Goal: Task Accomplishment & Management: Complete application form

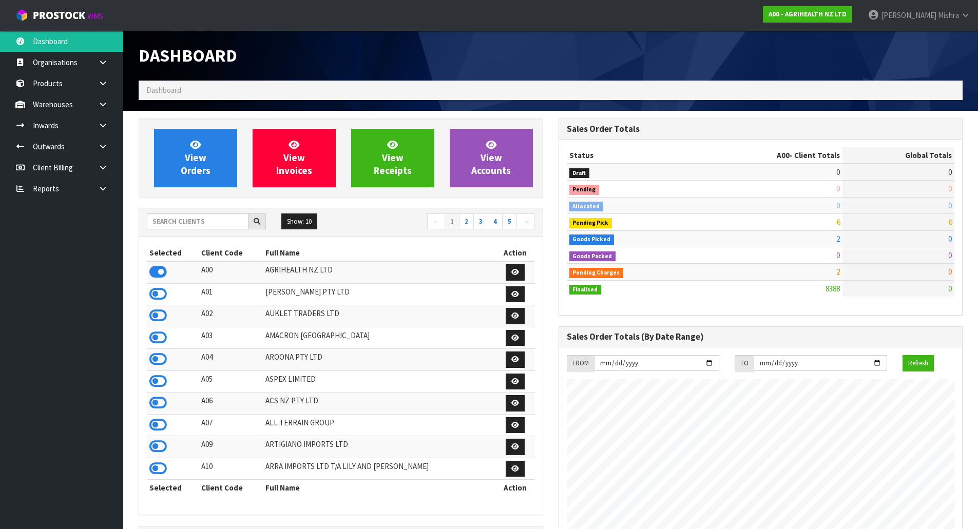
scroll to position [778, 419]
click at [183, 225] on input "text" at bounding box center [198, 222] width 102 height 16
type input "13"
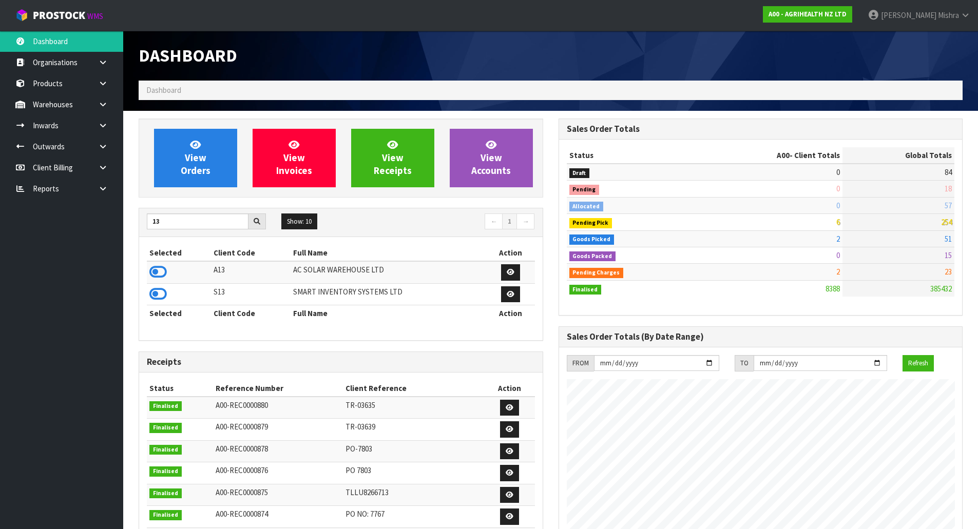
click at [167, 273] on td at bounding box center [179, 272] width 64 height 22
click at [159, 264] on icon at bounding box center [157, 271] width 17 height 15
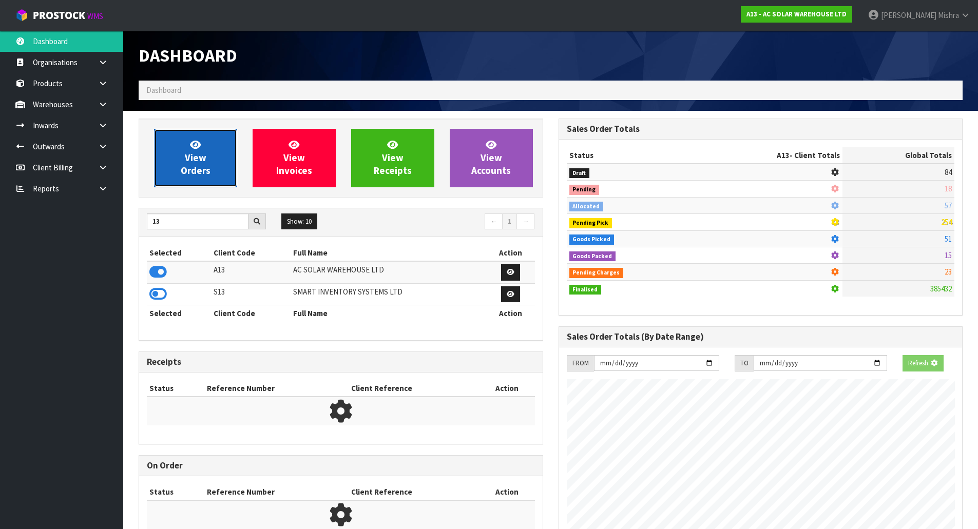
click at [234, 149] on link "View Orders" at bounding box center [195, 158] width 83 height 59
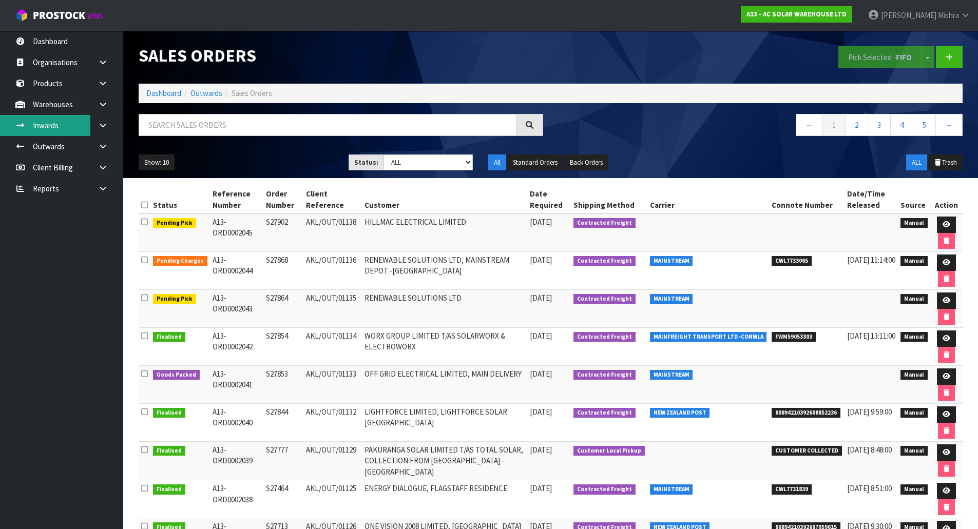
click at [89, 128] on link "Inwards" at bounding box center [61, 125] width 123 height 21
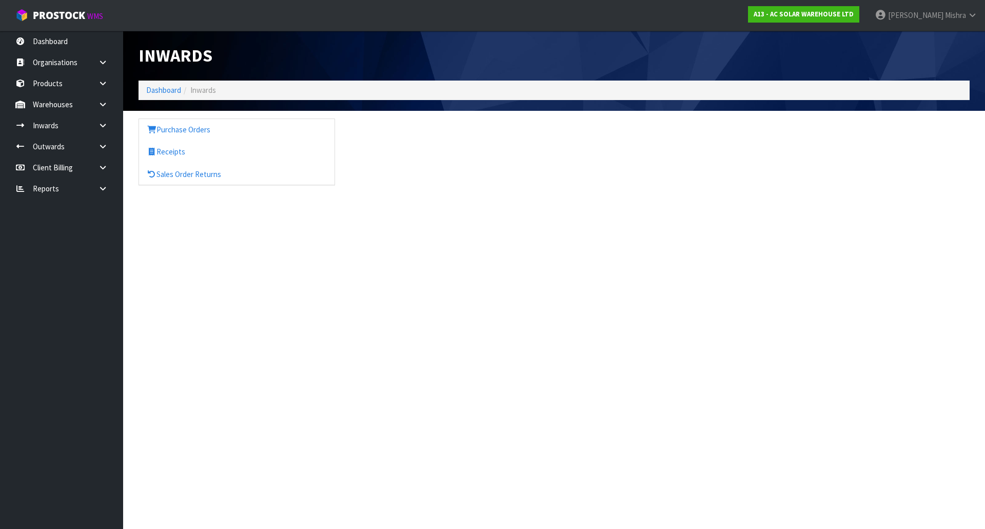
click at [110, 127] on div "Inwards Dashboard Inwards Purchase Orders Receipts Sales Order Returns" at bounding box center [492, 102] width 985 height 204
click at [196, 139] on link "Purchase Orders" at bounding box center [237, 129] width 196 height 21
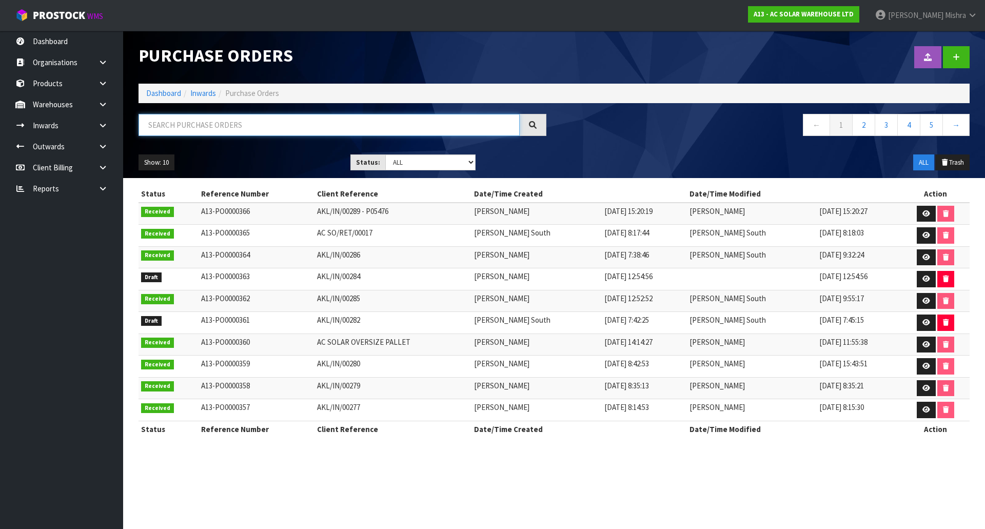
paste input "AKL/IN/00266"
click at [170, 123] on input "AKL/IN/00266" at bounding box center [329, 125] width 381 height 22
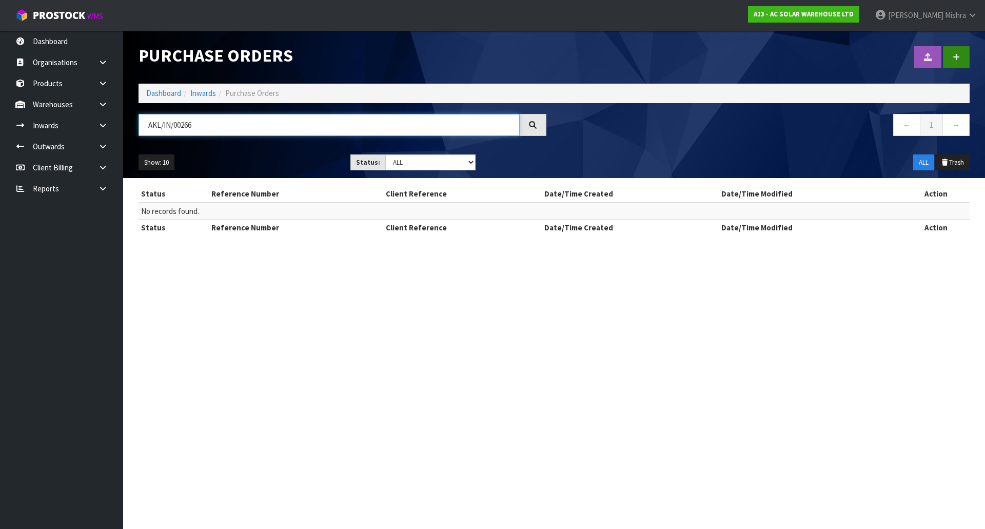
type input "AKL/IN/00266"
click at [956, 51] on link at bounding box center [956, 57] width 27 height 22
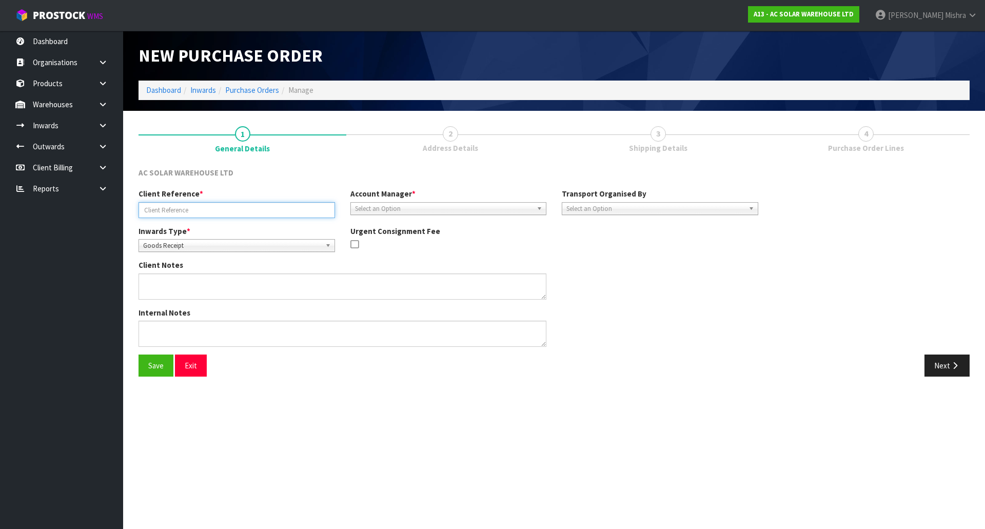
click at [170, 203] on input "text" at bounding box center [237, 210] width 197 height 16
paste input "AKL/IN/00266"
click at [224, 205] on input "AKL/IN/00266-" at bounding box center [237, 210] width 197 height 16
paste input "UETU8163731"
type input "AKL/IN/00266-UETU8163731"
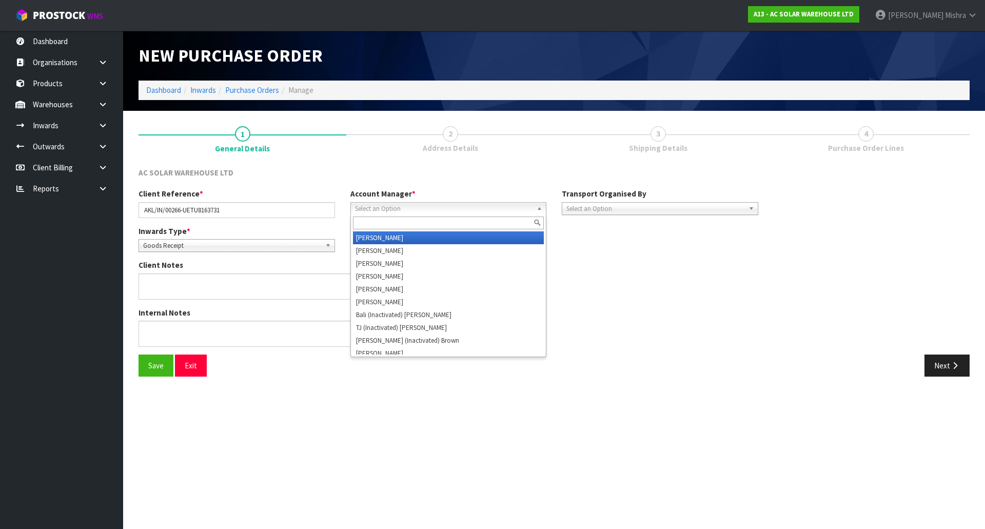
click at [398, 212] on span "Select an Option" at bounding box center [444, 209] width 178 height 12
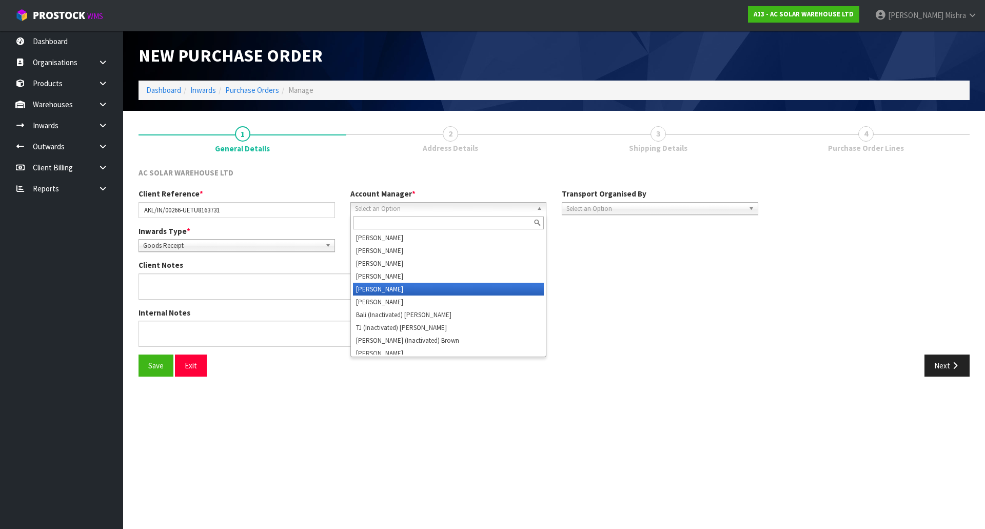
click at [392, 290] on li "[PERSON_NAME]" at bounding box center [448, 289] width 191 height 13
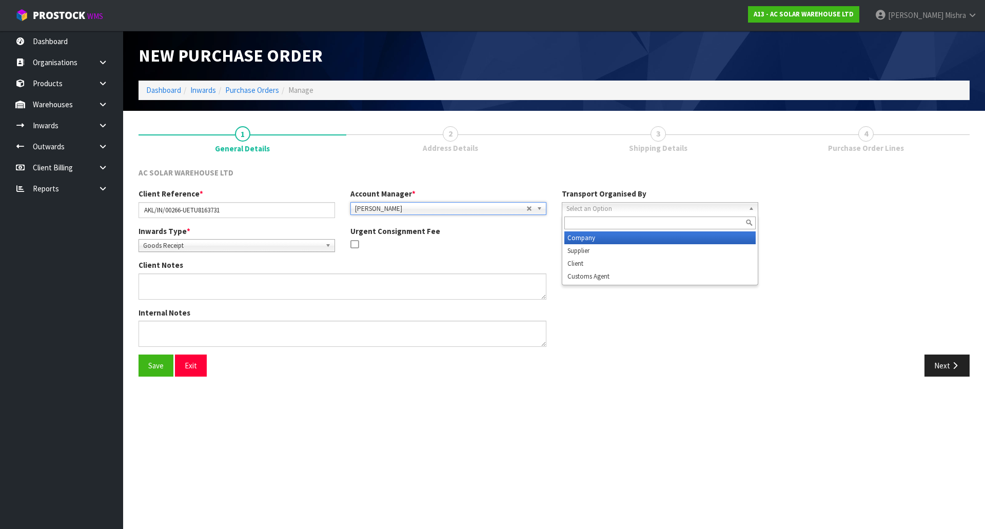
click at [684, 206] on span "Select an Option" at bounding box center [656, 209] width 178 height 12
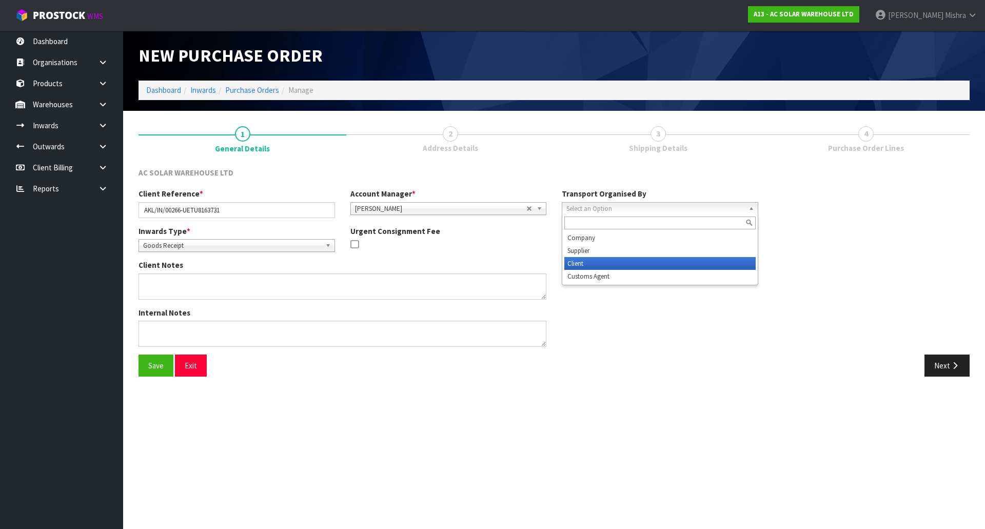
click at [681, 261] on li "Client" at bounding box center [660, 263] width 191 height 13
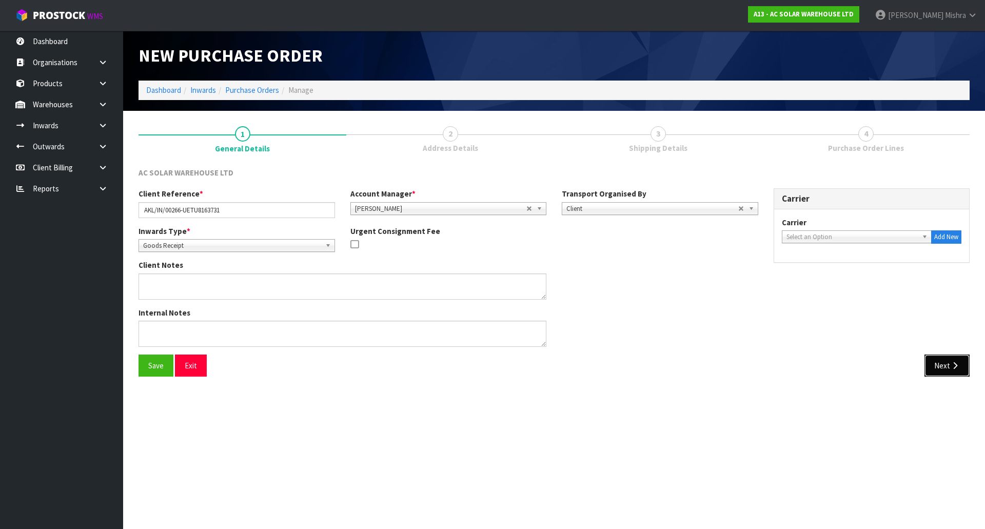
drag, startPoint x: 942, startPoint y: 359, endPoint x: 947, endPoint y: 356, distance: 6.0
click at [943, 360] on button "Next" at bounding box center [947, 366] width 45 height 22
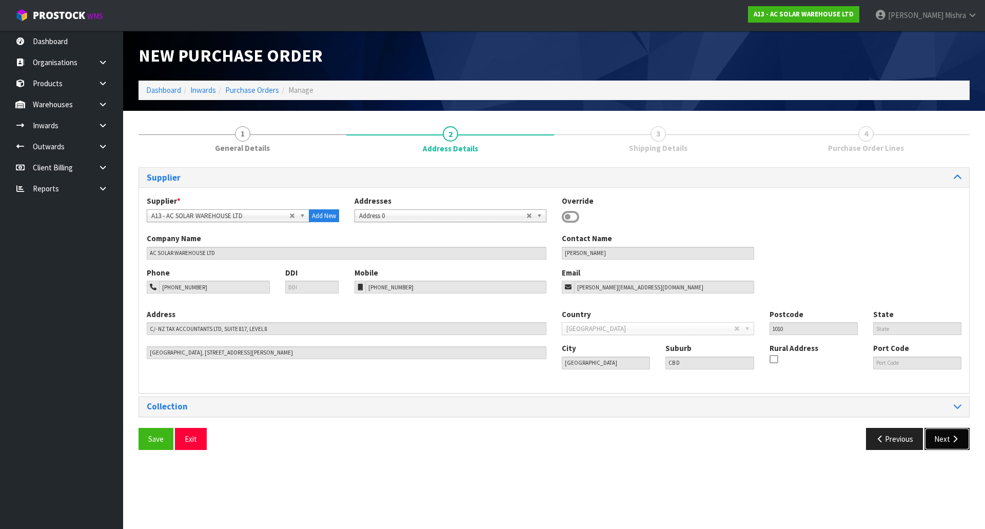
click at [947, 441] on button "Next" at bounding box center [947, 439] width 45 height 22
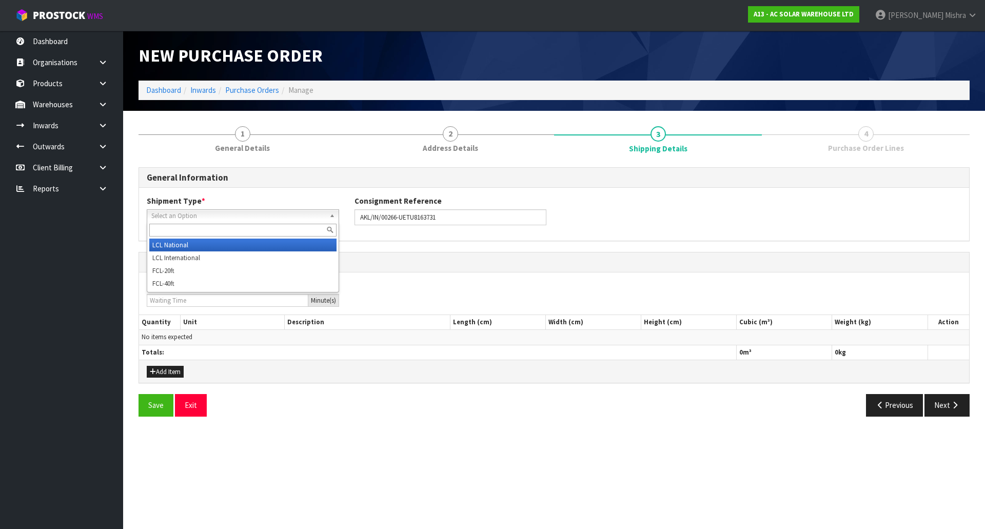
click at [327, 220] on link "Select an Option" at bounding box center [243, 215] width 192 height 13
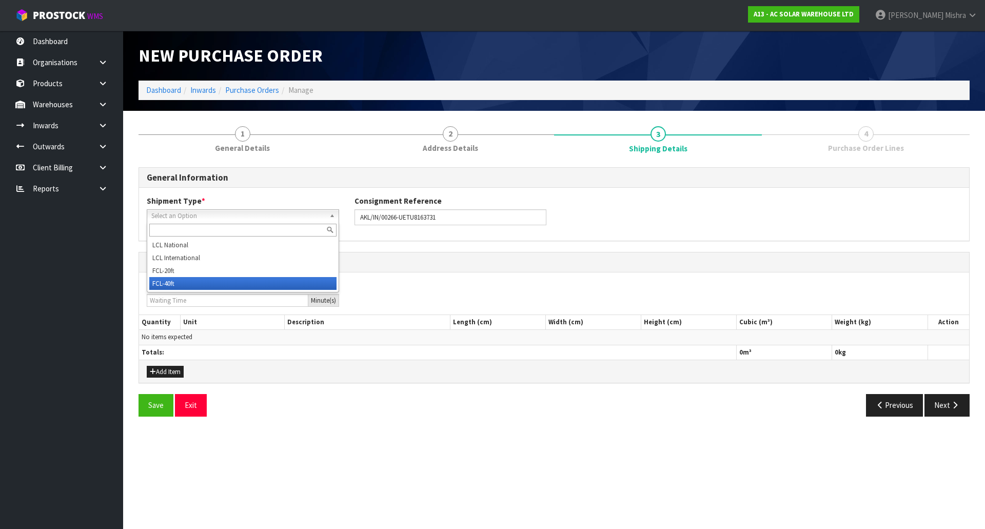
click at [292, 284] on li "FCL-40ft" at bounding box center [242, 283] width 187 height 13
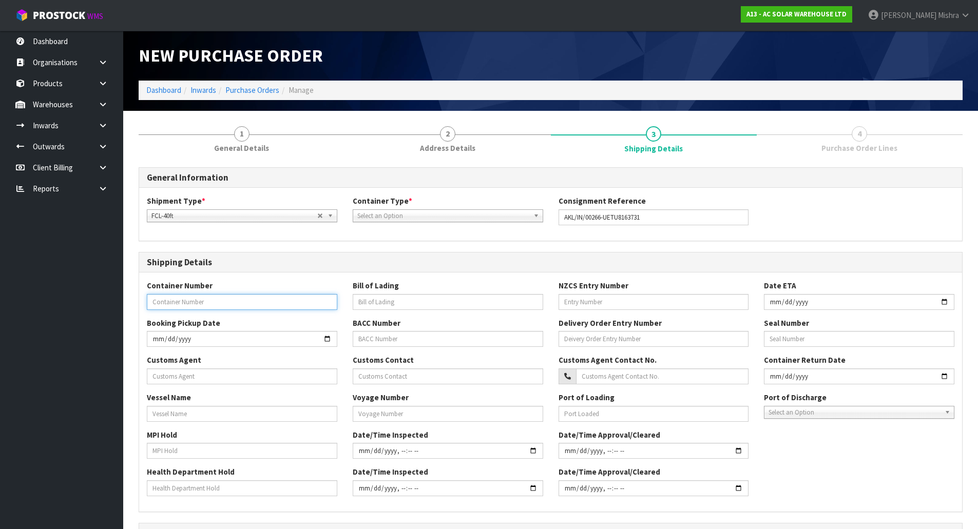
click at [187, 302] on input "text" at bounding box center [242, 302] width 190 height 16
paste input "UETU8163731"
type input "UETU8163731"
click at [519, 222] on div "Select an Option" at bounding box center [448, 215] width 190 height 13
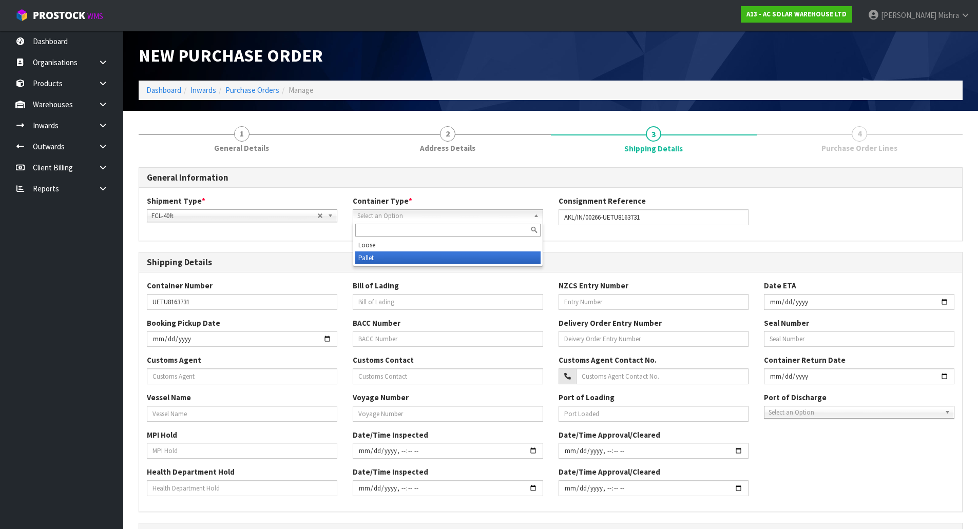
click at [493, 254] on li "Pallet" at bounding box center [447, 257] width 185 height 13
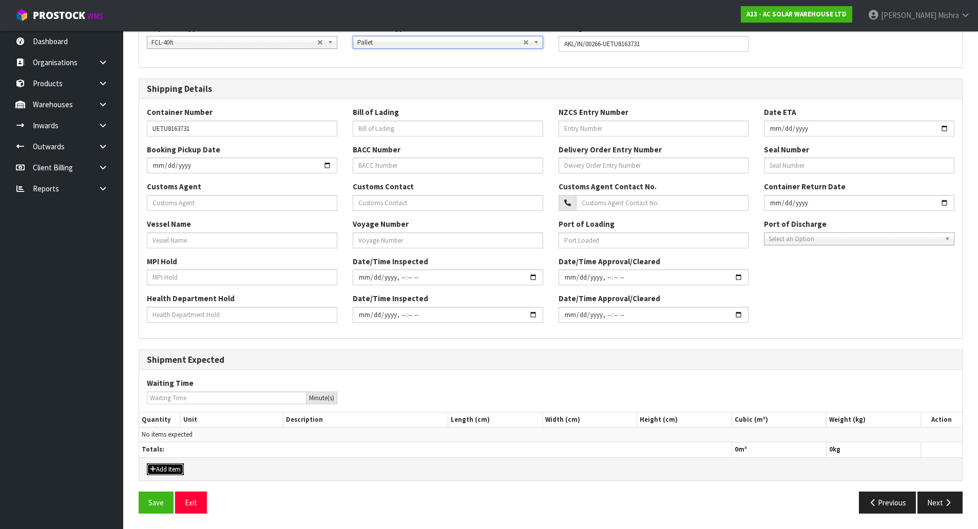
click at [170, 469] on button "Add Item" at bounding box center [165, 469] width 37 height 12
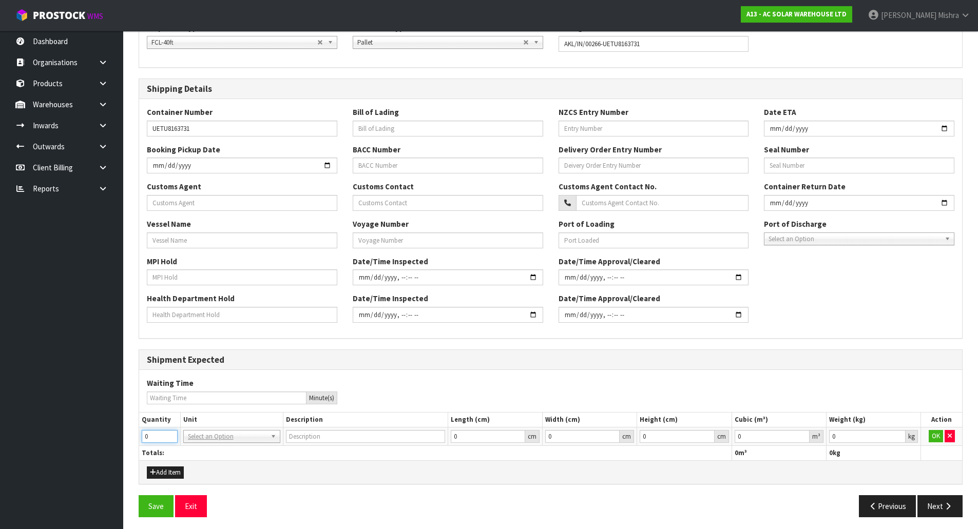
drag, startPoint x: 156, startPoint y: 434, endPoint x: 128, endPoint y: 439, distance: 28.3
click at [128, 439] on section "1 General Details 2 Address Details 3 Shipping Details 4 Purchase Order Lines G…" at bounding box center [550, 234] width 855 height 595
type input "1"
type input "40FT CONTAINER"
click at [931, 439] on button "OK" at bounding box center [935, 436] width 14 height 12
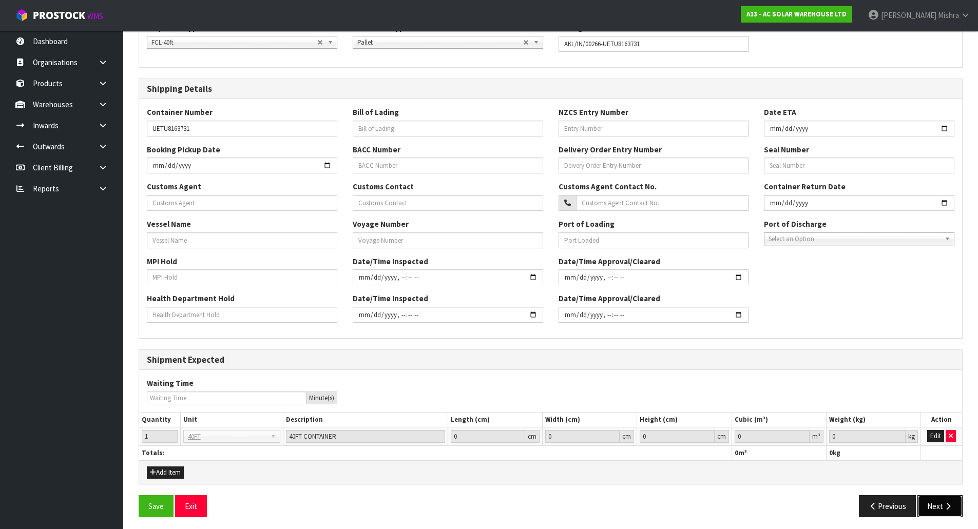
click at [946, 514] on button "Next" at bounding box center [939, 506] width 45 height 22
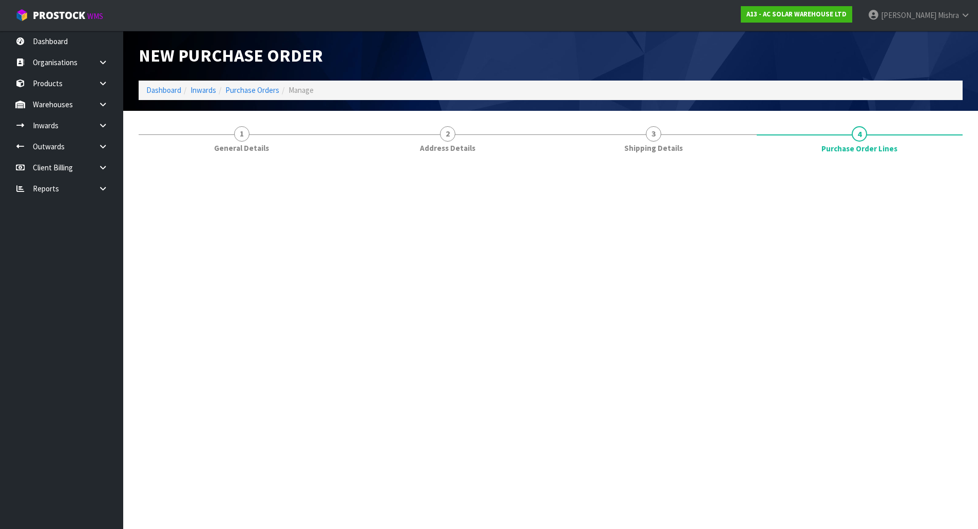
scroll to position [0, 0]
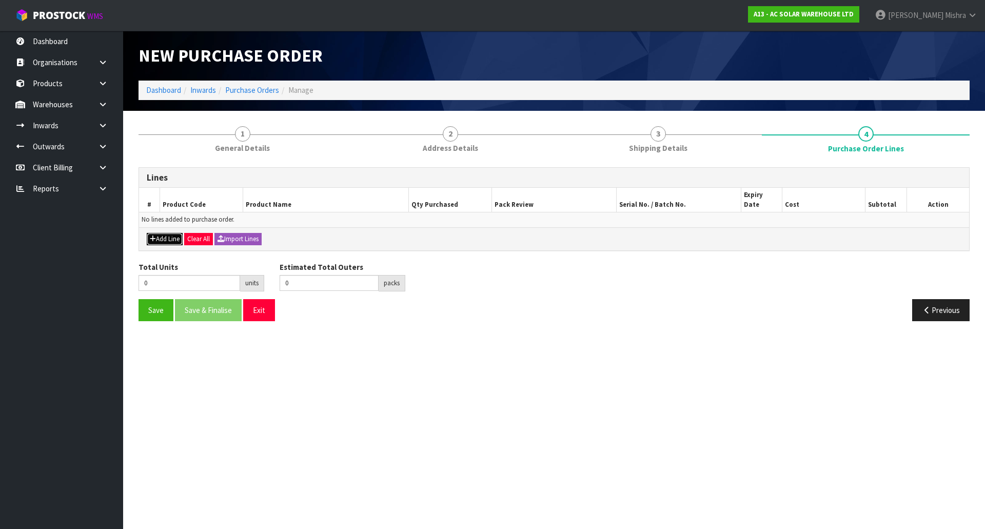
click at [167, 233] on button "Add Line" at bounding box center [165, 239] width 36 height 12
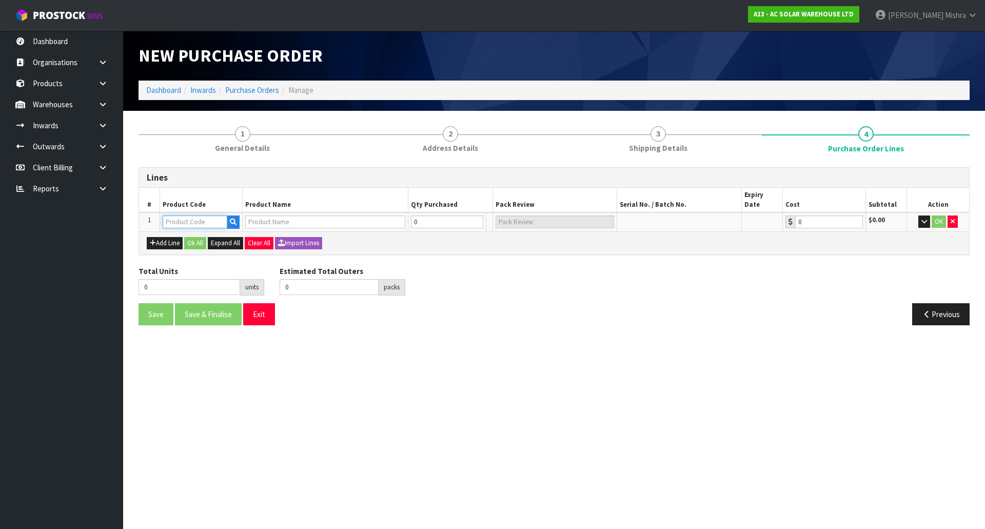
click at [184, 216] on input "text" at bounding box center [195, 222] width 65 height 13
type input "4862"
type input "HYUNDAI 455W N-TYPE HJT ALL BLACK HIT-H455LE-FB(ZB)"
type input "0.00"
type input "4862"
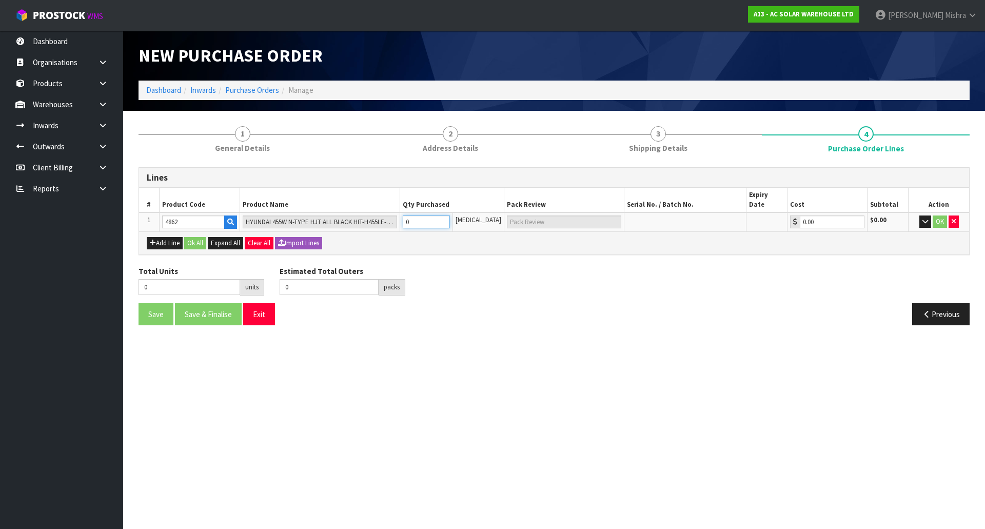
drag, startPoint x: 439, startPoint y: 211, endPoint x: 405, endPoint y: 214, distance: 34.0
click at [405, 214] on tr "1 4862 HYUNDAI 455W N-TYPE HJT ALL BLACK HIT-H455LE-FB(ZB) 0 [MEDICAL_DATA] 0.0…" at bounding box center [554, 221] width 830 height 19
type input "9"
type input "9 [MEDICAL_DATA]"
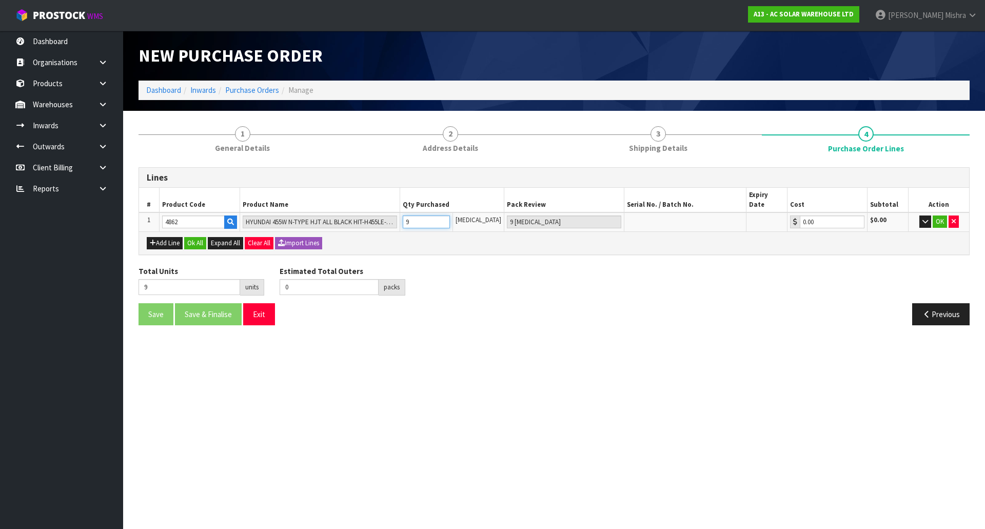
type input "93"
type input "2 PLT + 21 [MEDICAL_DATA]"
type input "936"
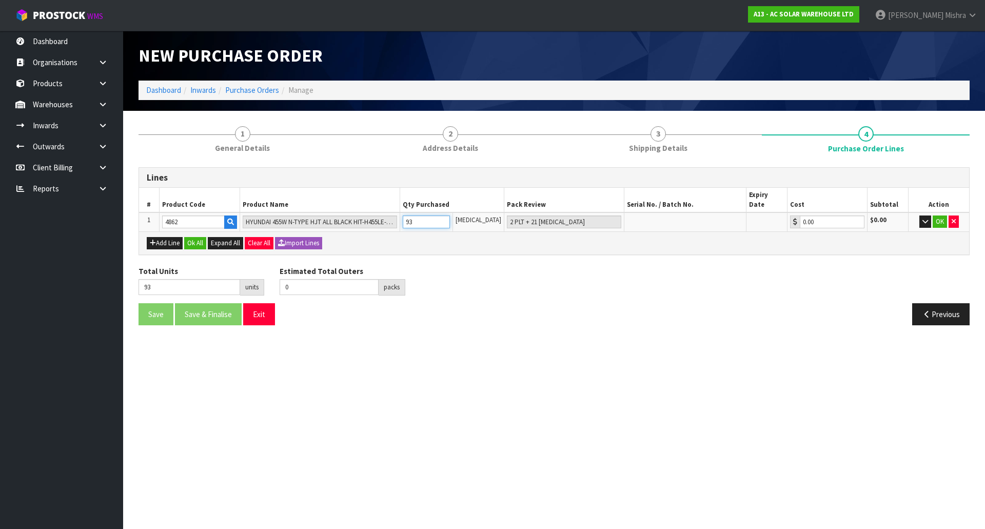
type input "26 PLT"
type input "936"
click at [462, 266] on div "Total Units 936 units Estimated Total Outers 0 packs Estimated Total Pallets pa…" at bounding box center [554, 284] width 847 height 37
click at [193, 239] on button "Ok All" at bounding box center [195, 243] width 22 height 12
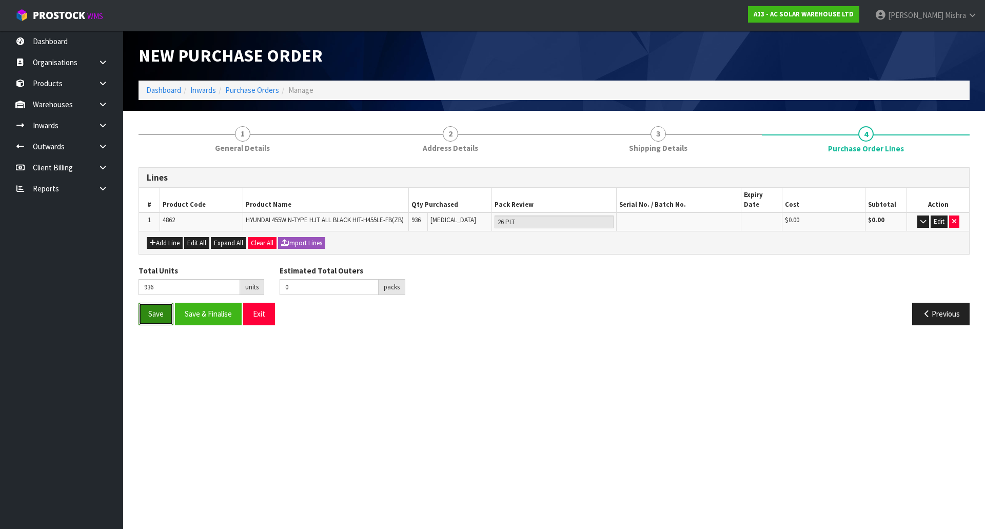
click at [149, 305] on button "Save" at bounding box center [156, 314] width 35 height 22
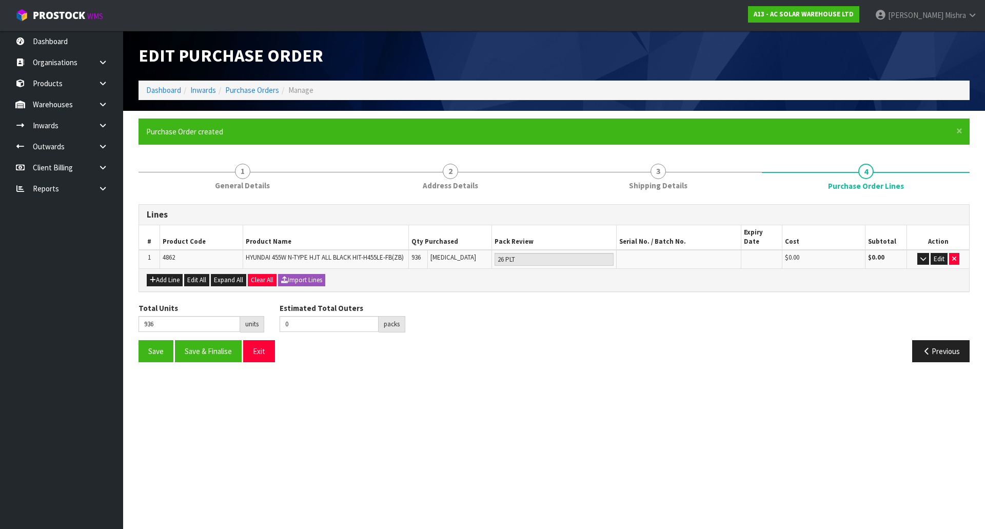
type input "0"
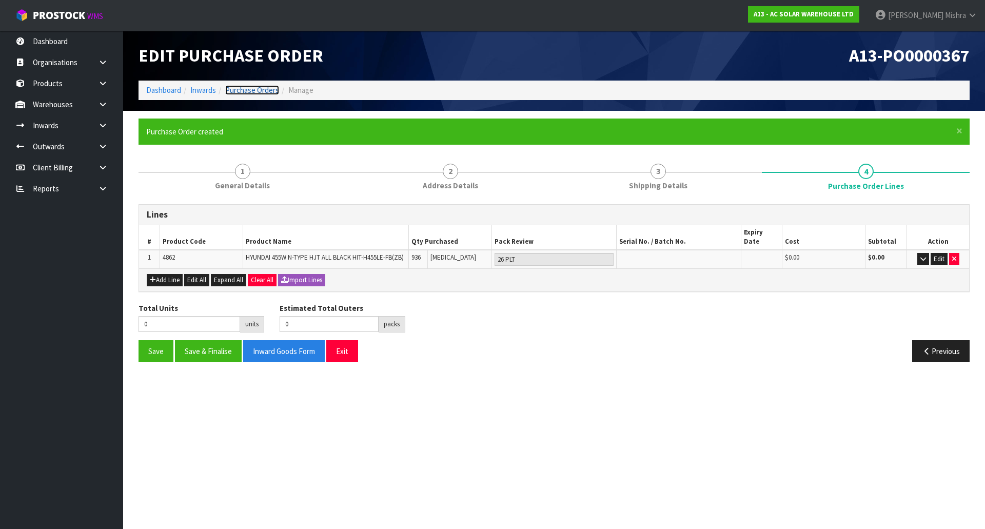
click at [253, 87] on link "Purchase Orders" at bounding box center [252, 90] width 54 height 10
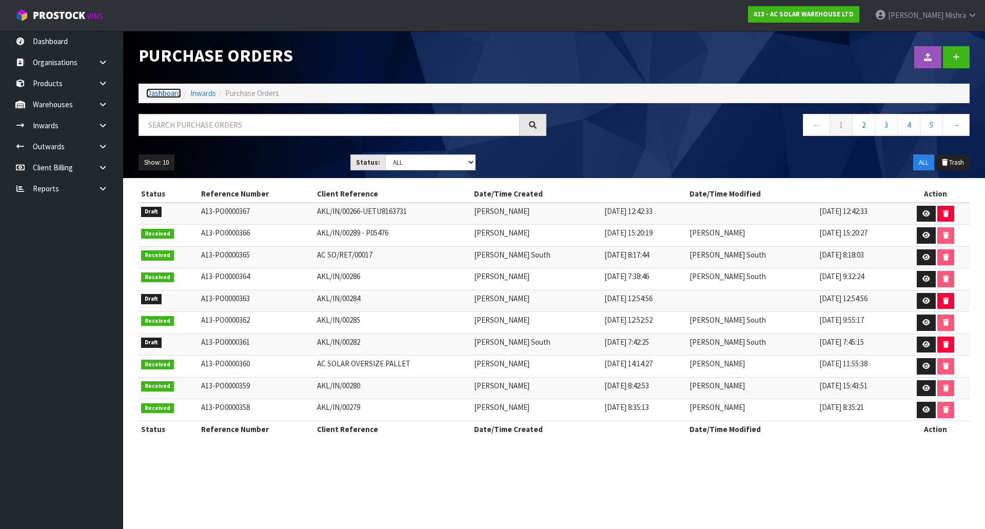
click at [156, 97] on link "Dashboard" at bounding box center [163, 93] width 35 height 10
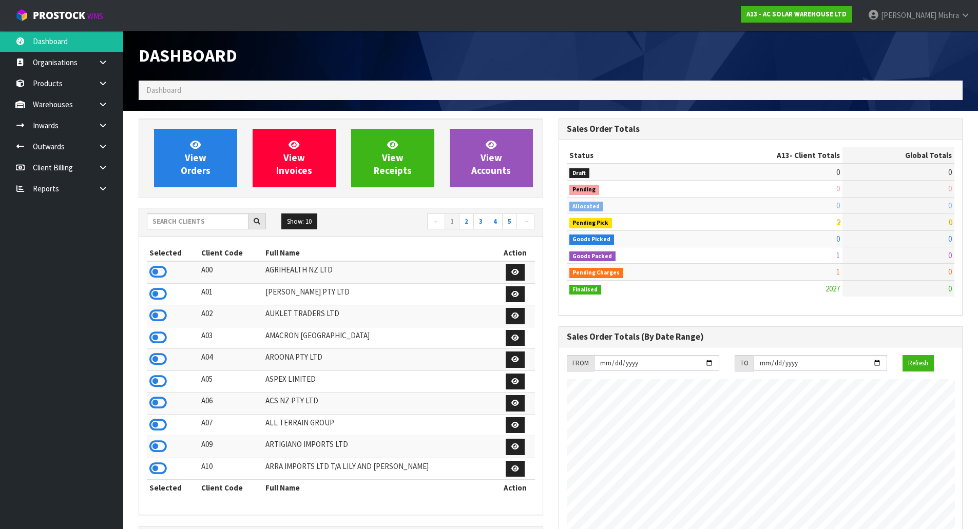
scroll to position [843, 419]
click at [162, 228] on div at bounding box center [206, 222] width 119 height 16
click at [164, 225] on input "text" at bounding box center [198, 222] width 102 height 16
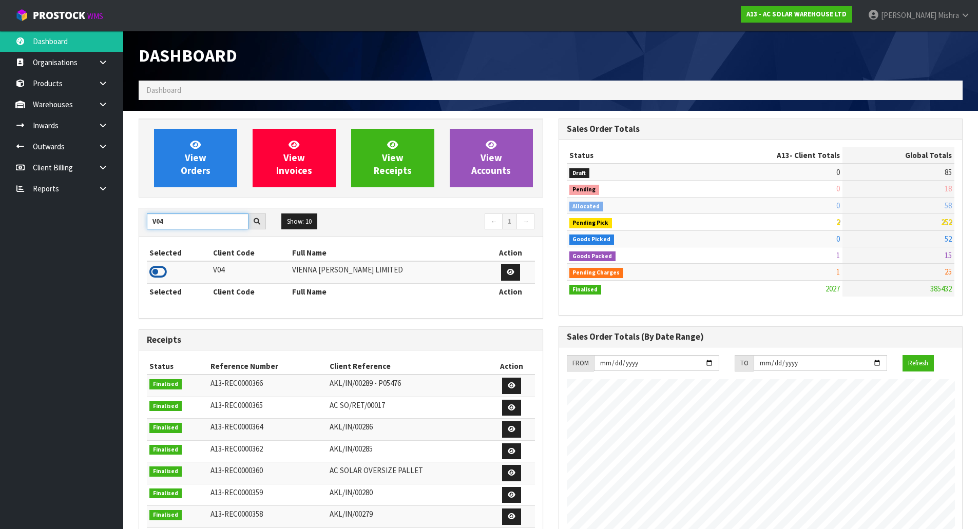
type input "V04"
click at [158, 278] on icon at bounding box center [157, 271] width 17 height 15
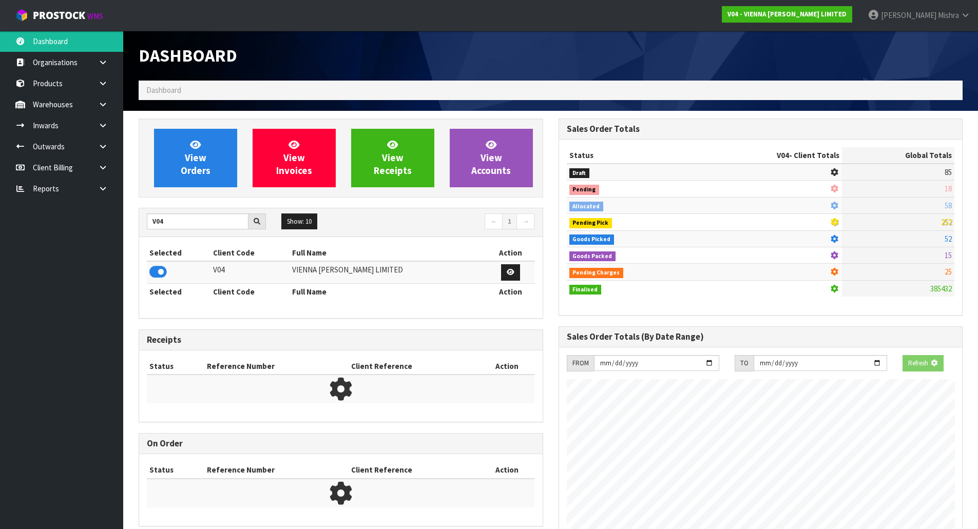
scroll to position [640, 419]
click at [185, 153] on link "View Orders" at bounding box center [195, 158] width 83 height 59
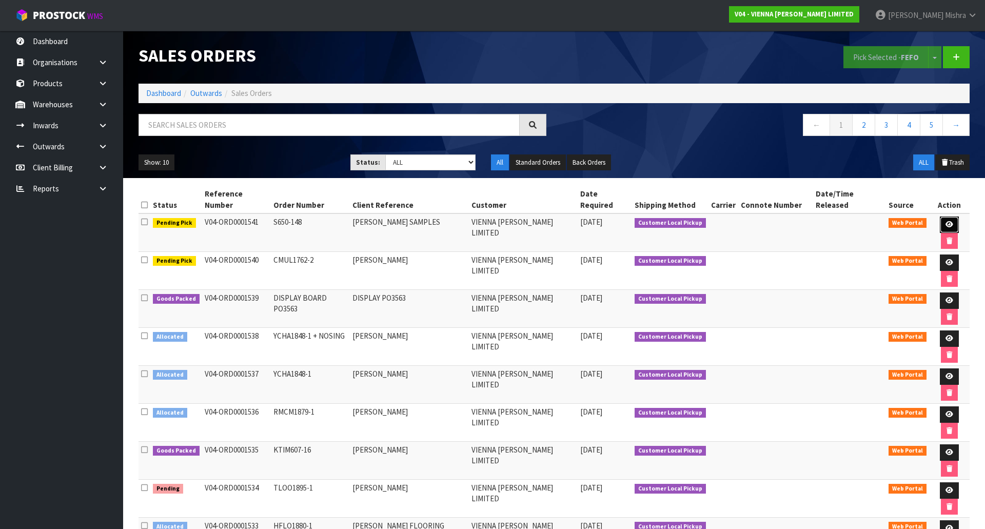
click at [940, 217] on link at bounding box center [949, 225] width 19 height 16
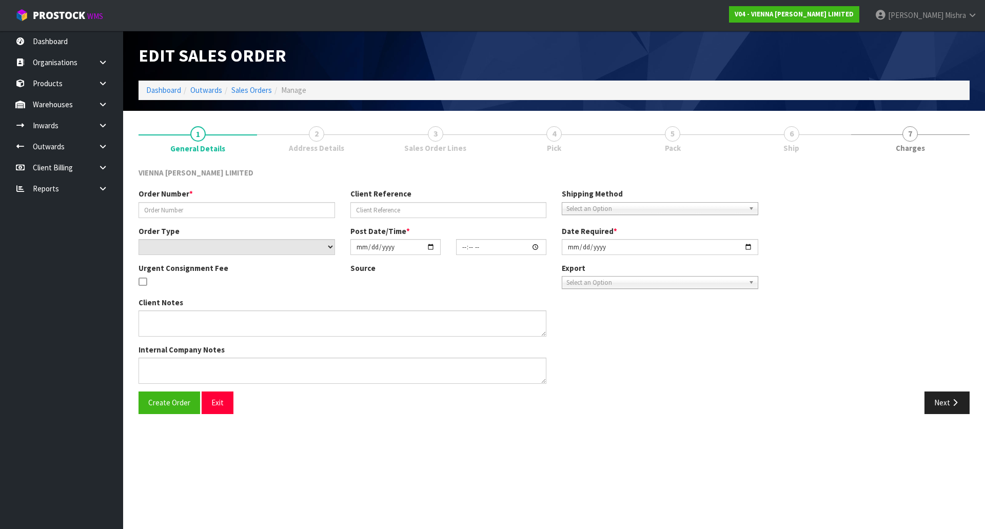
type input "S650-148"
type input "[PERSON_NAME] SAMPLES"
select select "number:0"
type input "[DATE]"
type input "11:30:00.000"
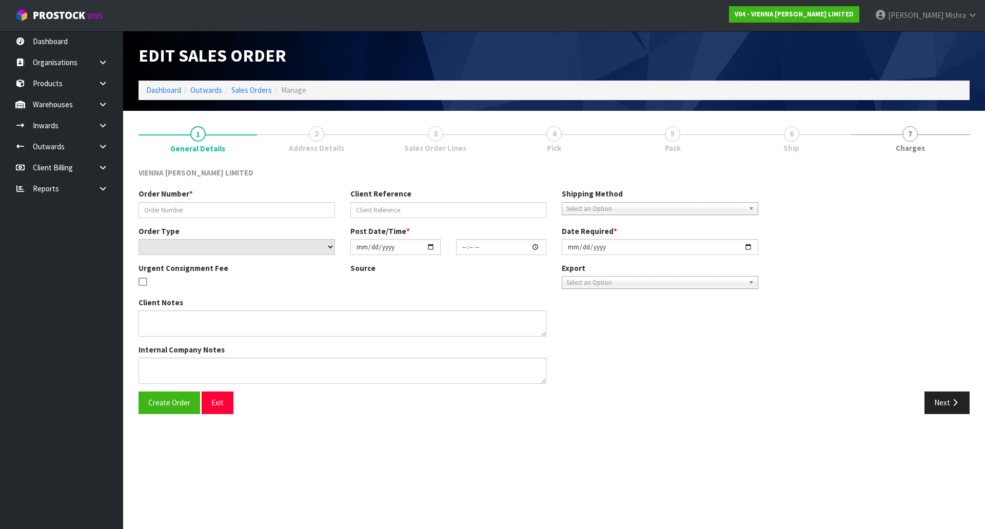
type input "[DATE]"
type textarea "[PERSON_NAME] SAMPLES"
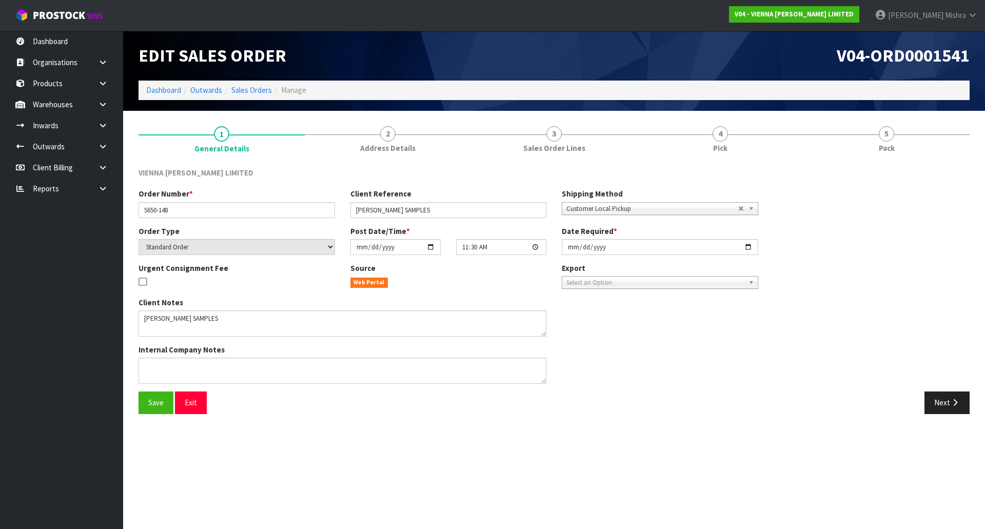
click at [143, 280] on icon at bounding box center [143, 282] width 8 height 10
click at [0, 0] on input "checkbox" at bounding box center [0, 0] width 0 height 0
type textarea "URGENT CONSIGNMENT FEE"
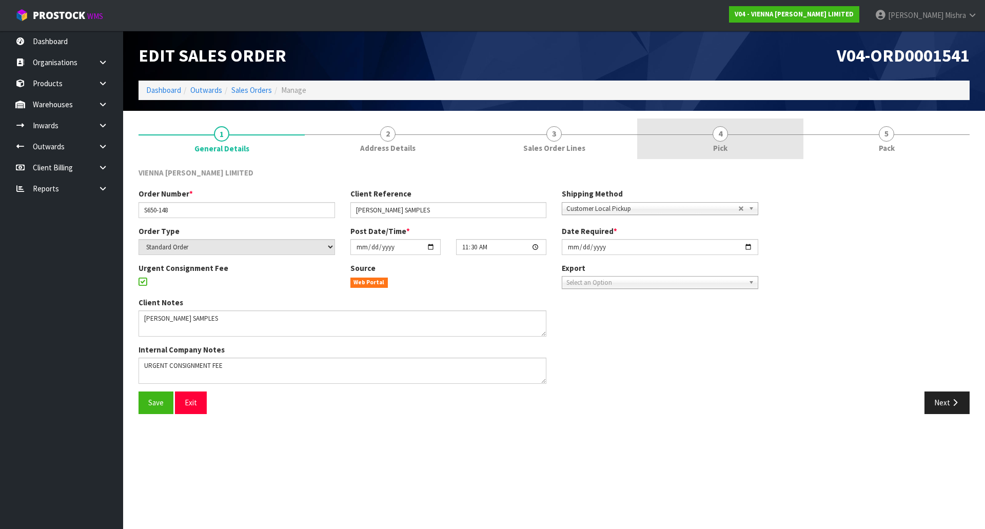
click at [713, 140] on link "4 Pick" at bounding box center [720, 139] width 166 height 41
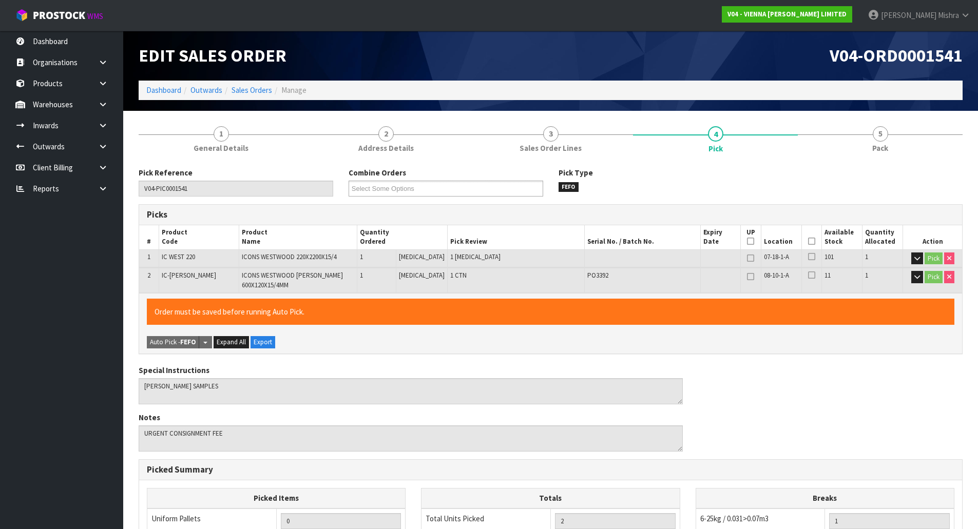
click at [808, 242] on icon at bounding box center [811, 241] width 7 height 1
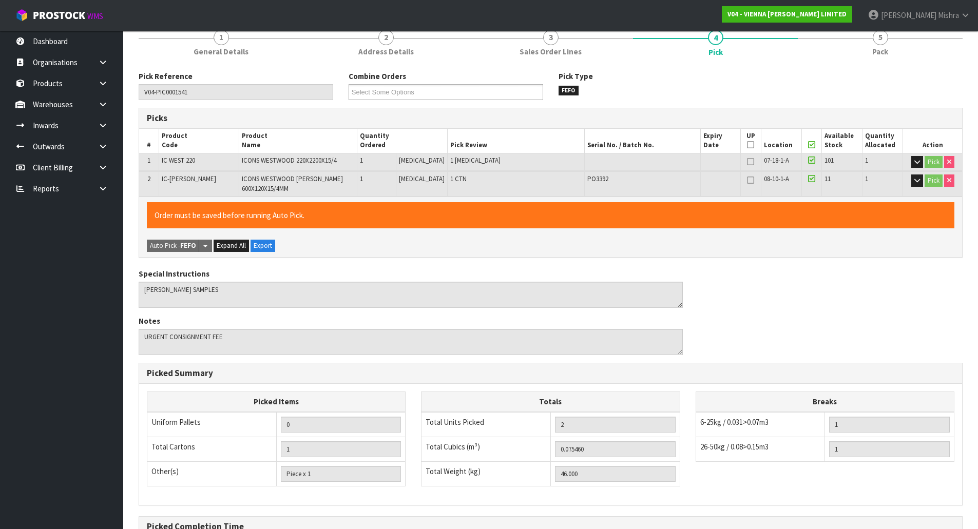
scroll to position [214, 0]
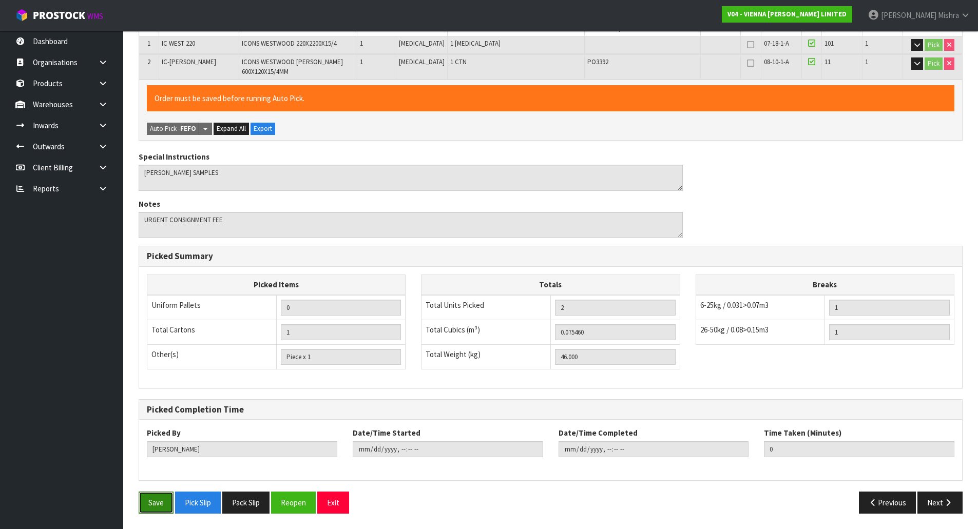
click at [160, 501] on button "Save" at bounding box center [156, 503] width 35 height 22
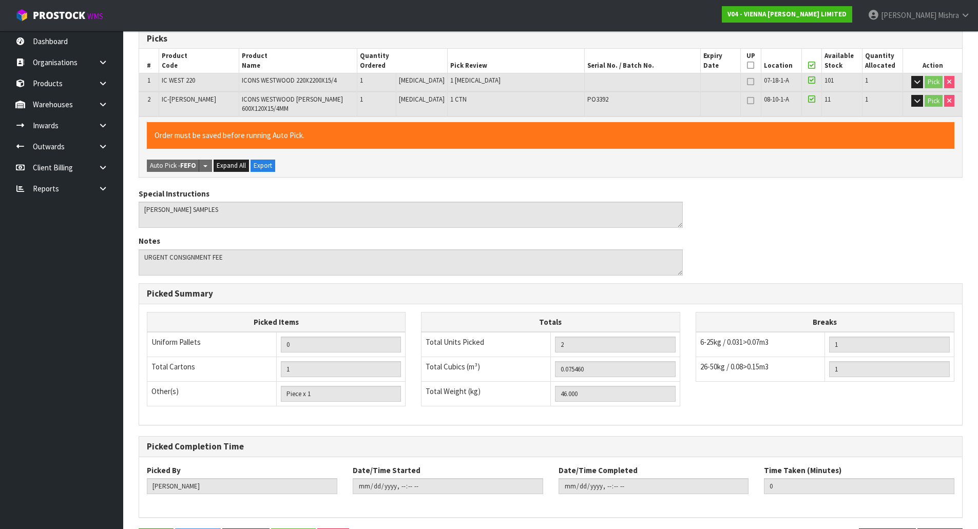
scroll to position [0, 0]
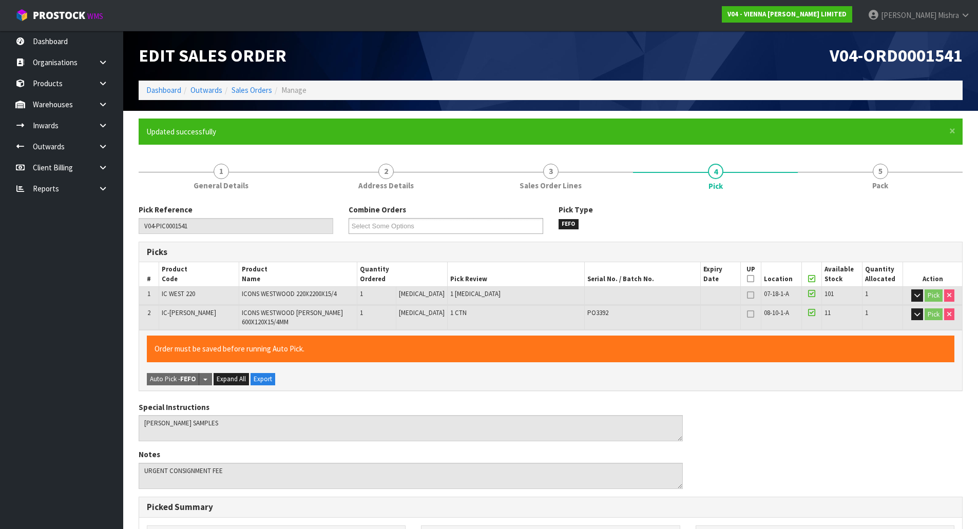
type input "[PERSON_NAME]"
type input "[DATE]T12:43:18"
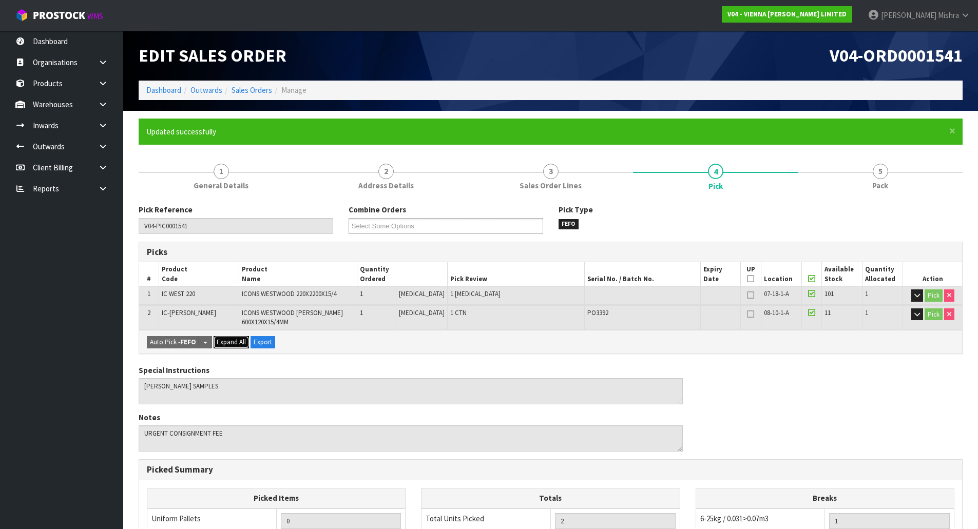
click at [222, 342] on span "Expand All" at bounding box center [231, 342] width 29 height 9
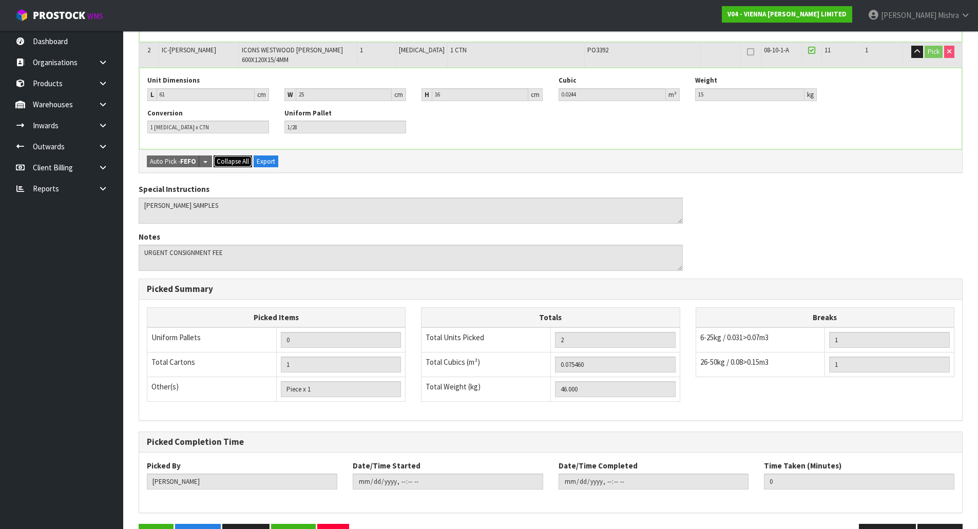
scroll to position [377, 0]
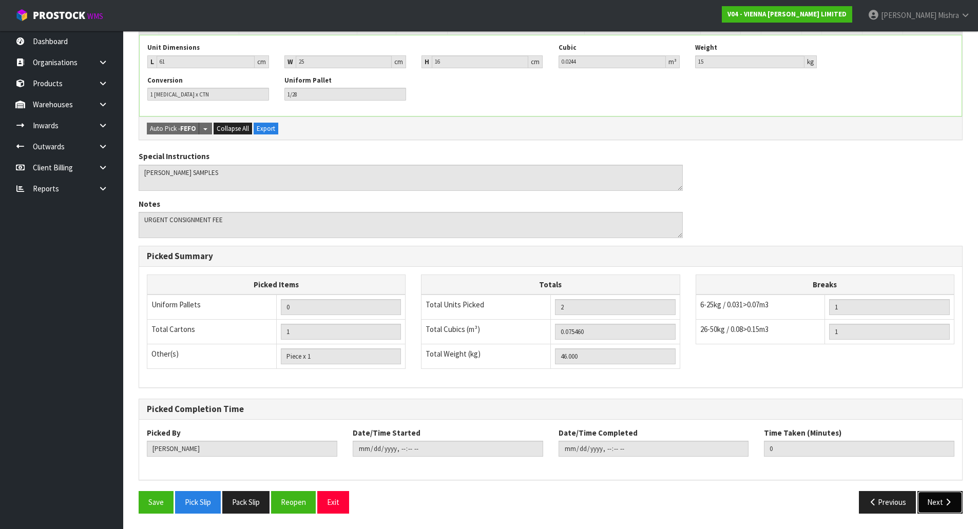
drag, startPoint x: 930, startPoint y: 506, endPoint x: 935, endPoint y: 499, distance: 8.1
click at [932, 506] on button "Next" at bounding box center [939, 502] width 45 height 22
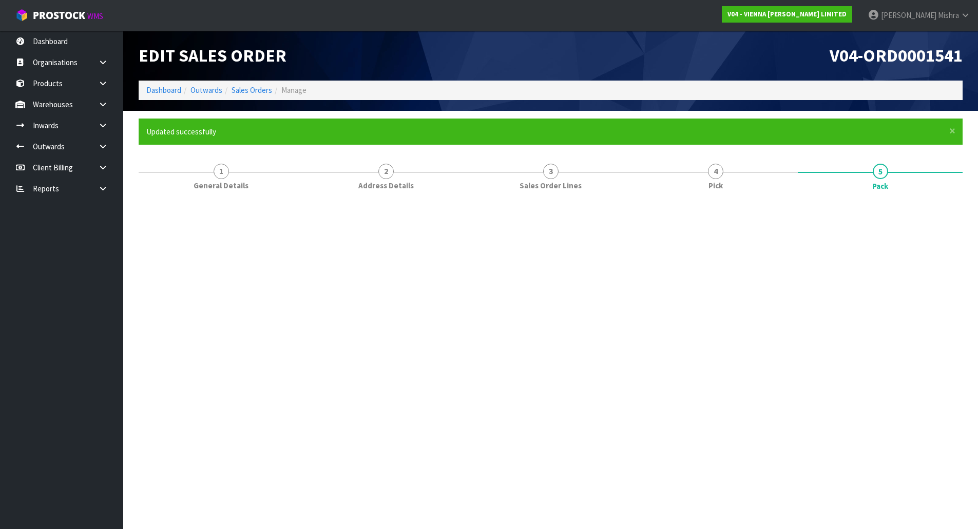
scroll to position [0, 0]
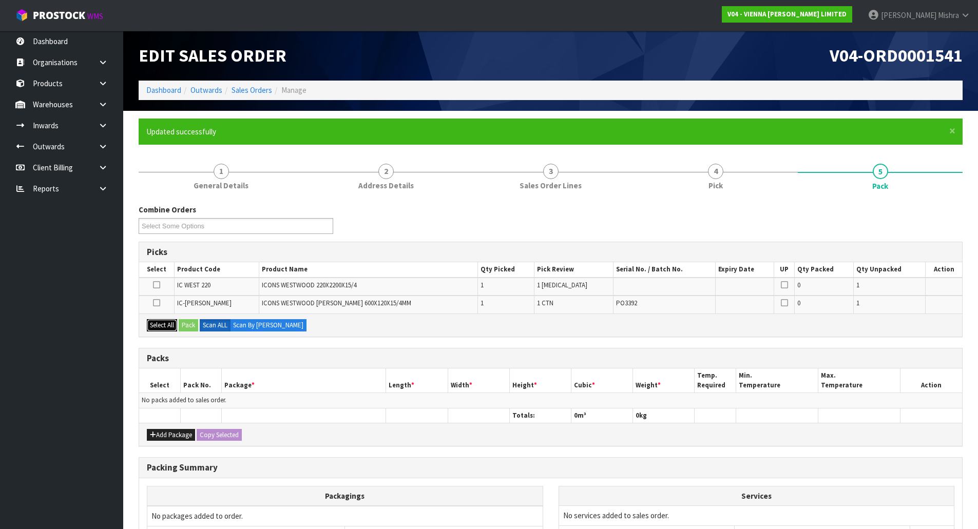
drag, startPoint x: 156, startPoint y: 327, endPoint x: 165, endPoint y: 327, distance: 9.2
click at [157, 327] on button "Select All" at bounding box center [162, 325] width 30 height 12
click at [198, 326] on button "Pack" at bounding box center [189, 325] width 20 height 12
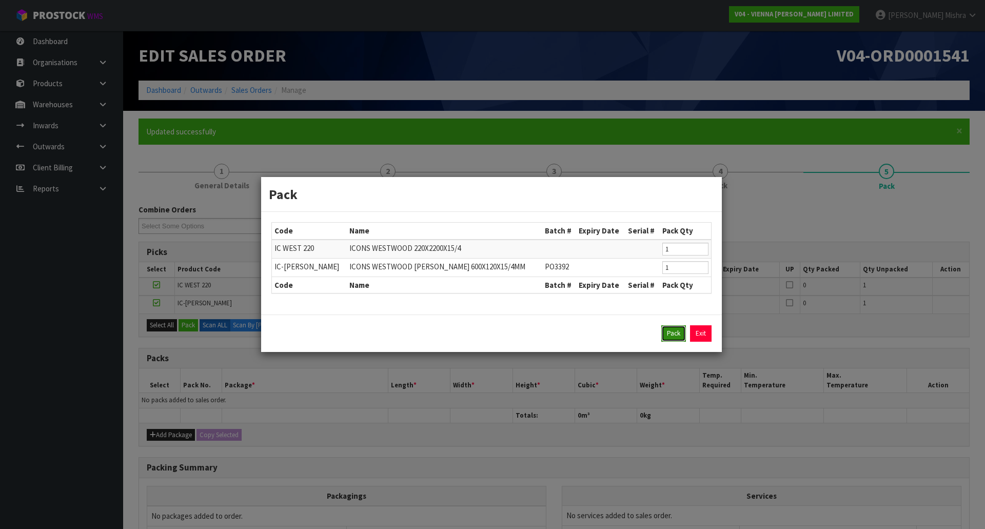
click at [680, 327] on button "Pack" at bounding box center [674, 333] width 25 height 16
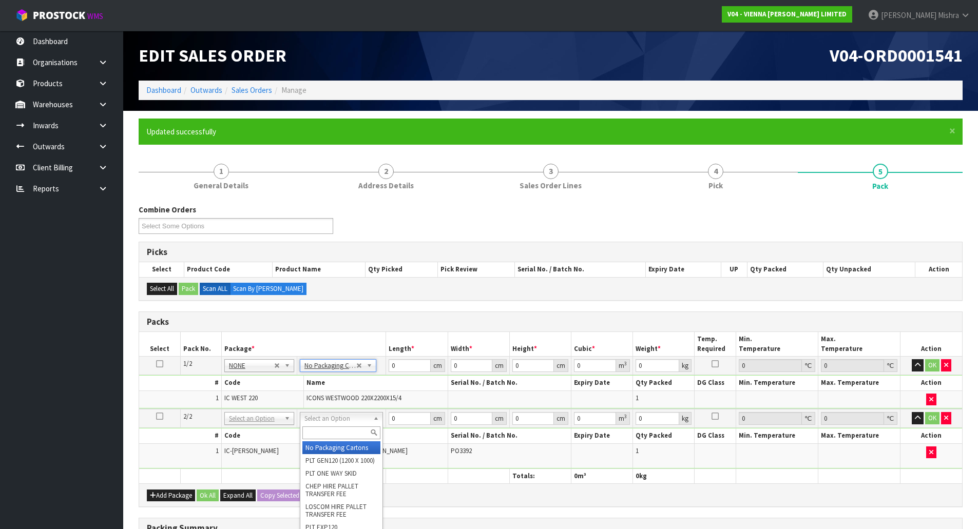
type input "2"
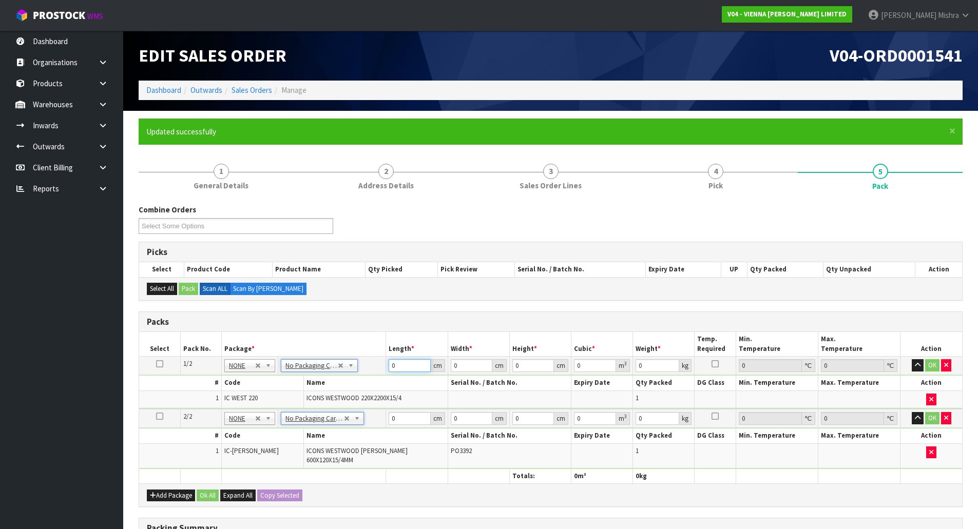
drag, startPoint x: 385, startPoint y: 367, endPoint x: 376, endPoint y: 368, distance: 9.9
click at [376, 368] on tr "1/2 NONE 007-001 007-002 007-004 007-009 007-013 007-014 007-015 007-017 007-01…" at bounding box center [550, 366] width 823 height 18
type input "222"
type input "23"
type input "1"
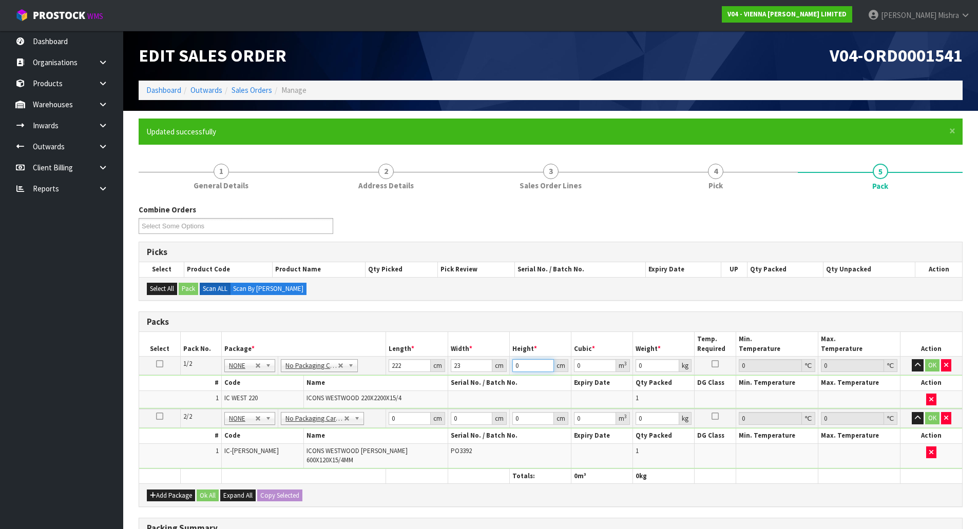
type input "0.005106"
type input "10"
type input "0.05106"
type input "10"
type input "31"
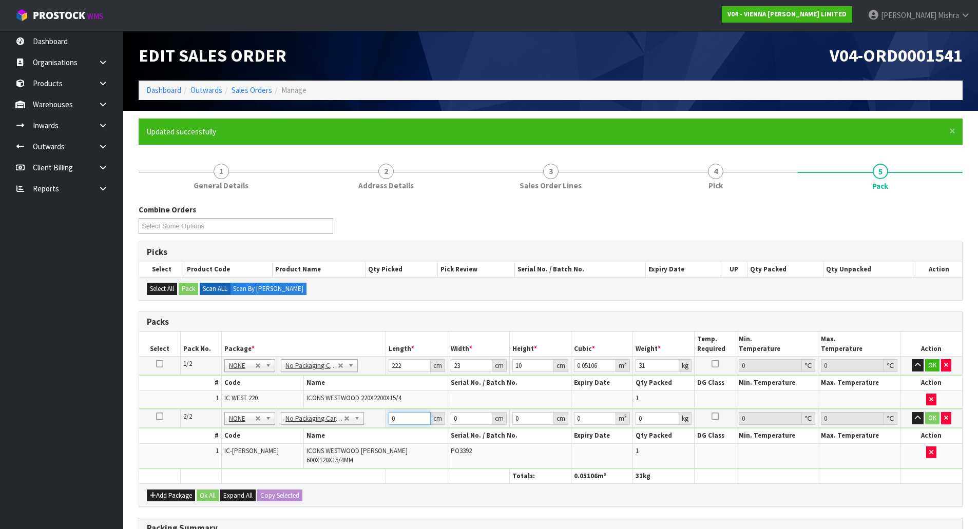
drag, startPoint x: 405, startPoint y: 424, endPoint x: 370, endPoint y: 419, distance: 36.3
click at [370, 419] on tr "2/2 NONE 007-001 007-002 007-004 007-009 007-013 007-014 007-015 007-017 007-01…" at bounding box center [550, 418] width 823 height 19
type input "61"
type input "25"
type input "1"
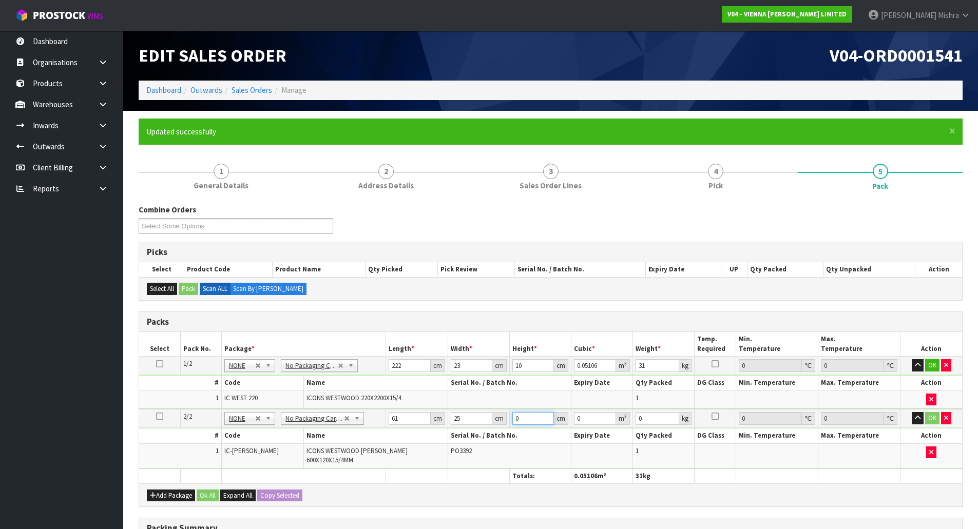
type input "0.001525"
type input "16"
type input "0.0244"
type input "16"
type input "15"
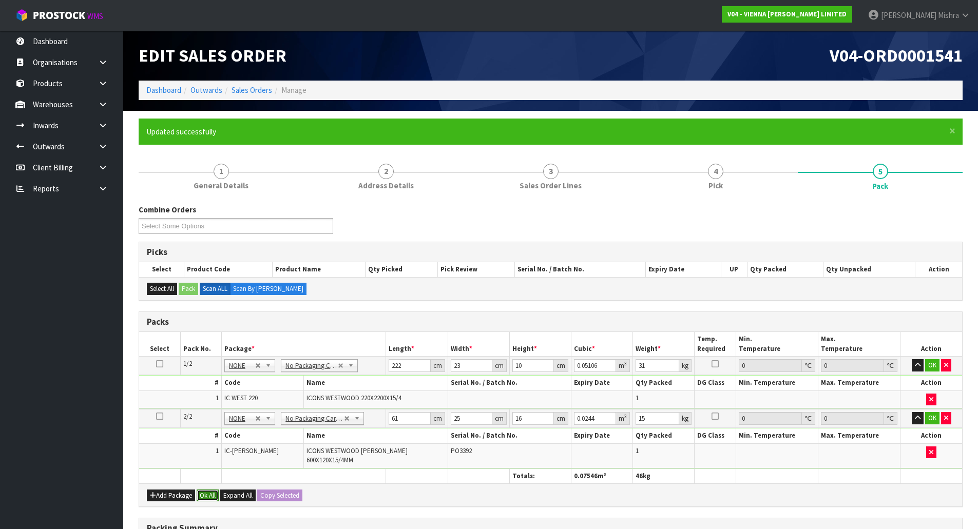
click at [207, 490] on button "Ok All" at bounding box center [208, 496] width 22 height 12
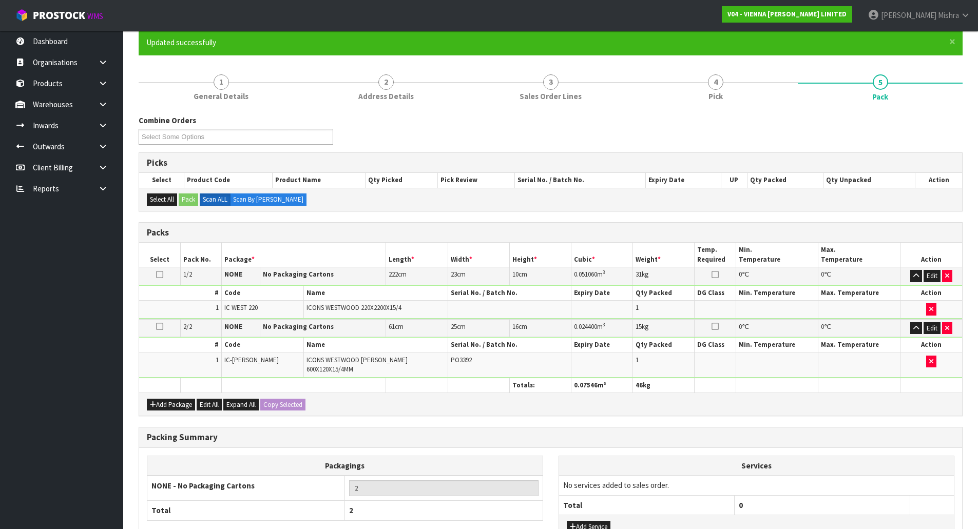
scroll to position [165, 0]
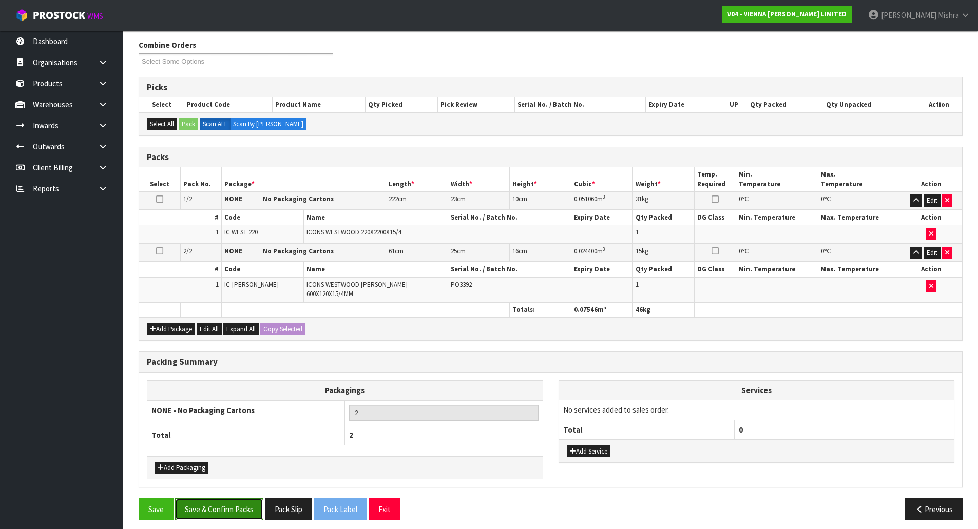
click at [219, 509] on button "Save & Confirm Packs" at bounding box center [219, 509] width 88 height 22
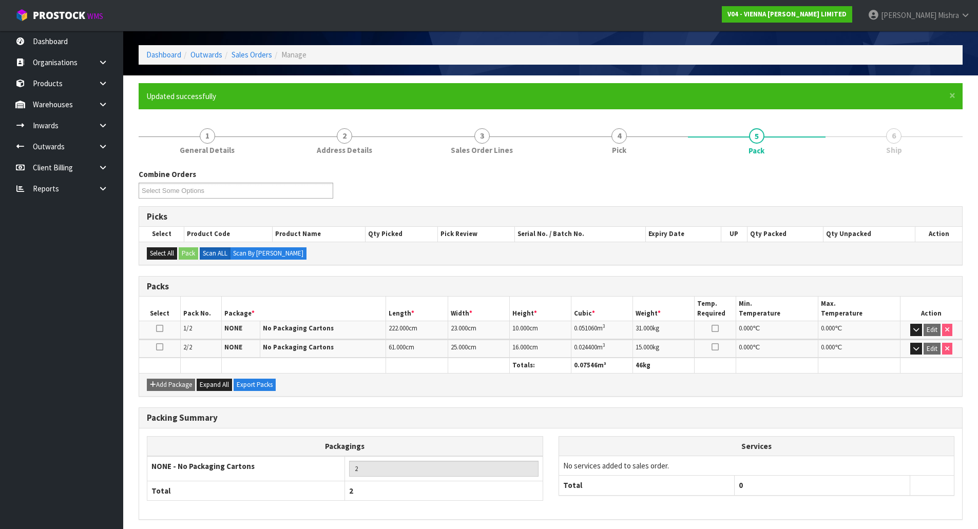
scroll to position [75, 0]
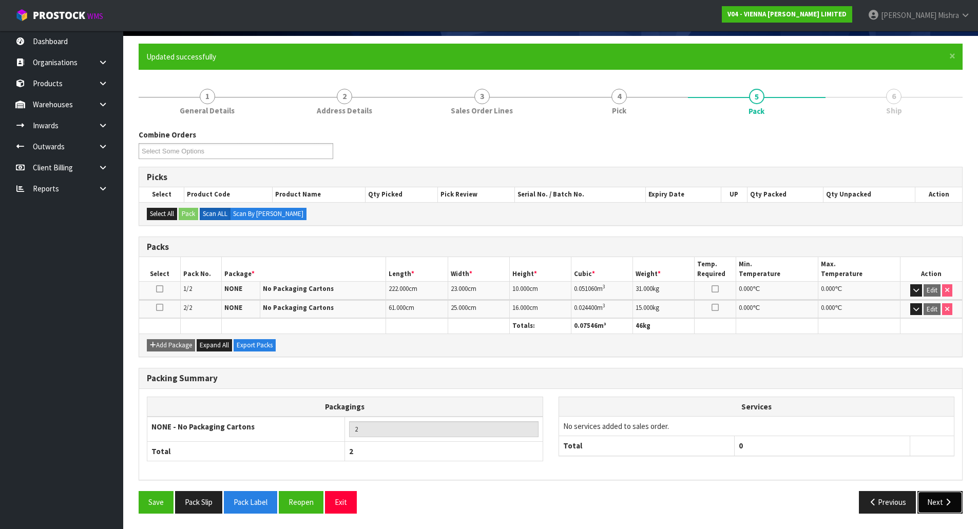
click at [940, 504] on button "Next" at bounding box center [939, 502] width 45 height 22
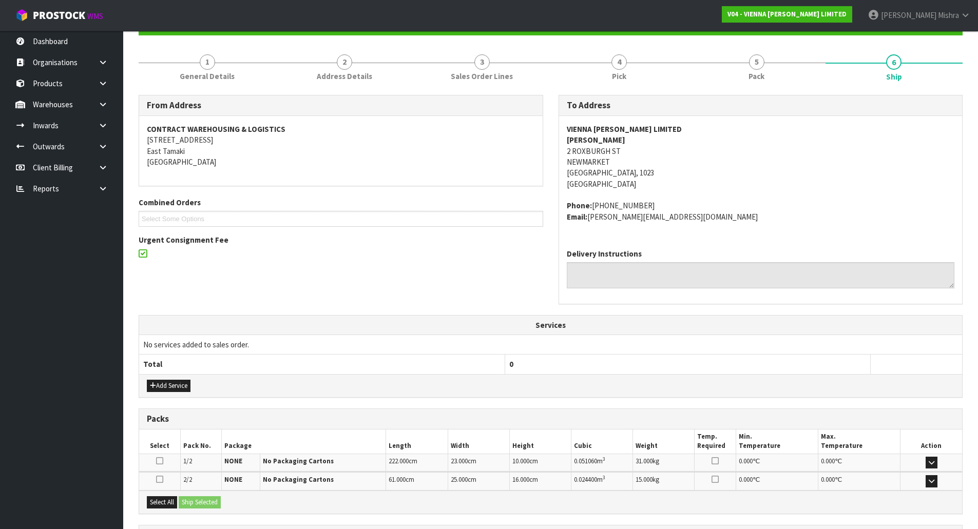
scroll to position [205, 0]
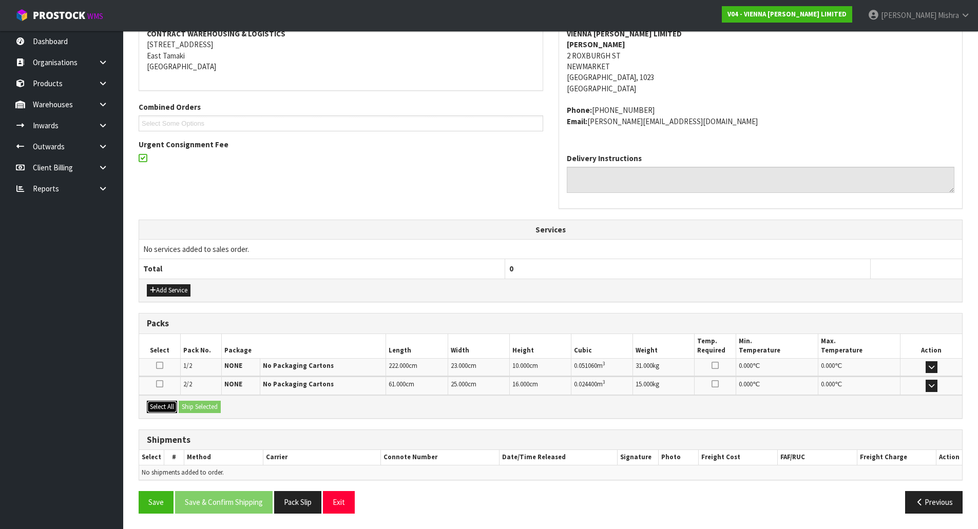
click at [149, 406] on button "Select All" at bounding box center [162, 407] width 30 height 12
drag, startPoint x: 197, startPoint y: 408, endPoint x: 214, endPoint y: 416, distance: 18.6
click at [198, 408] on button "Ship Selected" at bounding box center [200, 407] width 42 height 12
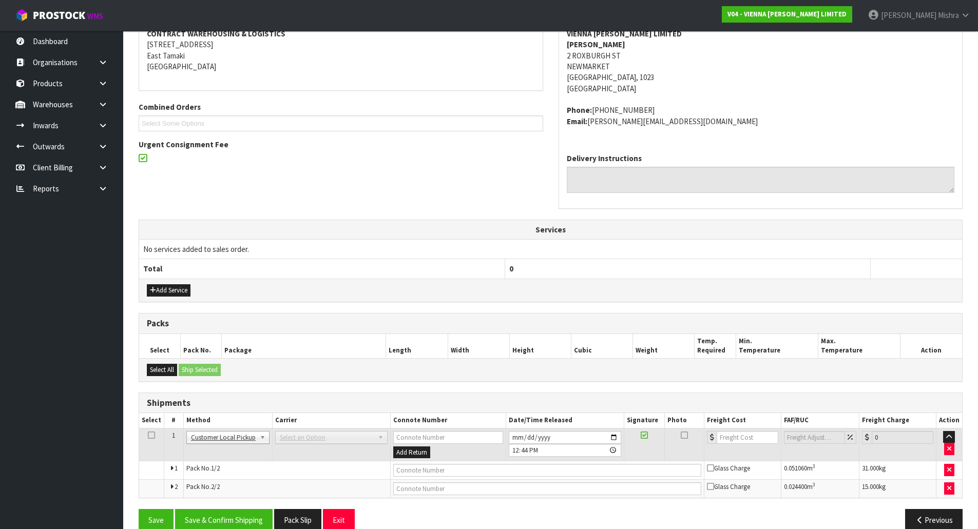
click at [455, 478] on td at bounding box center [548, 470] width 314 height 18
click at [454, 472] on input "text" at bounding box center [547, 470] width 308 height 13
type input "CUSTOMER COLLECTED"
click at [238, 518] on button "Save & Confirm Shipping" at bounding box center [224, 520] width 98 height 22
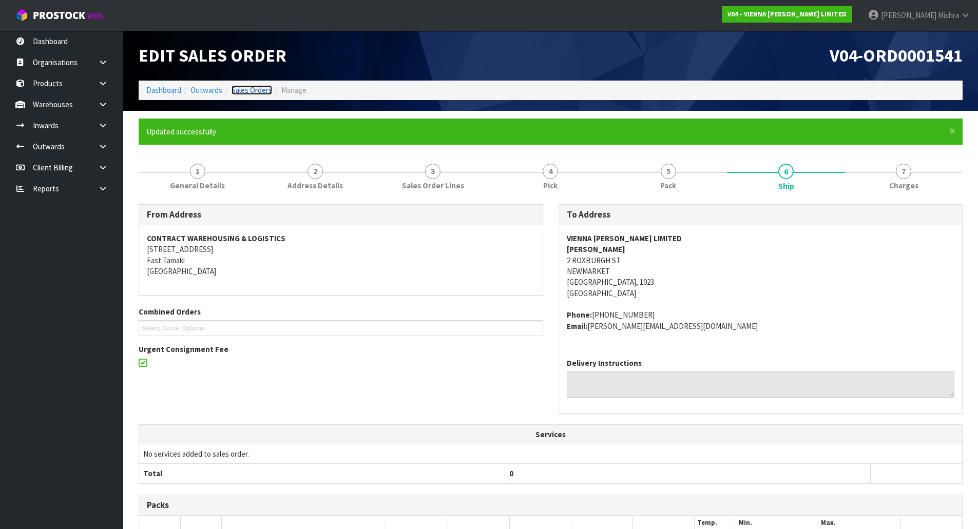
click at [262, 88] on link "Sales Orders" at bounding box center [251, 90] width 41 height 10
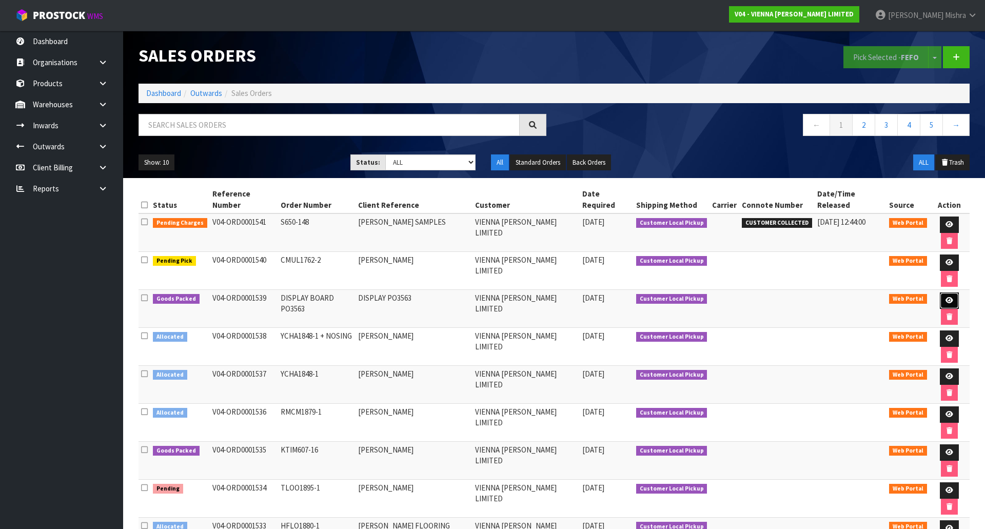
click at [946, 297] on icon at bounding box center [950, 300] width 8 height 7
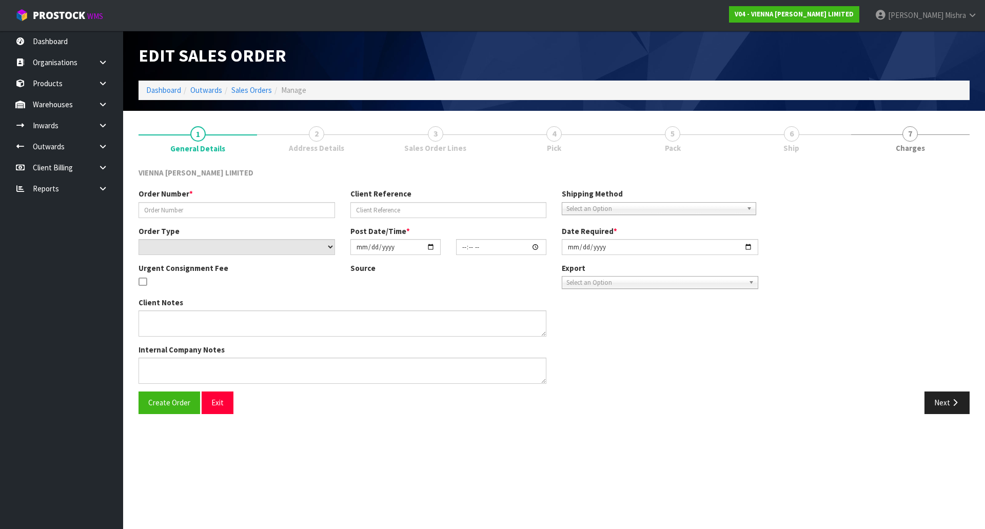
type input "DISPLAY BOARD PO3563"
type input "DISPLAY PO3563"
select select "number:0"
type input "[DATE]"
type input "12:46:00.000"
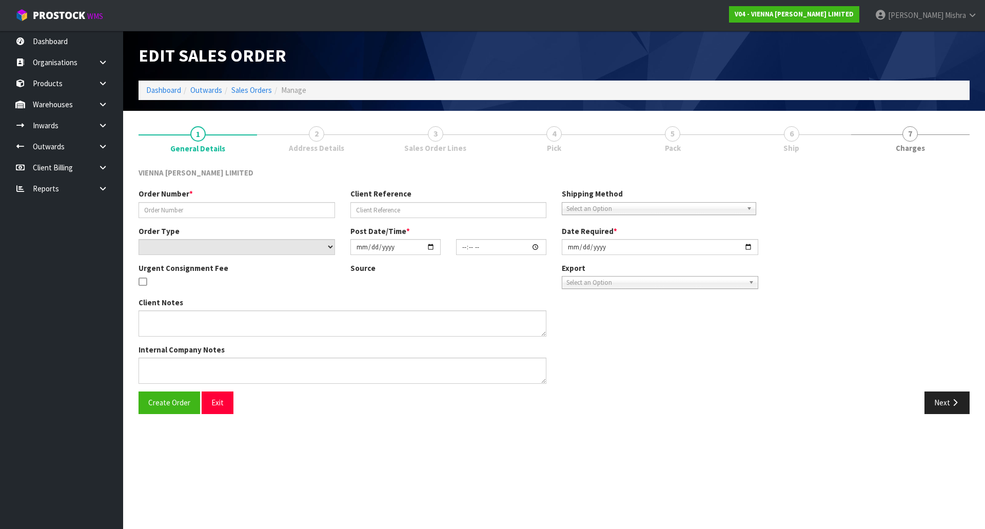
type input "[DATE]"
type textarea "DISPLAY PO 3563"
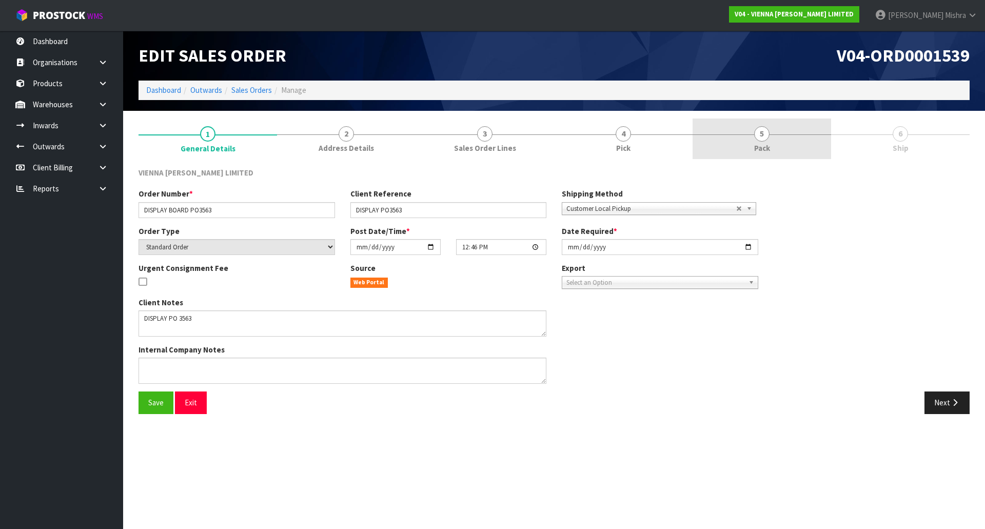
click at [769, 134] on span "5" at bounding box center [761, 133] width 15 height 15
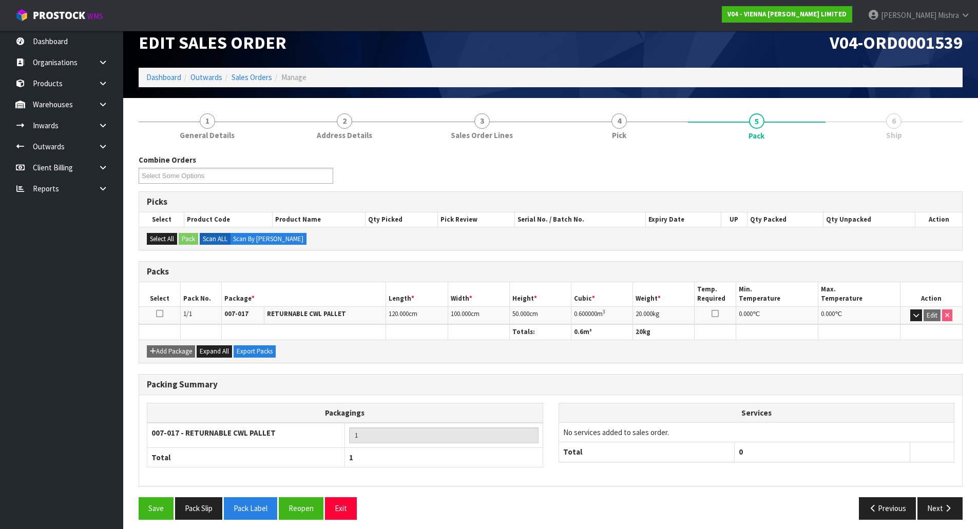
scroll to position [19, 0]
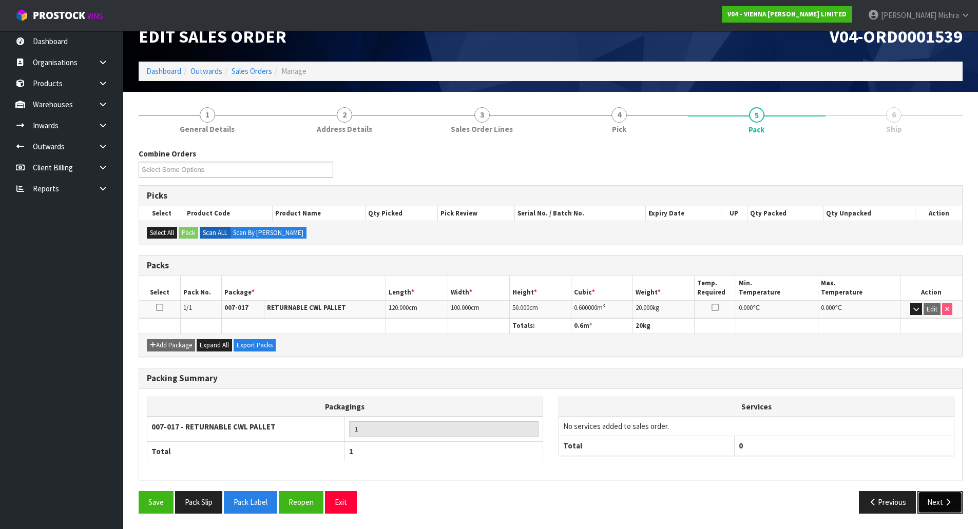
click at [933, 498] on button "Next" at bounding box center [939, 502] width 45 height 22
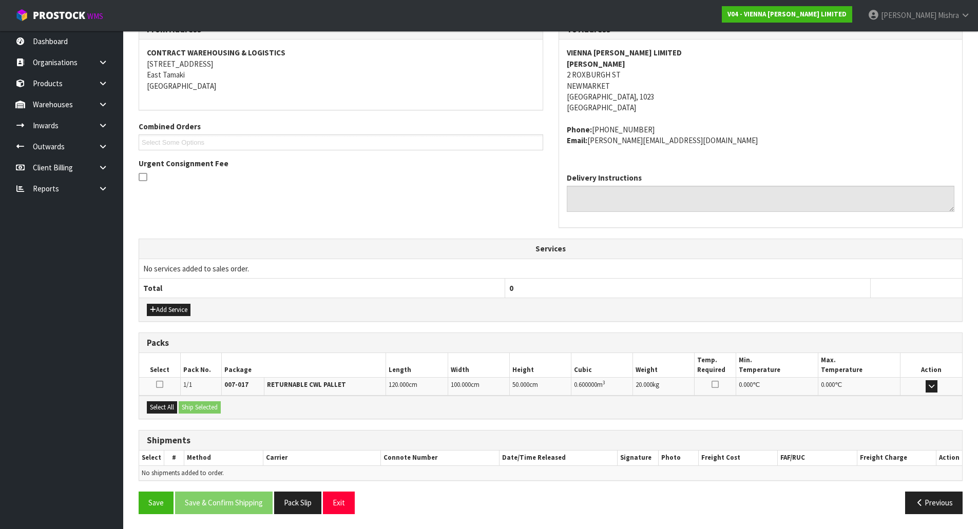
scroll to position [149, 0]
click at [162, 316] on div "Add Service" at bounding box center [550, 308] width 823 height 23
click at [164, 312] on button "Add Service" at bounding box center [169, 309] width 44 height 12
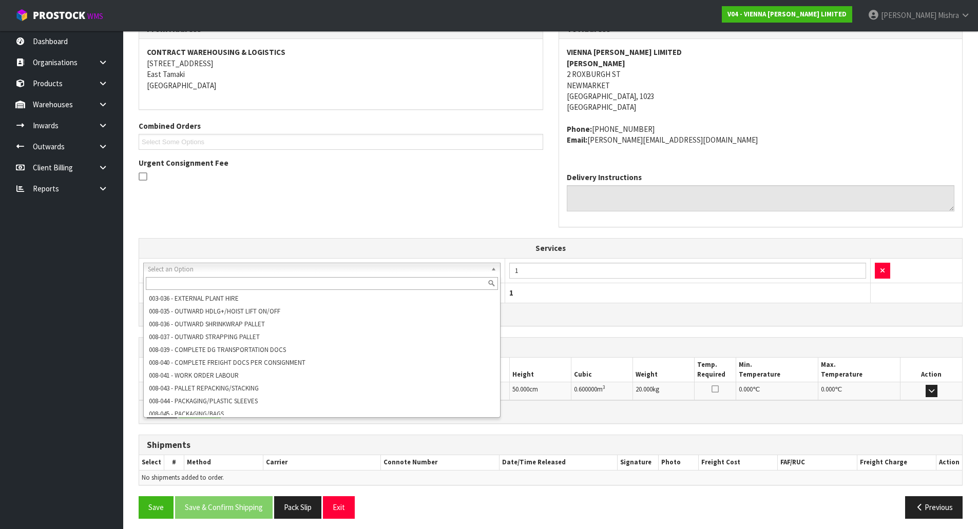
click at [273, 281] on input "text" at bounding box center [322, 283] width 352 height 13
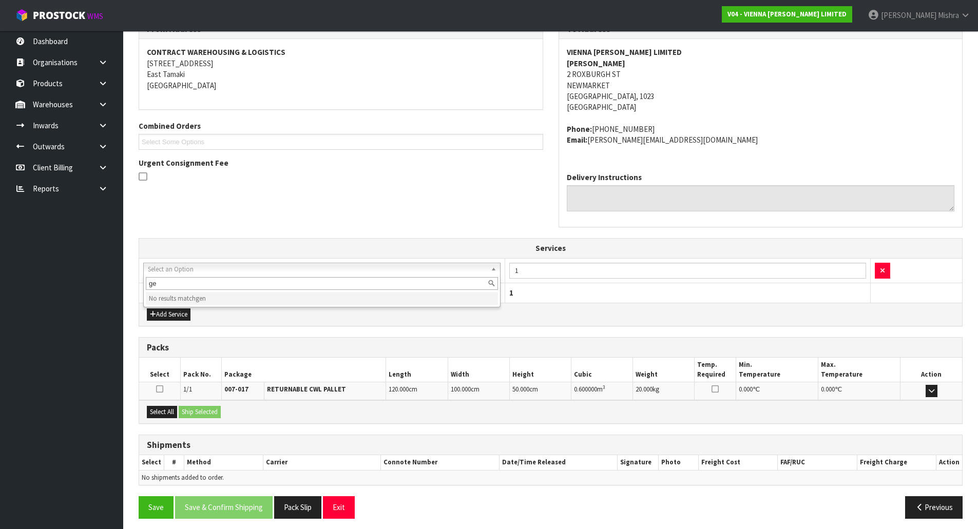
type input "g"
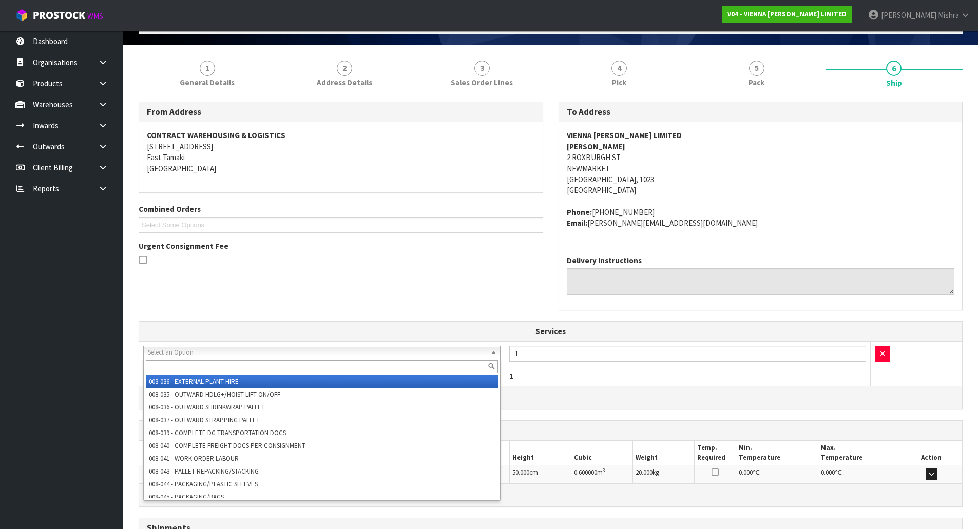
scroll to position [0, 0]
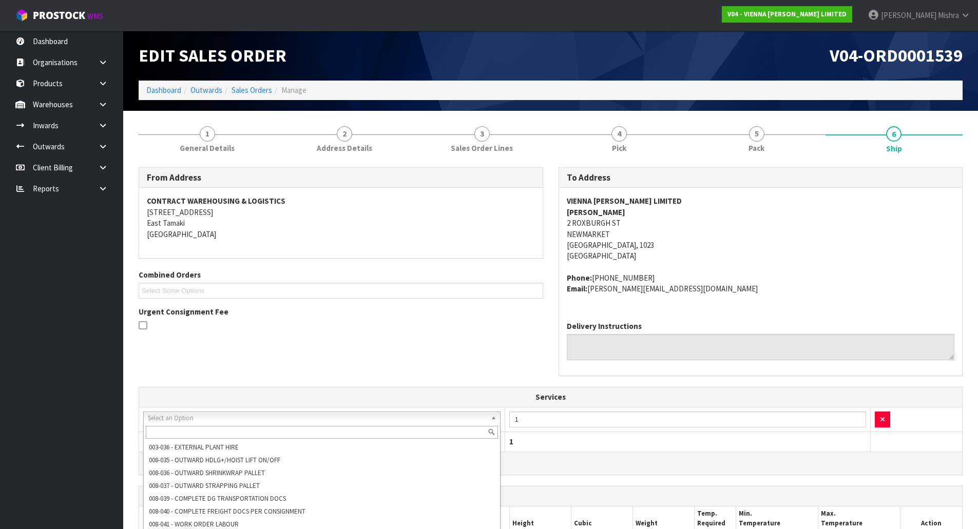
click at [696, 489] on div "Packs" at bounding box center [550, 497] width 823 height 21
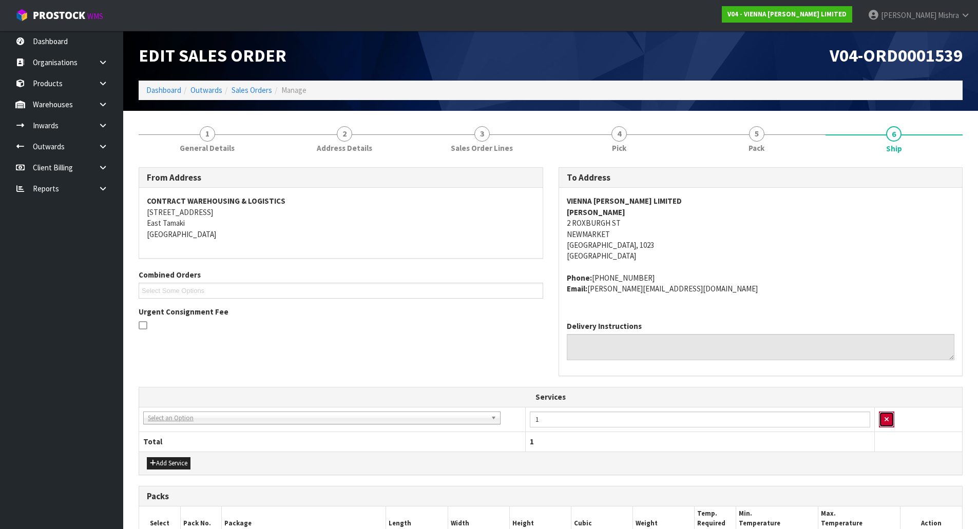
click at [882, 422] on button "button" at bounding box center [886, 420] width 15 height 16
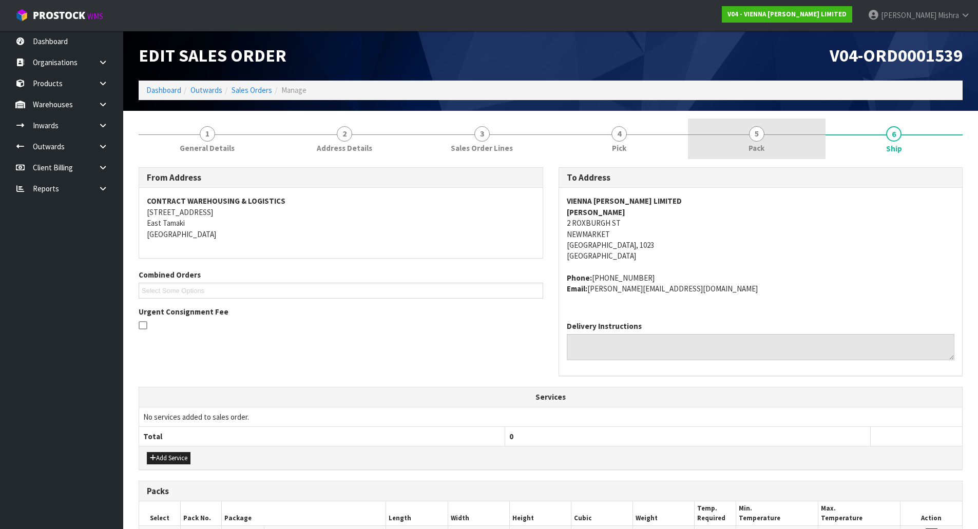
click at [772, 140] on link "5 Pack" at bounding box center [757, 139] width 138 height 41
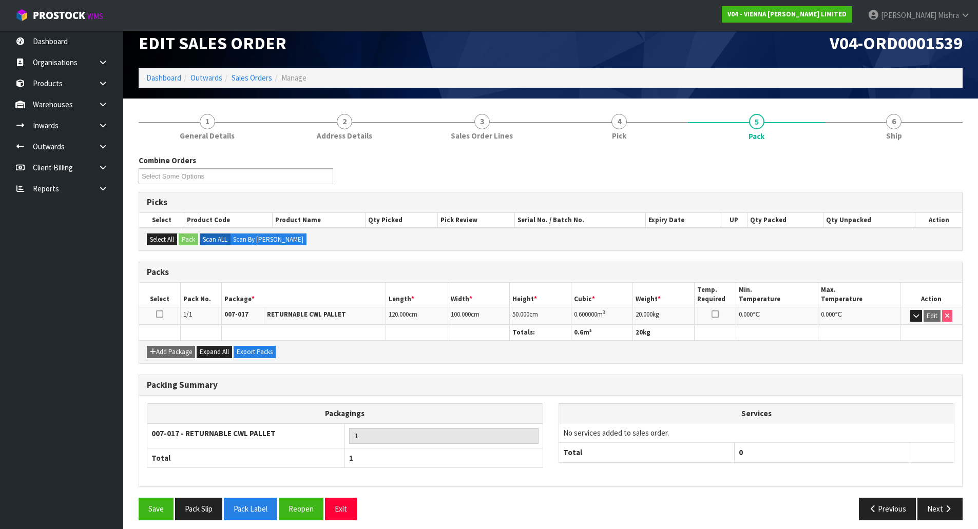
scroll to position [19, 0]
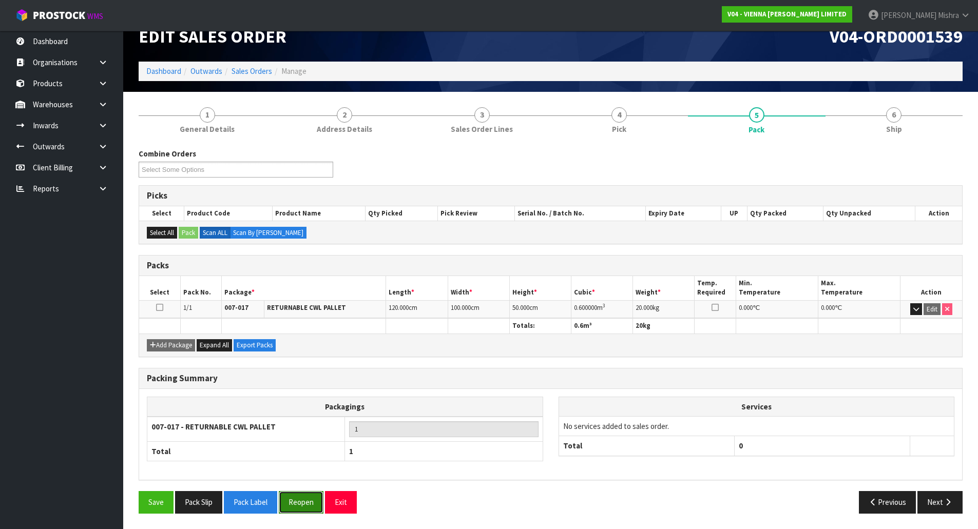
click at [305, 495] on button "Reopen" at bounding box center [301, 502] width 45 height 22
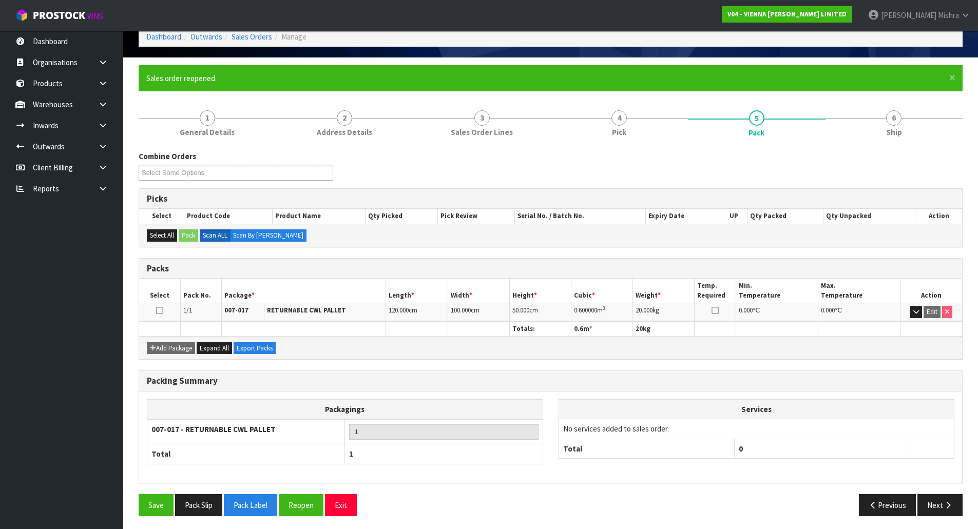
scroll to position [56, 0]
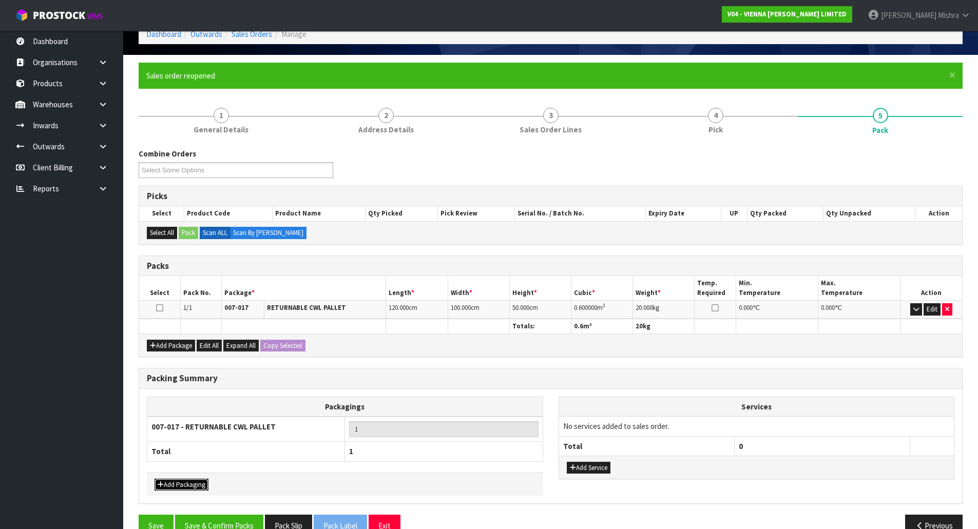
click at [169, 487] on button "Add Packaging" at bounding box center [181, 485] width 54 height 12
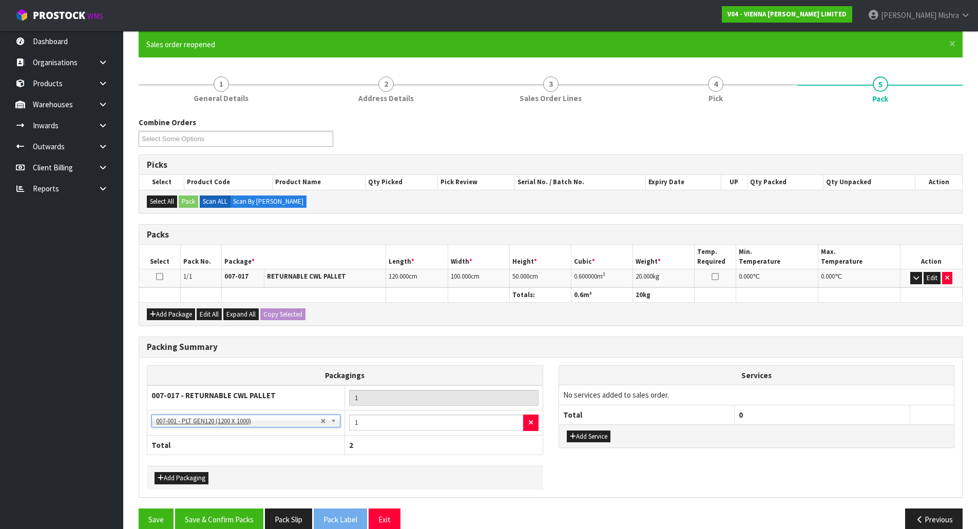
scroll to position [104, 0]
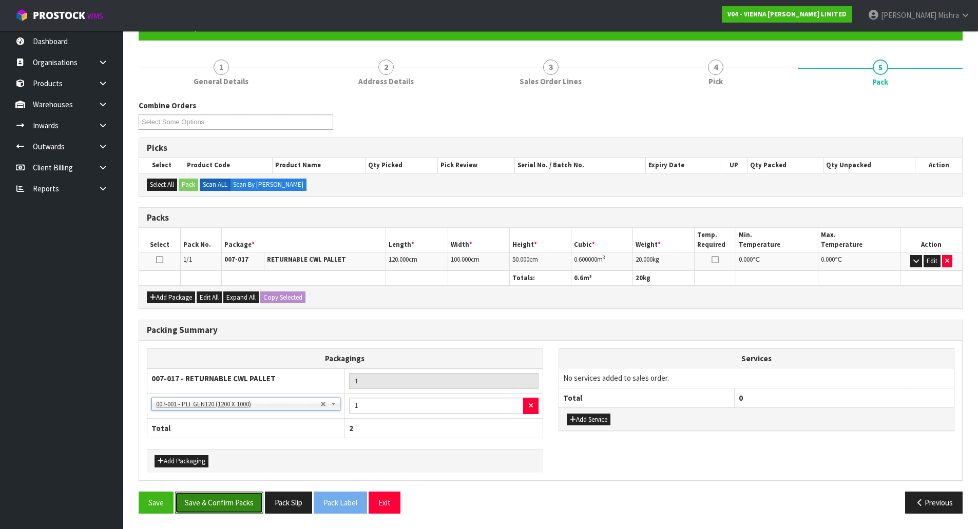
click at [254, 496] on button "Save & Confirm Packs" at bounding box center [219, 503] width 88 height 22
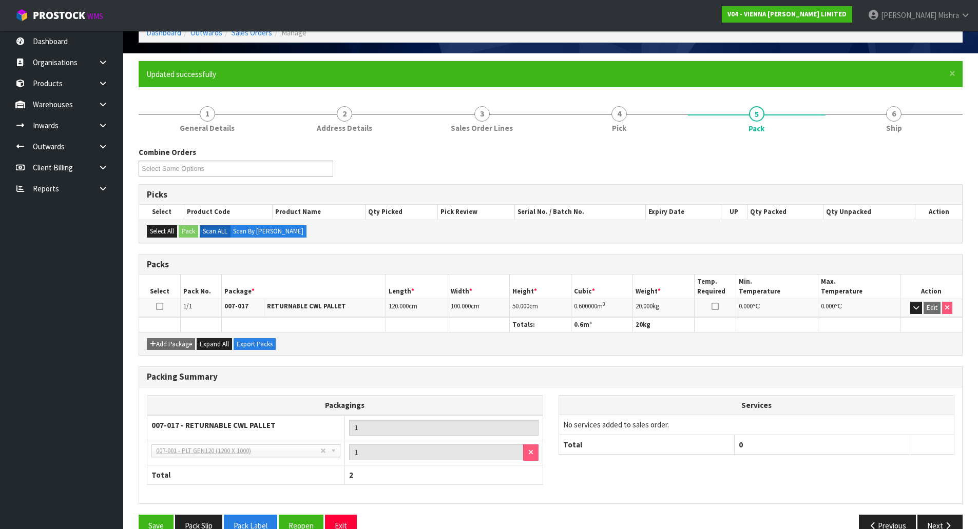
scroll to position [81, 0]
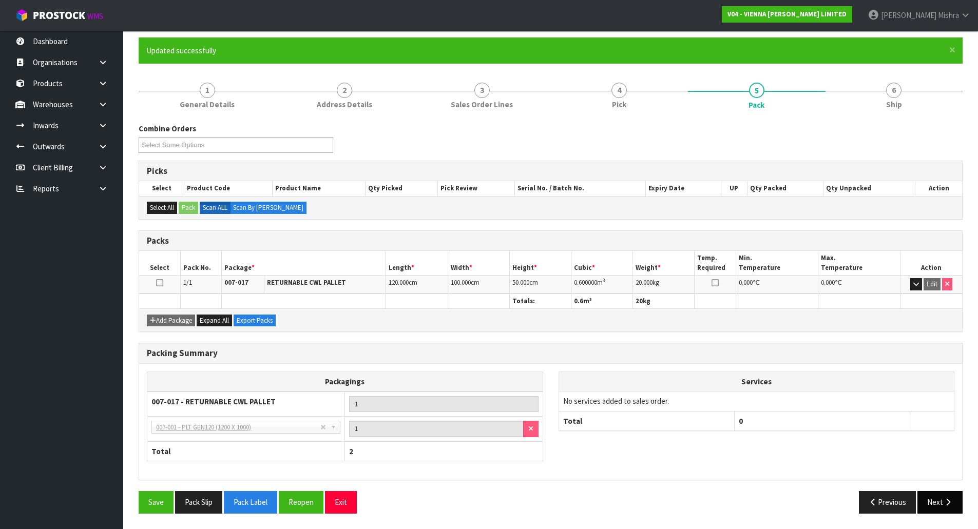
click at [931, 506] on button "Next" at bounding box center [939, 502] width 45 height 22
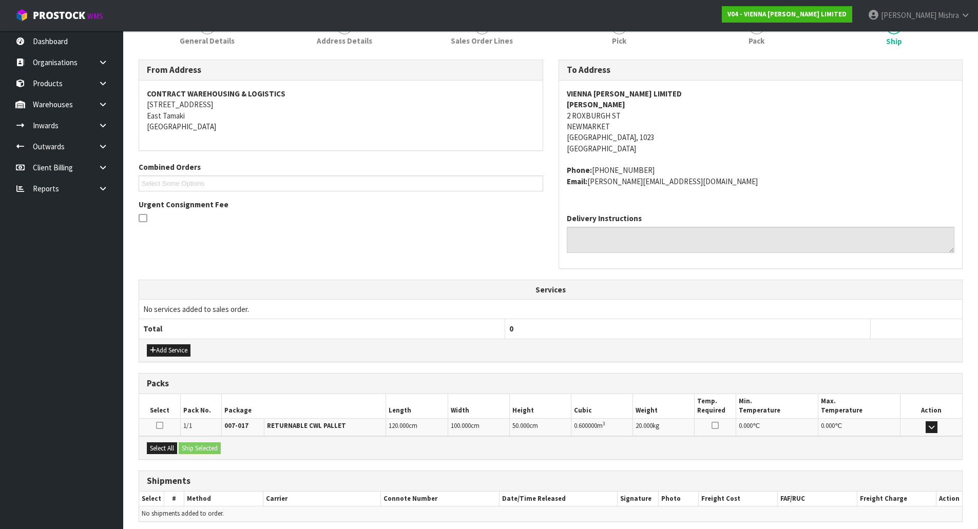
scroll to position [186, 0]
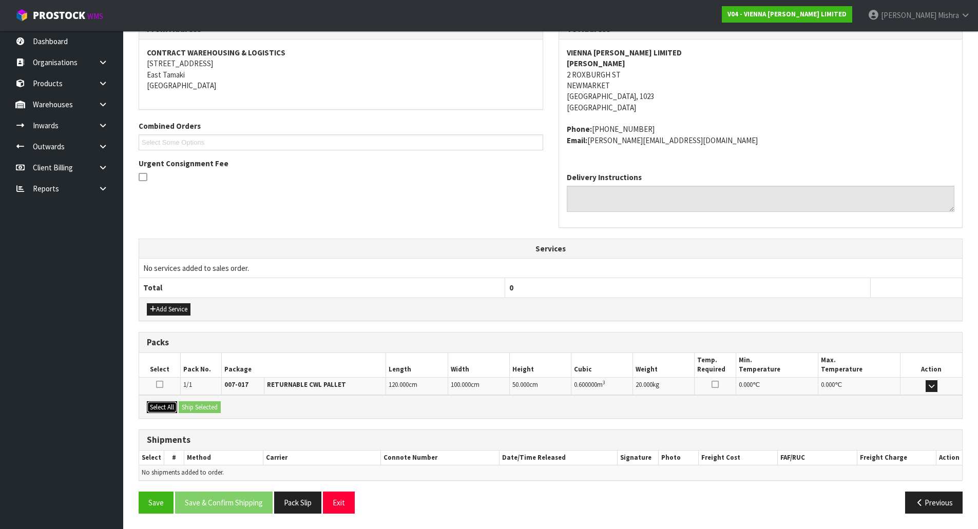
click at [177, 411] on button "Select All" at bounding box center [162, 407] width 30 height 12
click at [187, 403] on button "Ship Selected" at bounding box center [200, 407] width 42 height 12
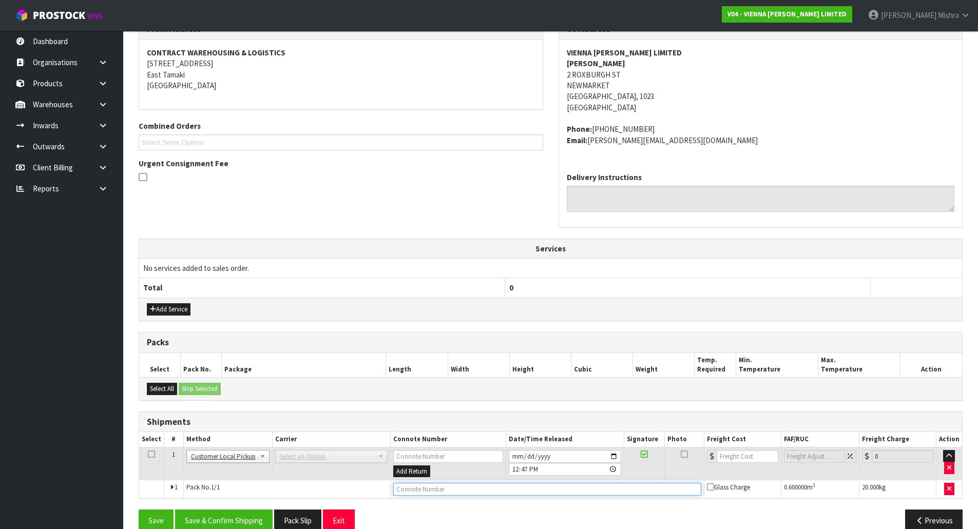
click at [443, 493] on input "text" at bounding box center [547, 489] width 308 height 13
type input "CUSTOMER COLLECTED"
click at [201, 516] on button "Save & Confirm Shipping" at bounding box center [224, 521] width 98 height 22
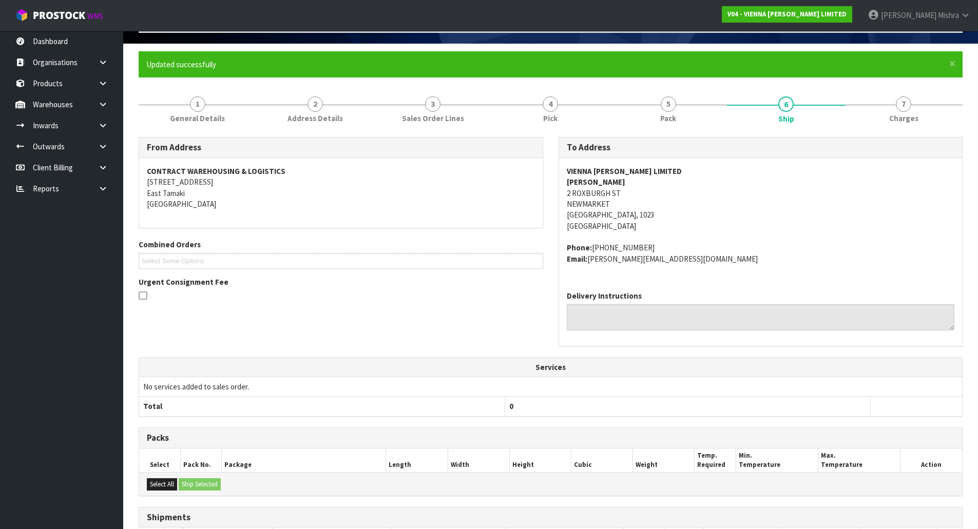
scroll to position [0, 0]
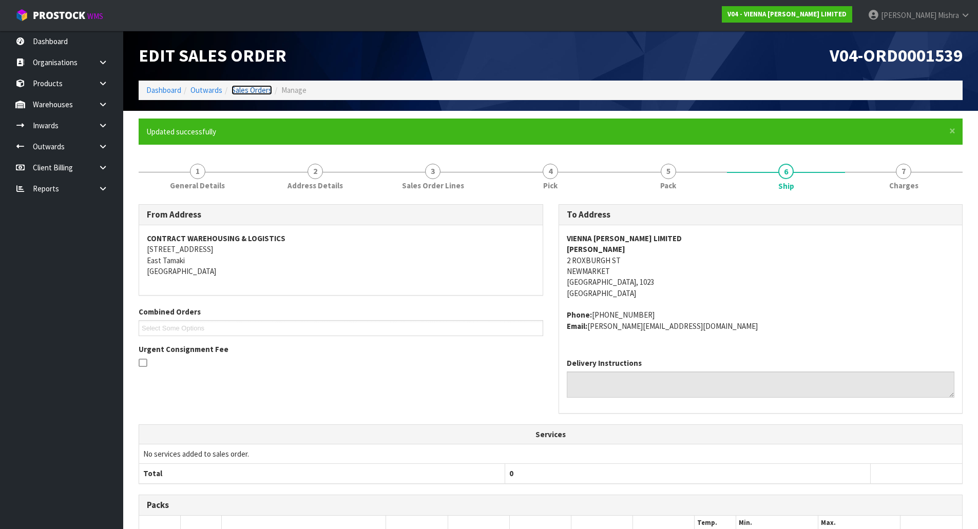
click at [244, 92] on link "Sales Orders" at bounding box center [251, 90] width 41 height 10
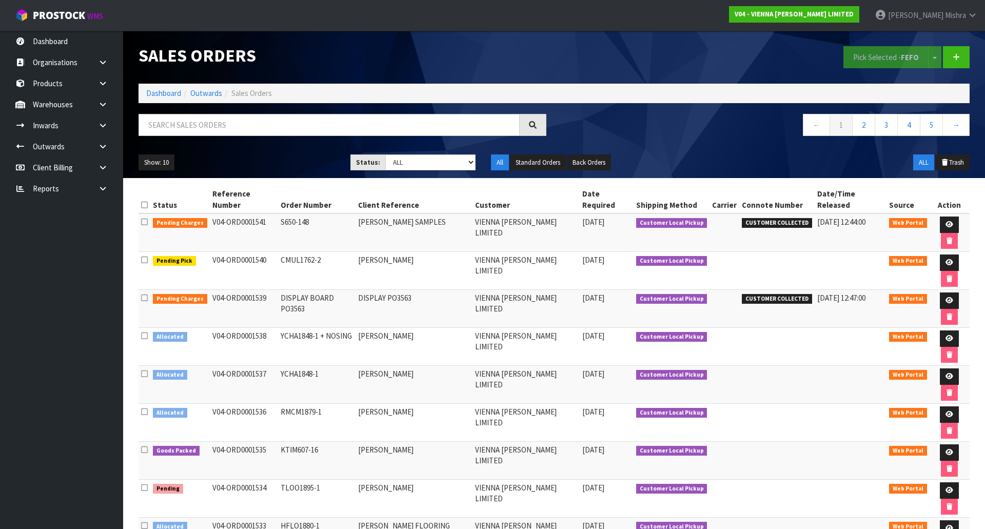
click at [303, 136] on div at bounding box center [342, 129] width 423 height 30
click at [306, 132] on input "text" at bounding box center [329, 125] width 381 height 22
type input "1524"
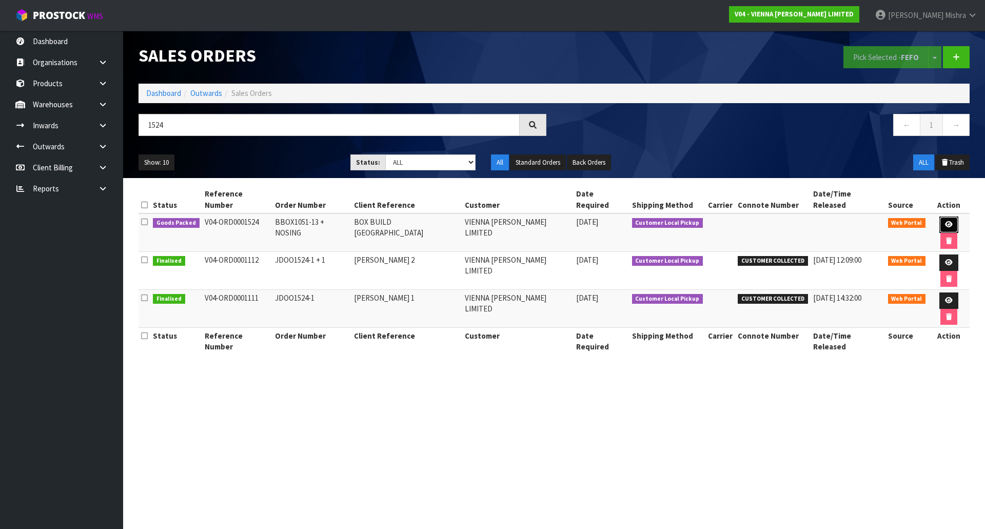
click at [940, 217] on link at bounding box center [949, 225] width 19 height 16
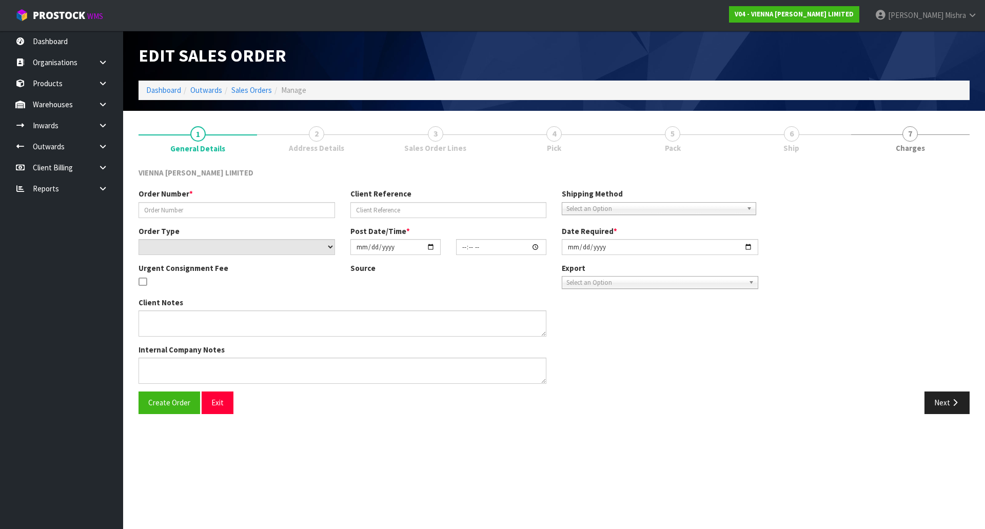
type input "BBOX1051-13 + NOSING"
type input "BOX BUILD [GEOGRAPHIC_DATA]"
select select "number:0"
type input "[DATE]"
type input "12:35:00.000"
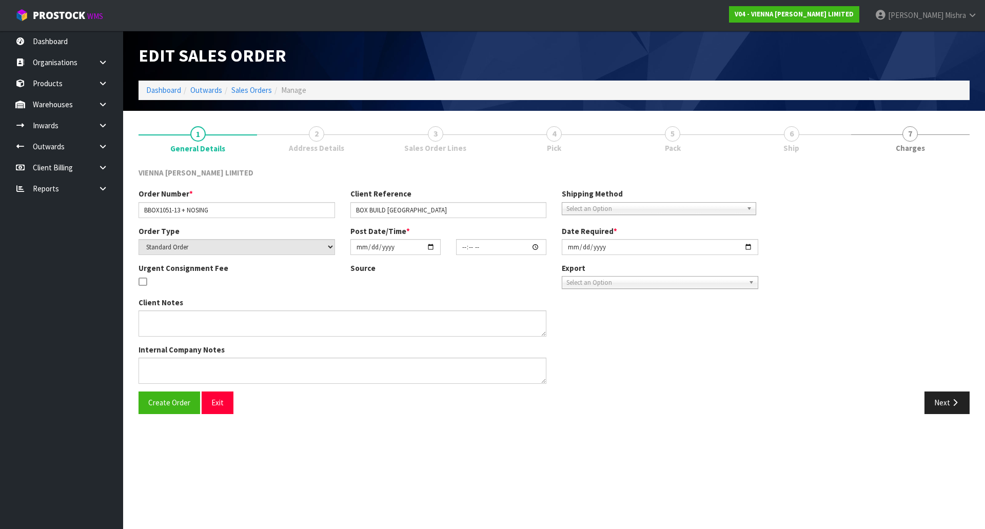
type input "[DATE]"
type textarea "BOX BUILD [GEOGRAPHIC_DATA]"
type textarea "[DATE]: ORDER 1524 IS BEING COLLECTED 13/10."
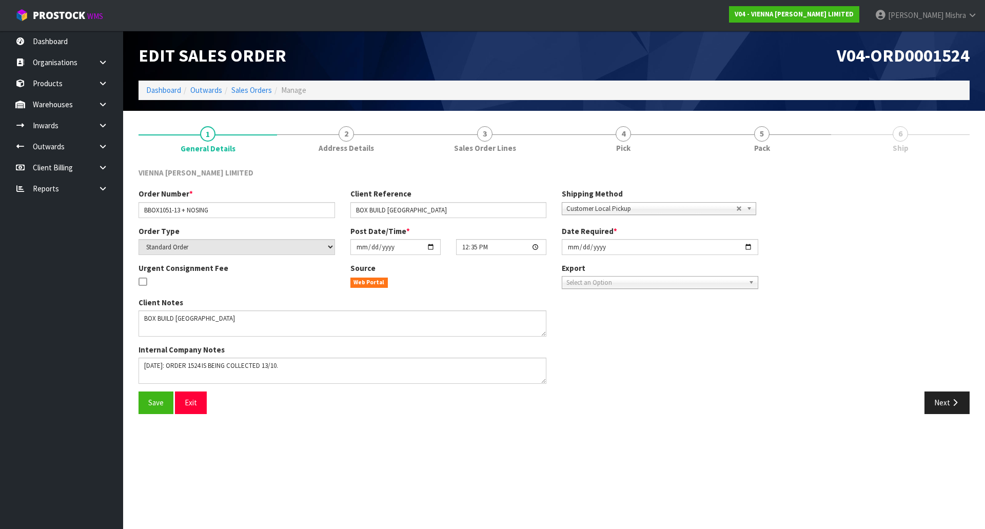
click at [883, 137] on link "6 Ship" at bounding box center [900, 139] width 139 height 41
click at [768, 145] on span "Pack" at bounding box center [762, 148] width 16 height 11
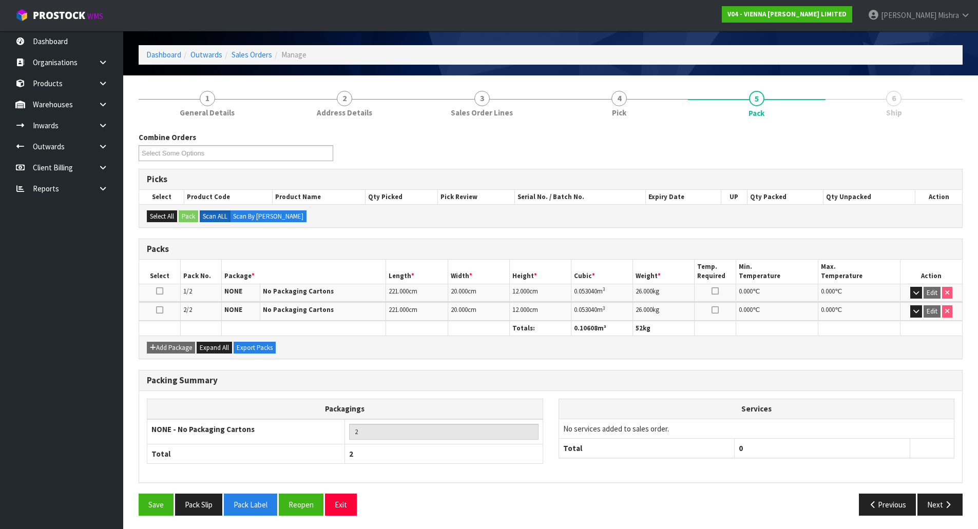
scroll to position [37, 0]
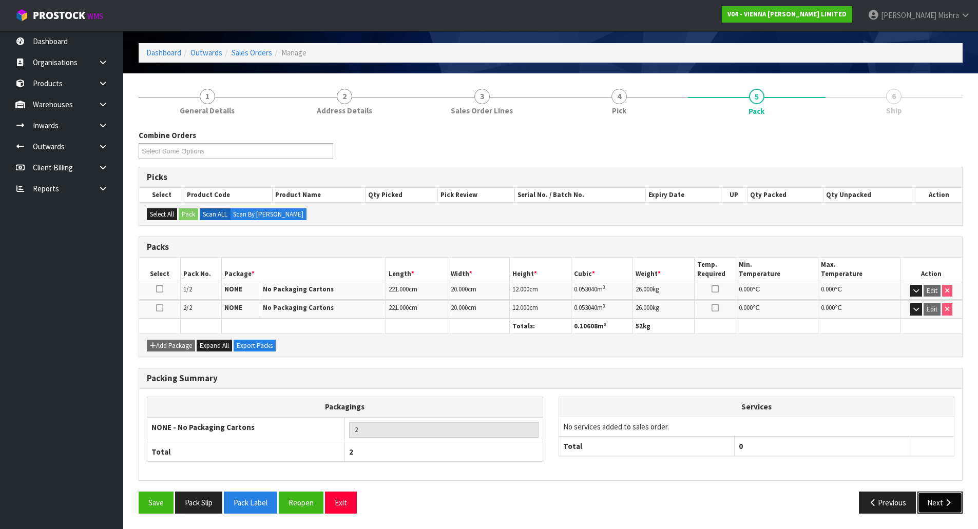
click at [947, 499] on icon "button" at bounding box center [948, 503] width 10 height 8
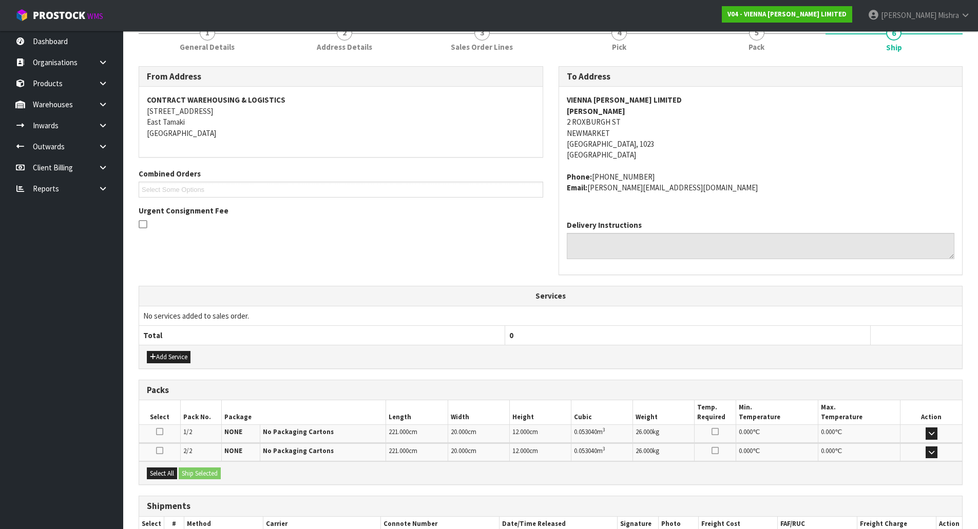
scroll to position [167, 0]
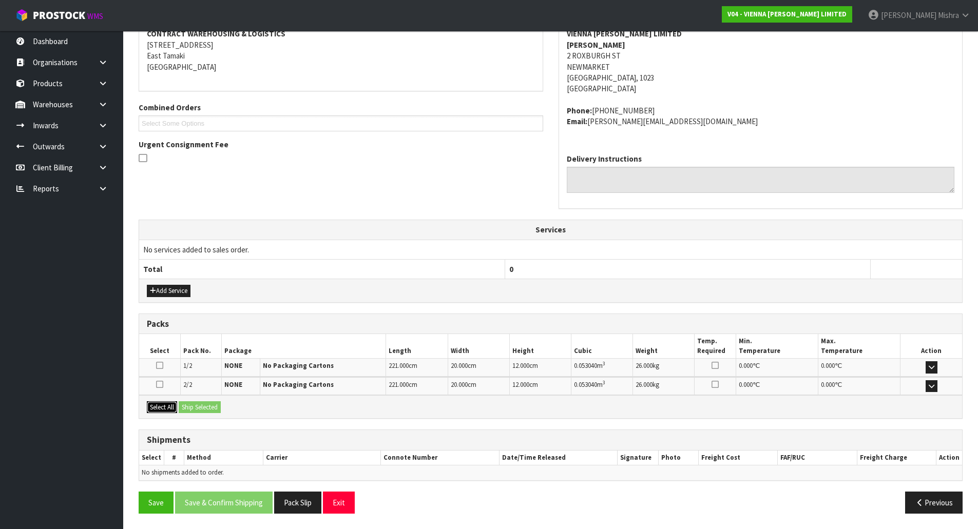
drag, startPoint x: 169, startPoint y: 405, endPoint x: 183, endPoint y: 411, distance: 15.2
click at [169, 407] on button "Select All" at bounding box center [162, 407] width 30 height 12
click at [183, 411] on button "Ship Selected" at bounding box center [200, 407] width 42 height 12
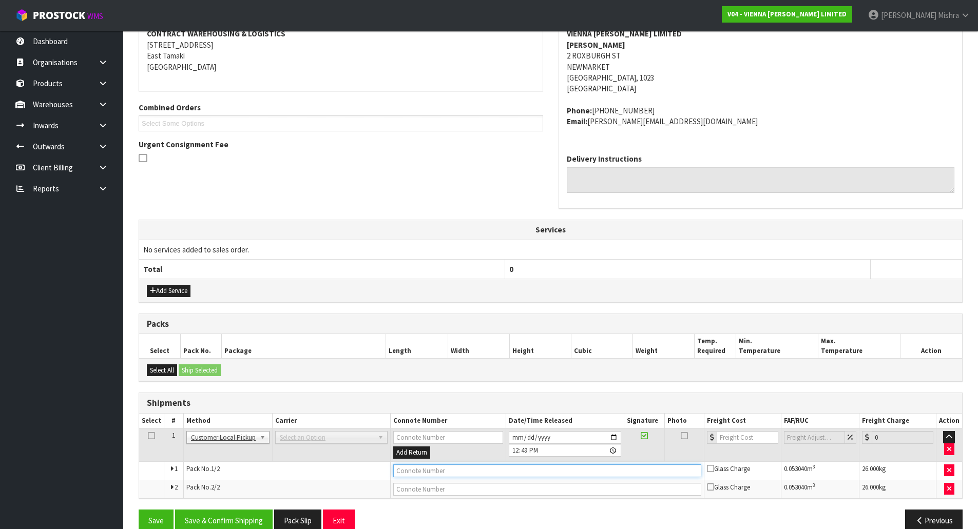
click at [499, 471] on input "text" at bounding box center [547, 470] width 308 height 13
type input "CUSTOMER COLLECTED"
click at [237, 515] on button "Save & Confirm Shipping" at bounding box center [224, 521] width 98 height 22
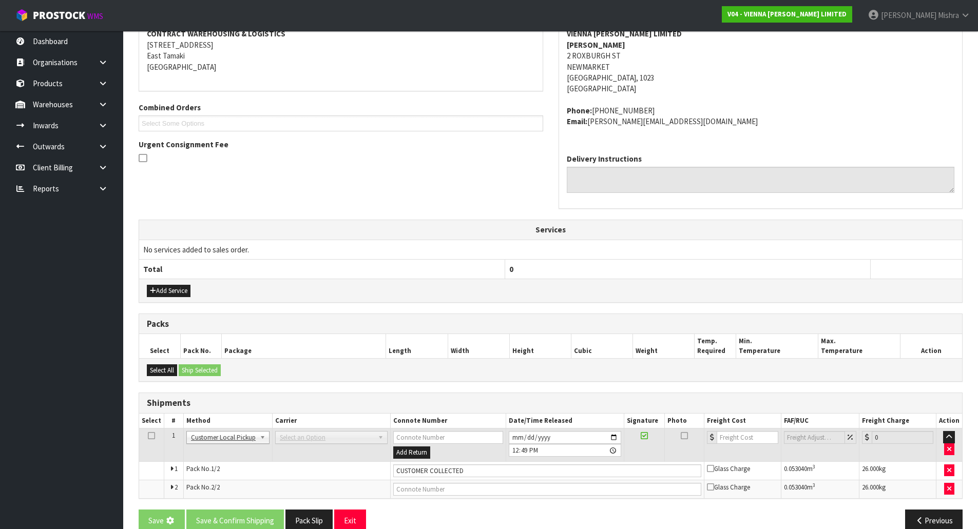
scroll to position [0, 0]
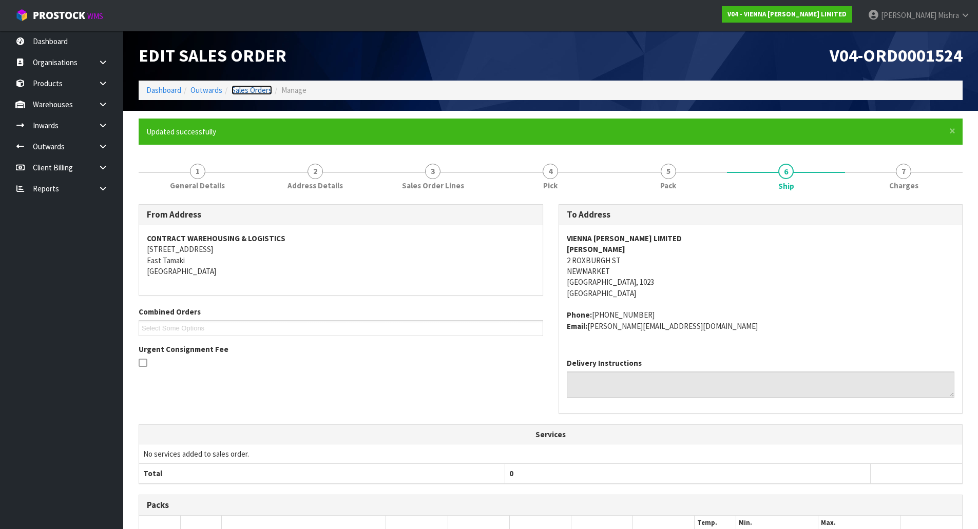
click at [257, 87] on link "Sales Orders" at bounding box center [251, 90] width 41 height 10
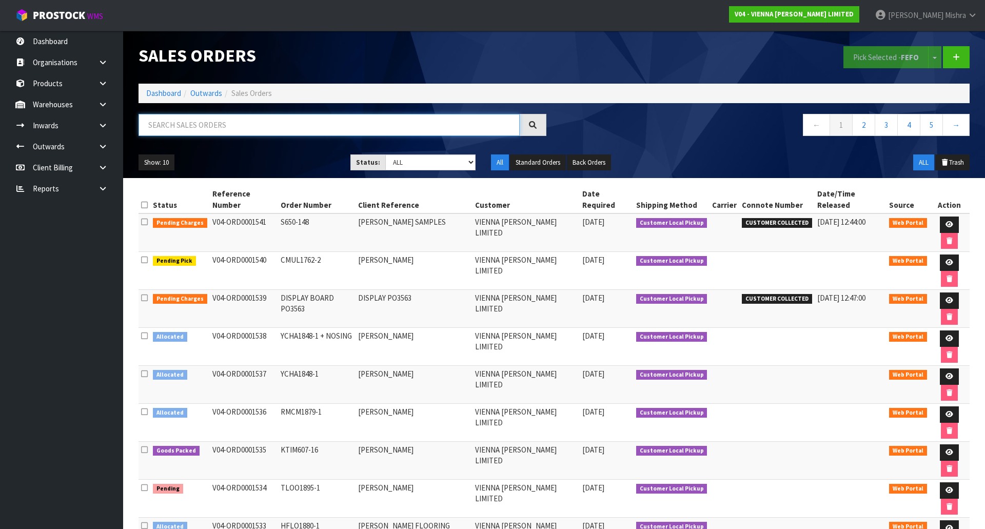
click at [282, 121] on input "text" at bounding box center [329, 125] width 381 height 22
type input "1526"
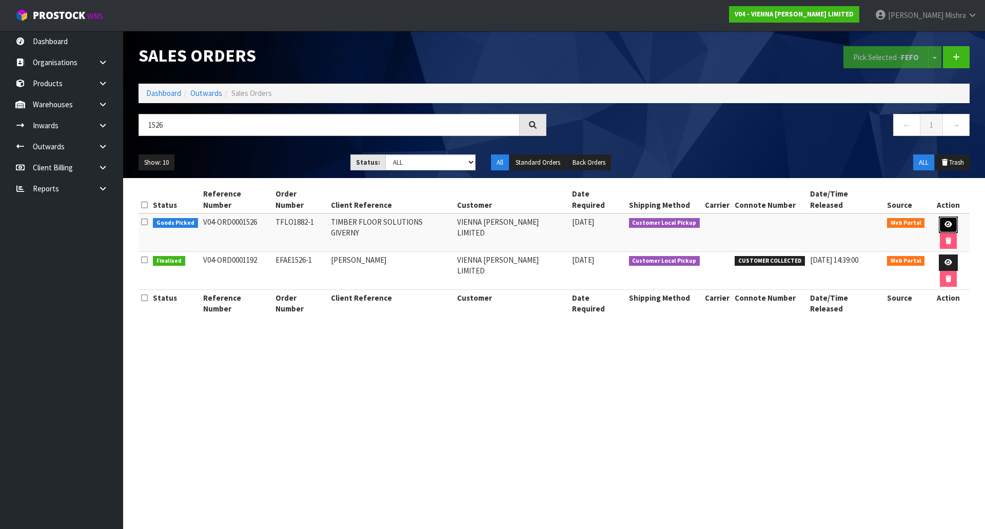
click at [945, 221] on icon at bounding box center [949, 224] width 8 height 7
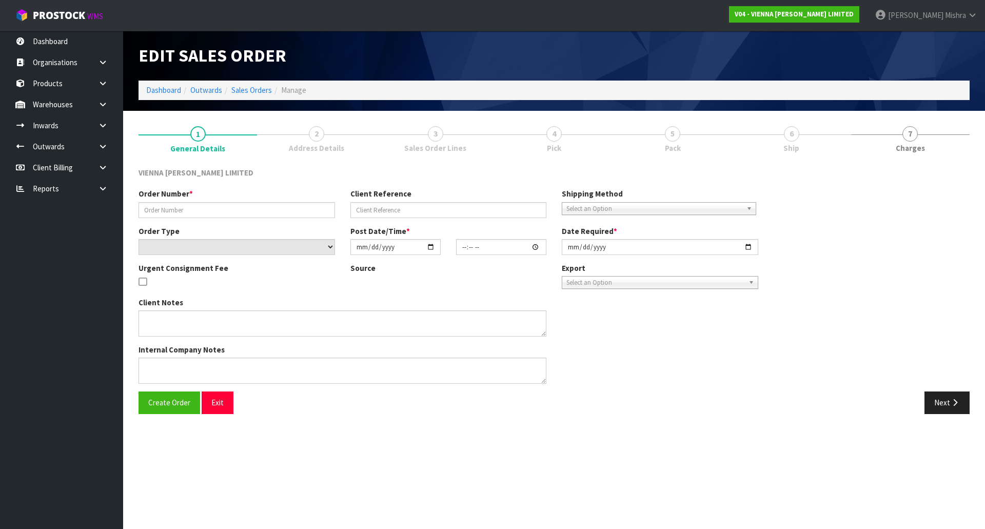
type input "TFLO1882-1"
type input "TIMBER FLOOR SOLUTIONS GIVERNY"
select select "number:0"
type input "[DATE]"
type input "15:40:00.000"
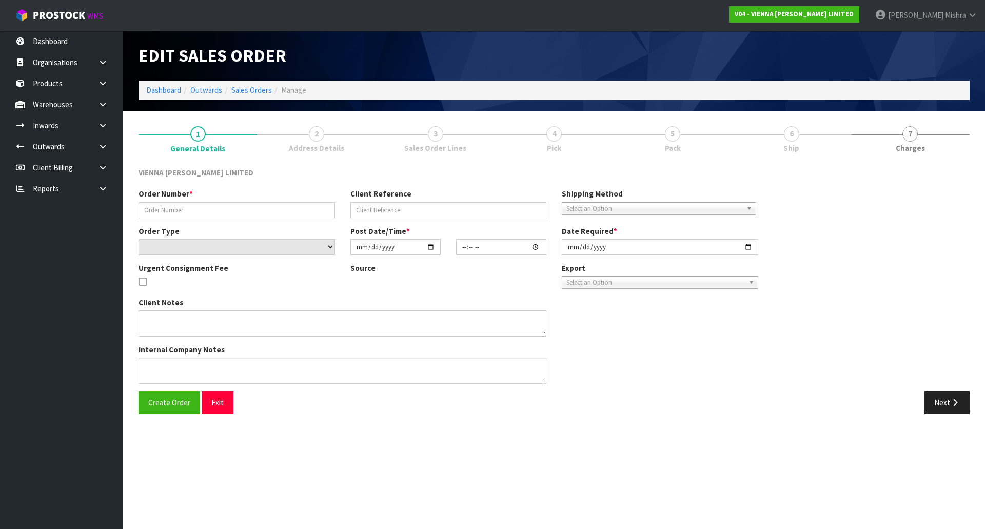
type input "[DATE]"
type textarea "TIMBER FLOOR SOLUTIONS GIVERNY"
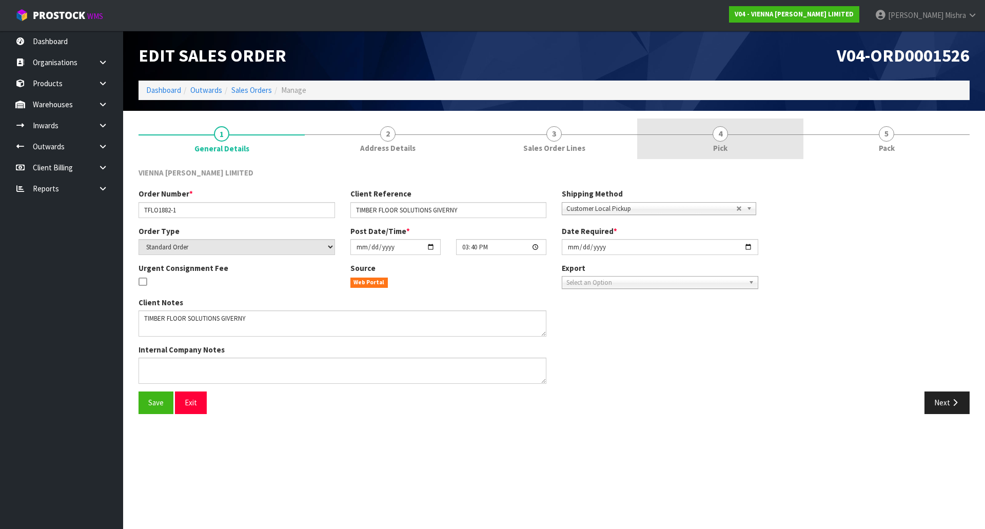
click at [725, 135] on span "4" at bounding box center [720, 133] width 15 height 15
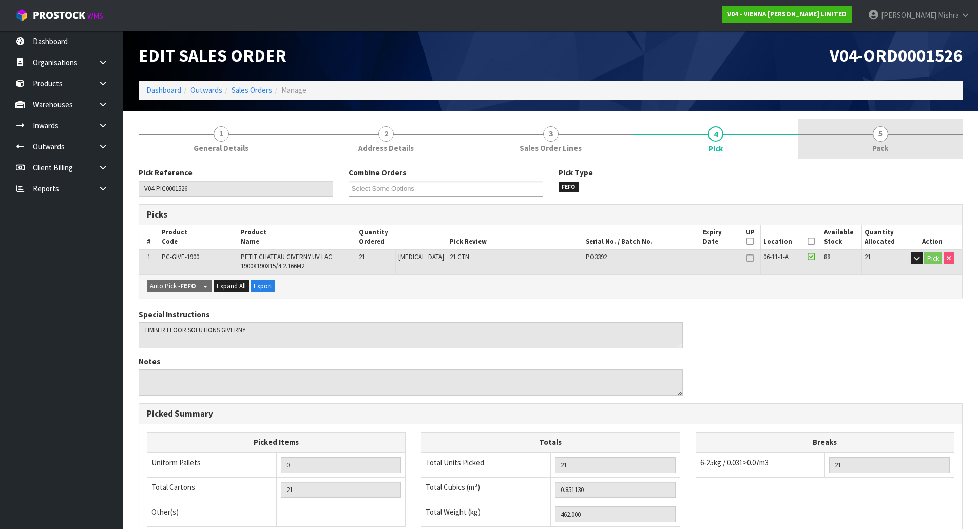
click at [881, 135] on span "5" at bounding box center [879, 133] width 15 height 15
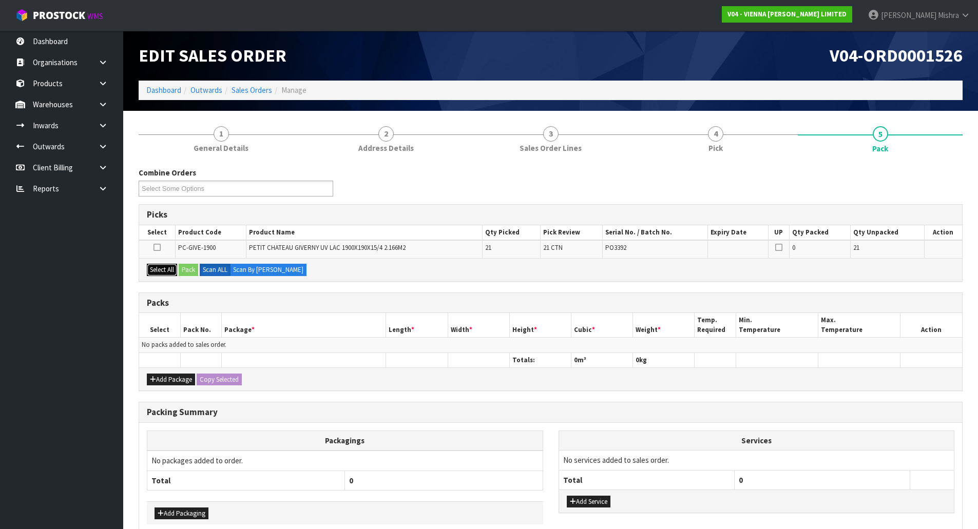
click at [165, 273] on button "Select All" at bounding box center [162, 270] width 30 height 12
click at [180, 272] on button "Pack" at bounding box center [189, 270] width 20 height 12
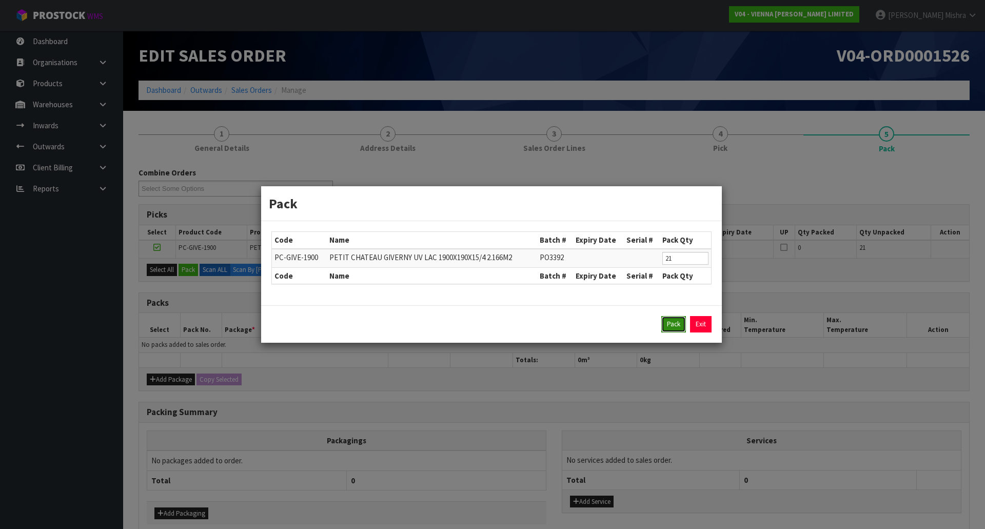
click at [680, 320] on button "Pack" at bounding box center [674, 324] width 25 height 16
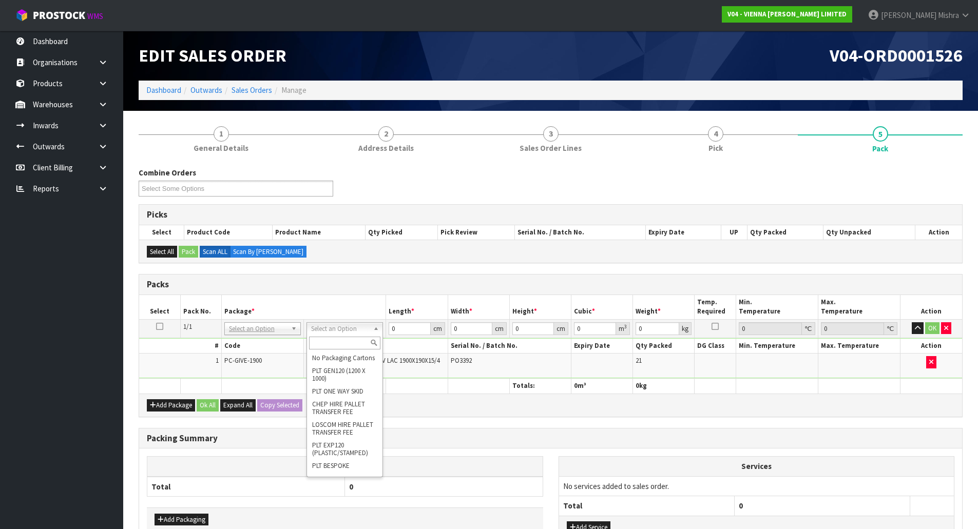
click at [340, 337] on input "text" at bounding box center [344, 343] width 71 height 13
type input "ret"
drag, startPoint x: 336, startPoint y: 355, endPoint x: 370, endPoint y: 336, distance: 38.4
type input "462"
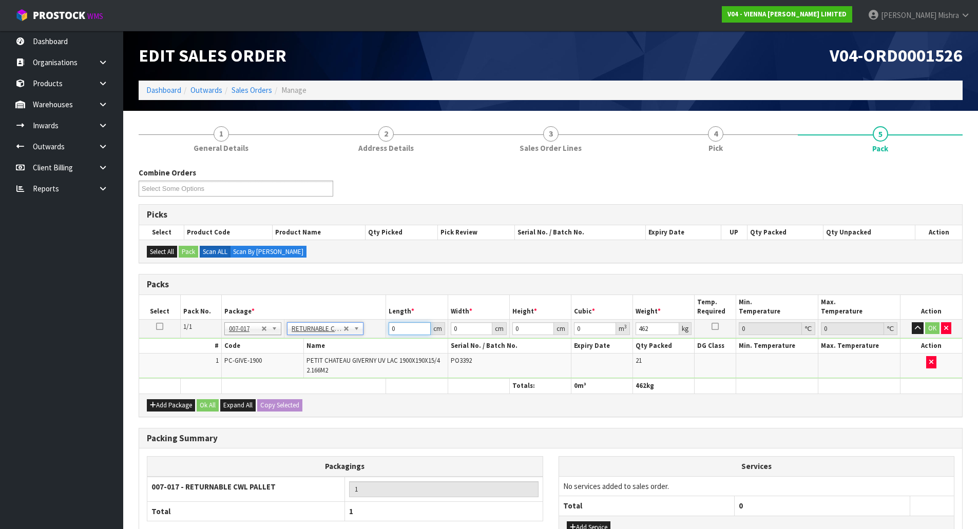
drag, startPoint x: 403, startPoint y: 331, endPoint x: 389, endPoint y: 333, distance: 14.5
click at [389, 333] on input "0" at bounding box center [410, 328] width 42 height 13
type input "193"
type input "100"
type input "5"
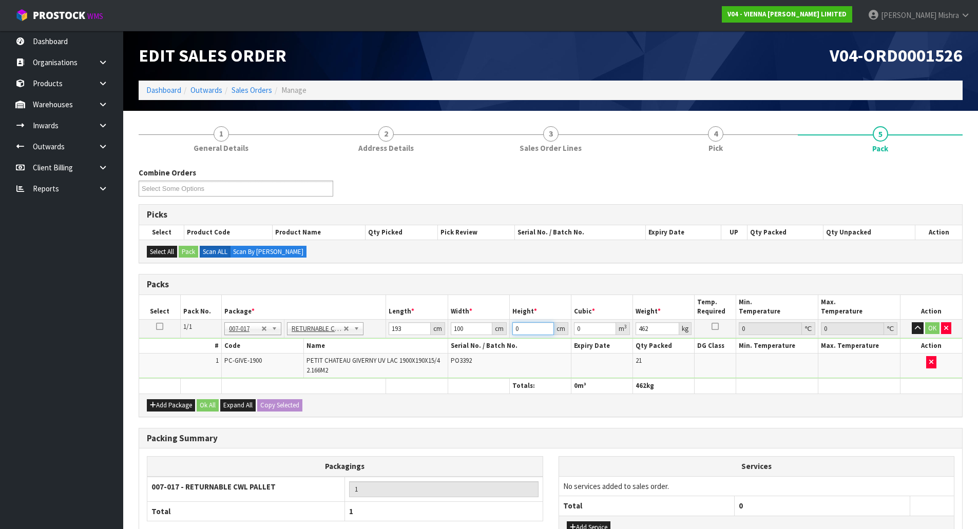
type input "0.0965"
type input "50"
type input "0.965"
type input "50"
click at [202, 404] on button "Ok All" at bounding box center [208, 405] width 22 height 12
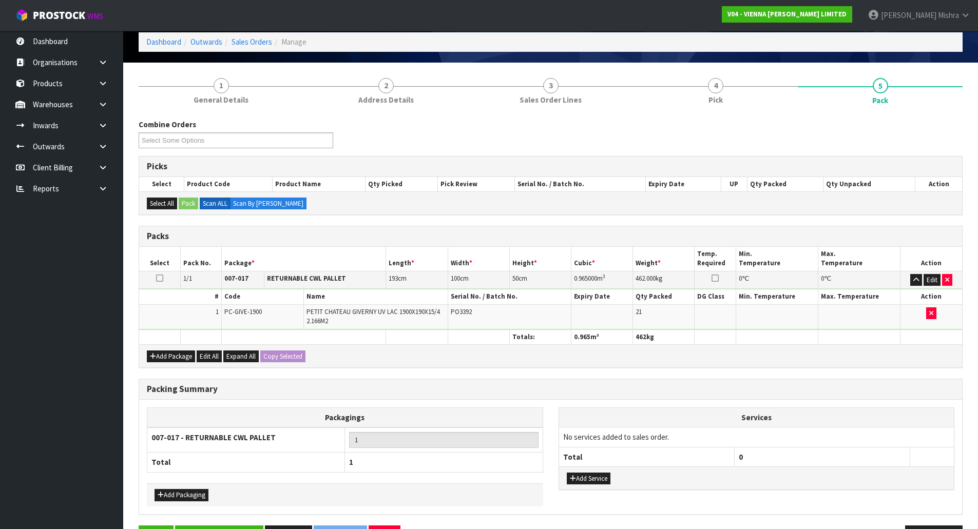
scroll to position [82, 0]
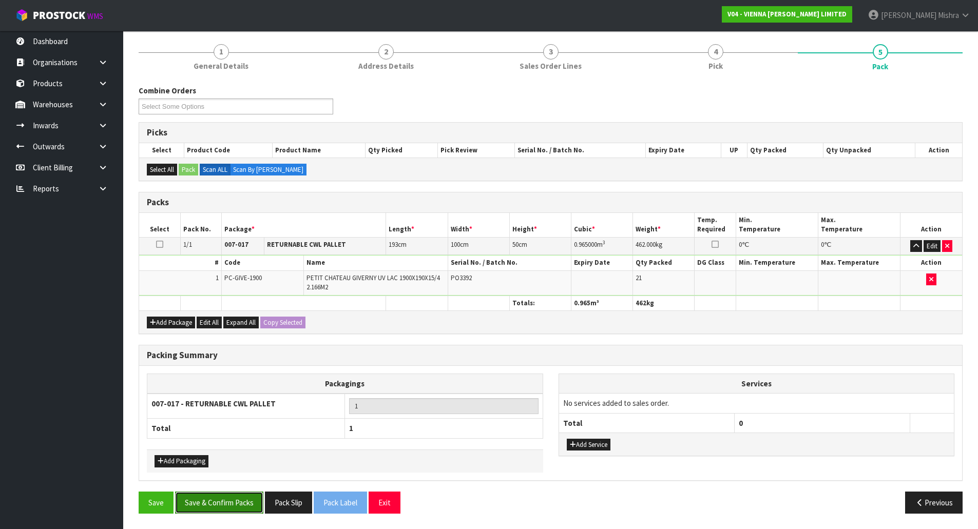
click at [221, 506] on button "Save & Confirm Packs" at bounding box center [219, 503] width 88 height 22
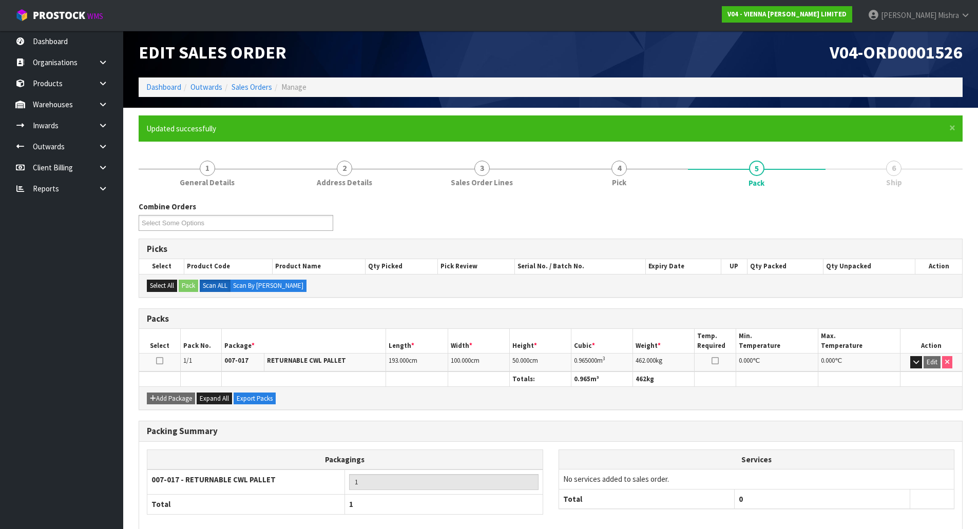
scroll to position [56, 0]
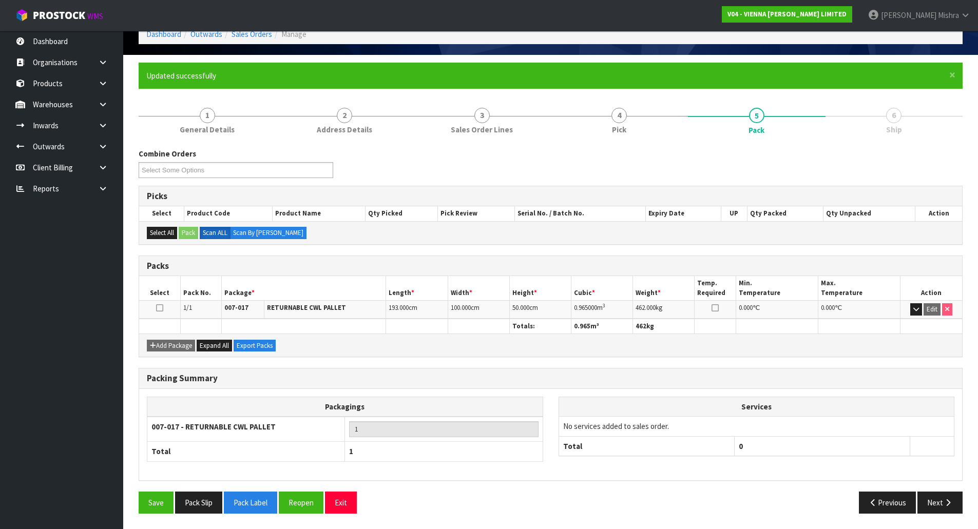
click at [927, 521] on div "Save Pack Slip Pack Label Reopen Exit Previous Next" at bounding box center [550, 507] width 839 height 30
click at [935, 509] on button "Next" at bounding box center [939, 503] width 45 height 22
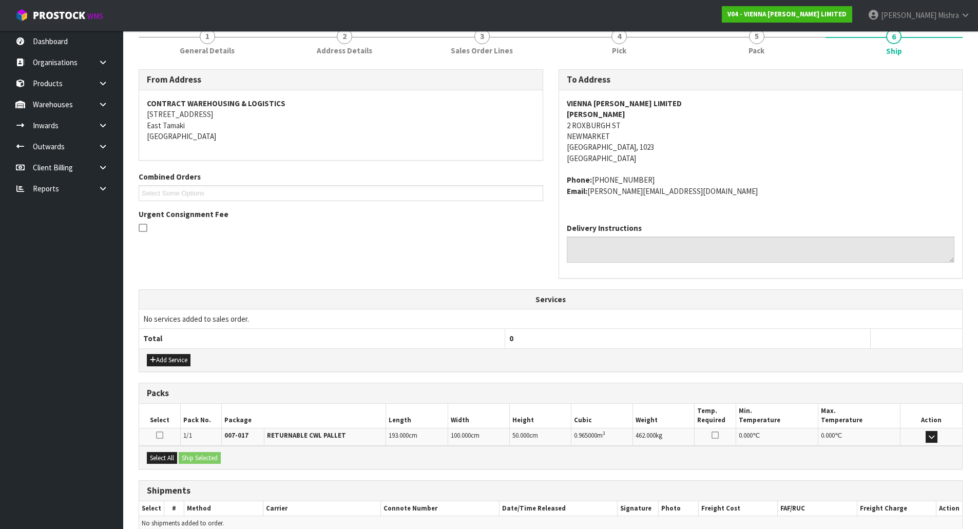
scroll to position [186, 0]
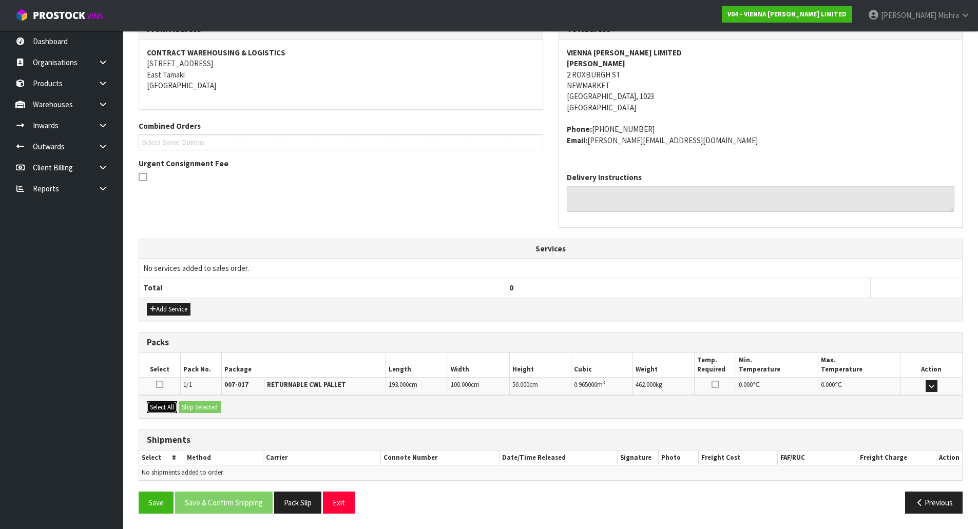
click at [160, 410] on button "Select All" at bounding box center [162, 407] width 30 height 12
click at [211, 410] on button "Ship Selected" at bounding box center [200, 407] width 42 height 12
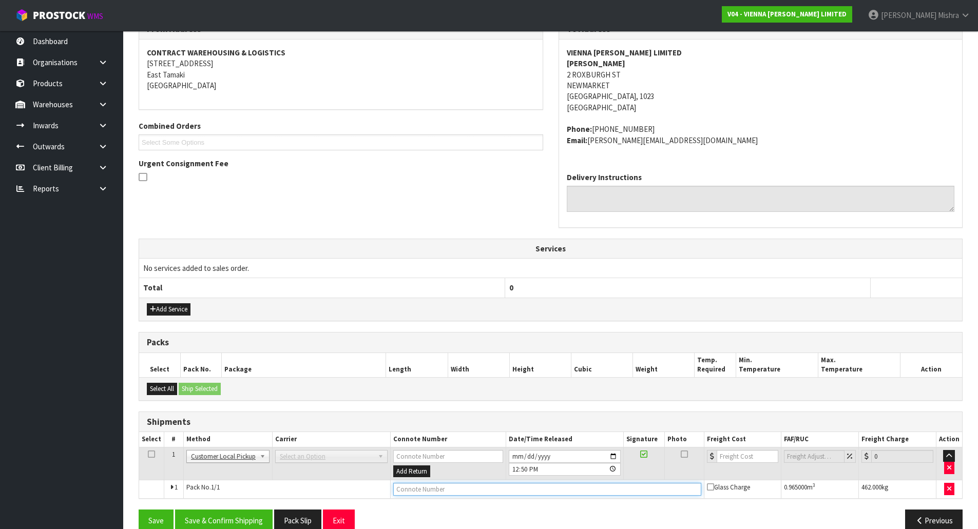
click at [407, 489] on input "text" at bounding box center [547, 489] width 308 height 13
type input "CUSTOMER COLLECTED"
click at [225, 518] on button "Save & Confirm Shipping" at bounding box center [224, 521] width 98 height 22
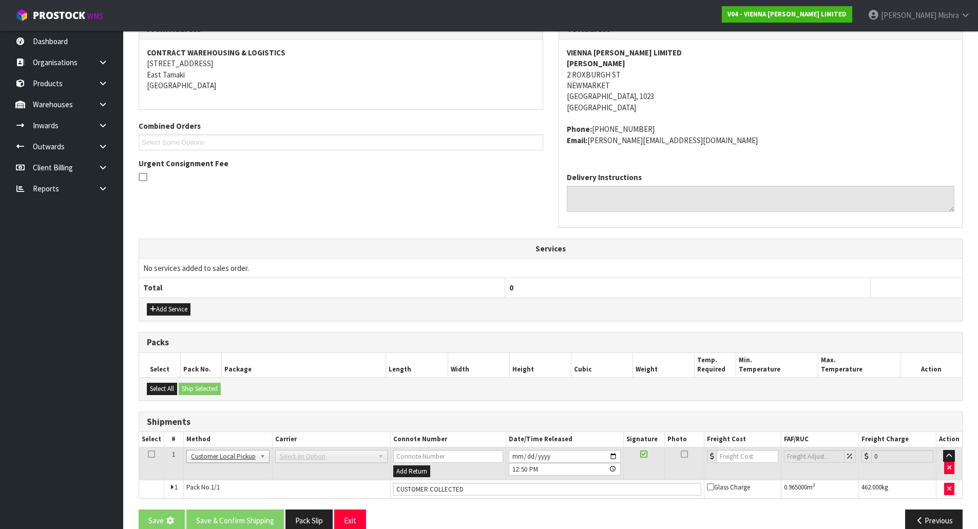
scroll to position [0, 0]
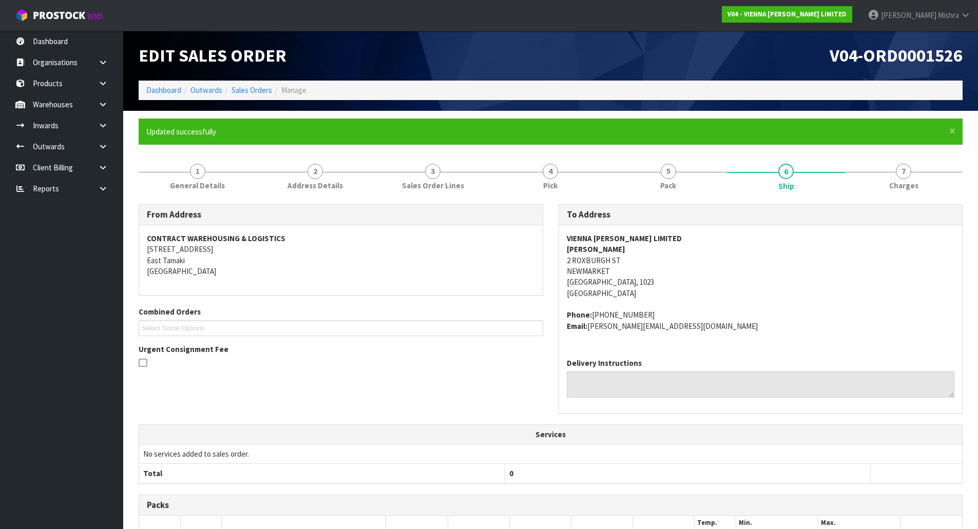
click at [159, 98] on ol "Dashboard Outwards Sales Orders Manage" at bounding box center [551, 90] width 824 height 19
click at [160, 94] on link "Dashboard" at bounding box center [163, 90] width 35 height 10
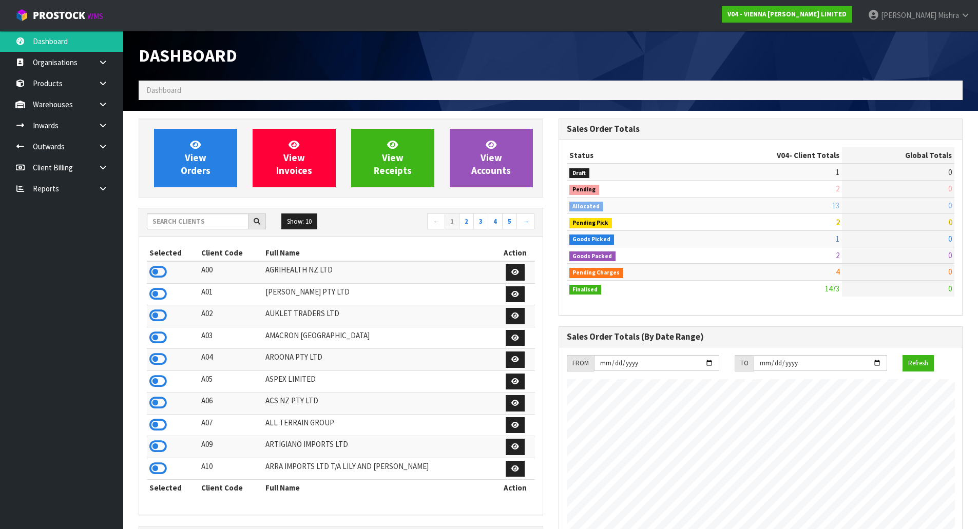
scroll to position [811, 419]
click at [189, 224] on input "text" at bounding box center [198, 222] width 102 height 16
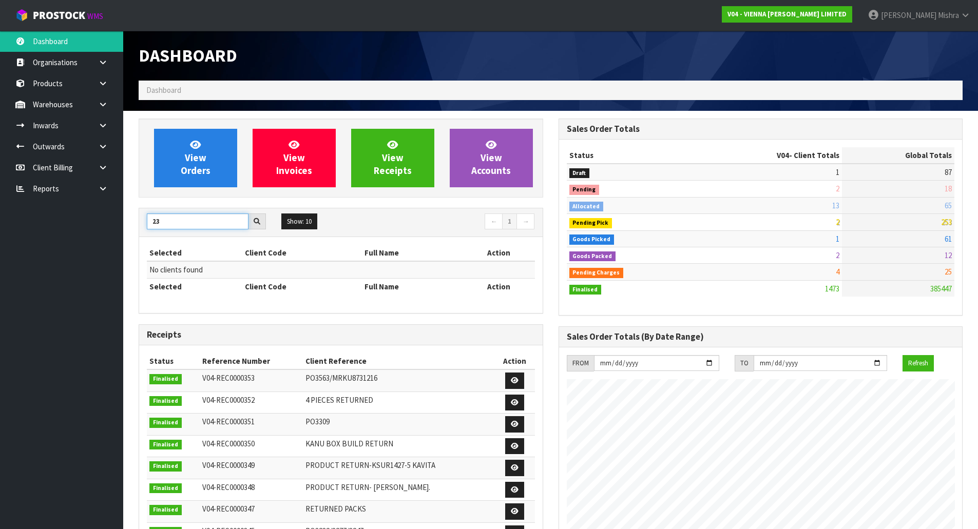
type input "2"
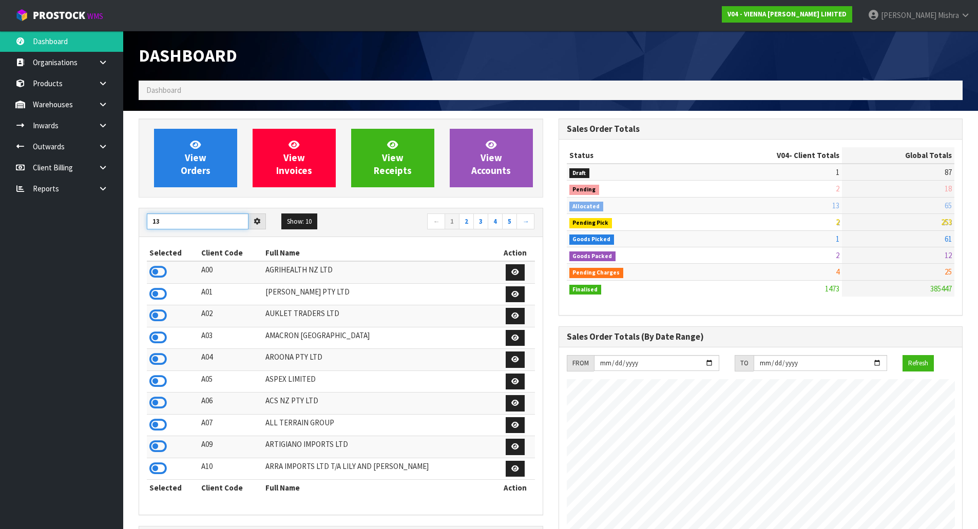
type input "13"
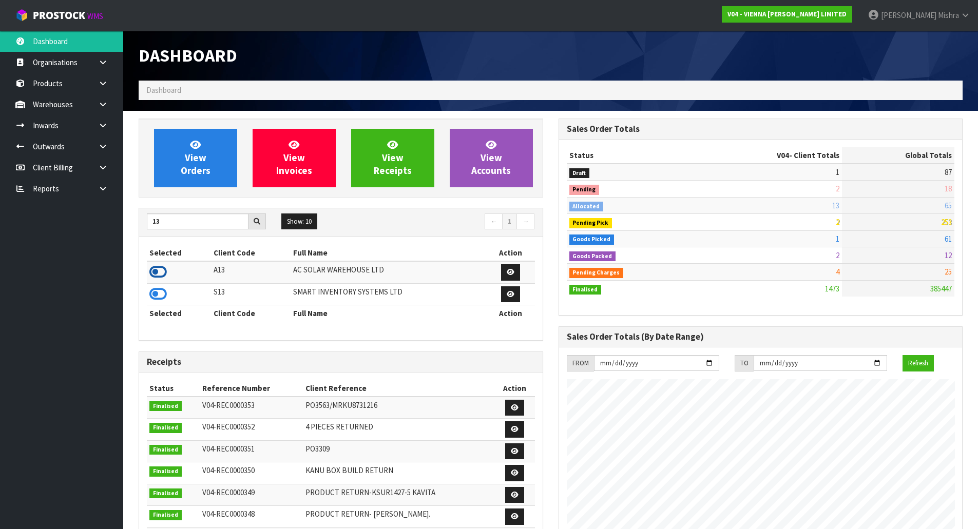
click at [164, 276] on icon at bounding box center [157, 271] width 17 height 15
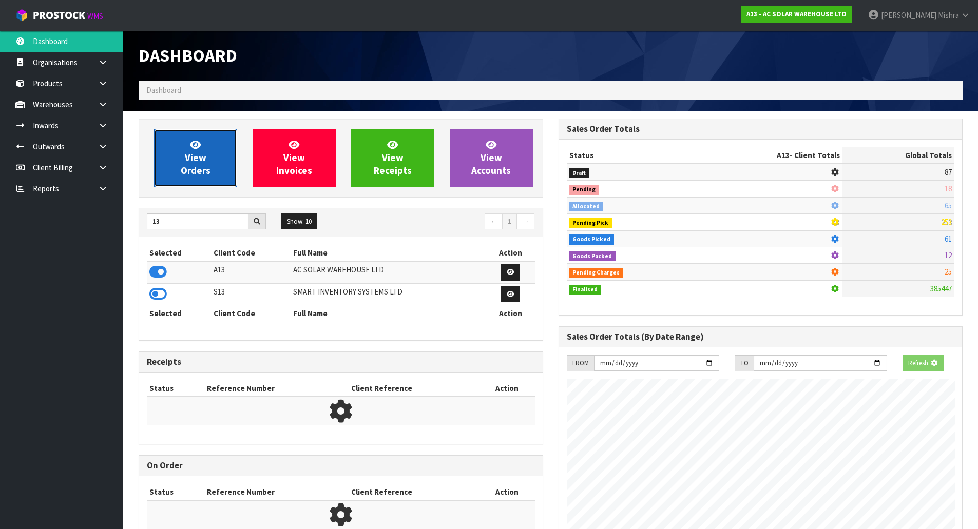
click at [210, 161] on link "View Orders" at bounding box center [195, 158] width 83 height 59
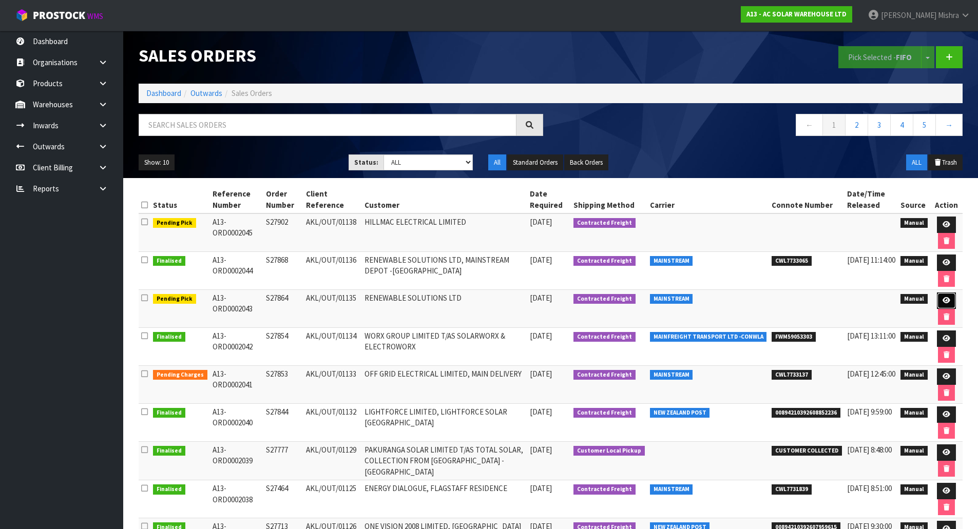
click at [943, 303] on icon at bounding box center [946, 300] width 8 height 7
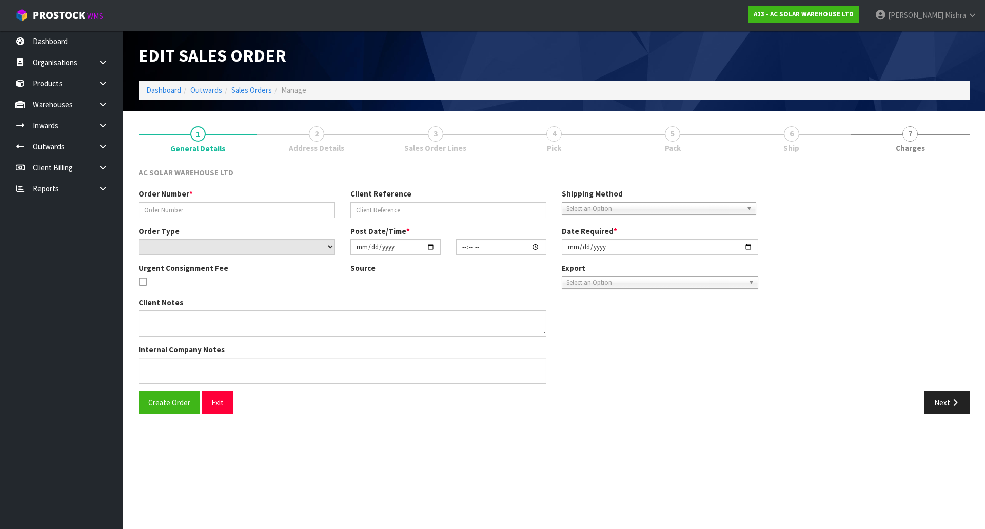
type input "S27864"
type input "AKL/OUT/01135"
select select "number:0"
type input "[DATE]"
type input "15:21:00.000"
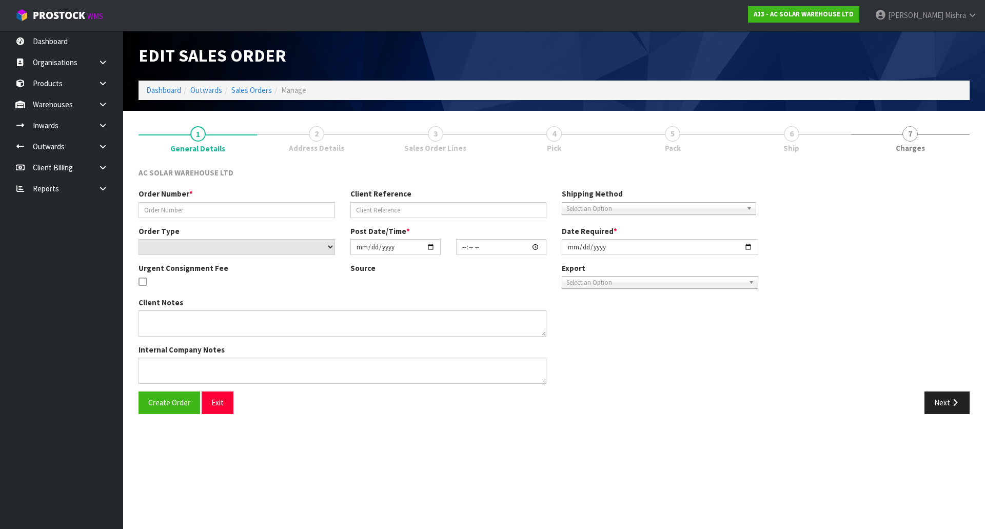
type input "[DATE]"
type textarea "SEND WITH MAINSTREAM -> PLEASE MAKE SURE PANELS LEAVE CWL [DATE][DATE]"
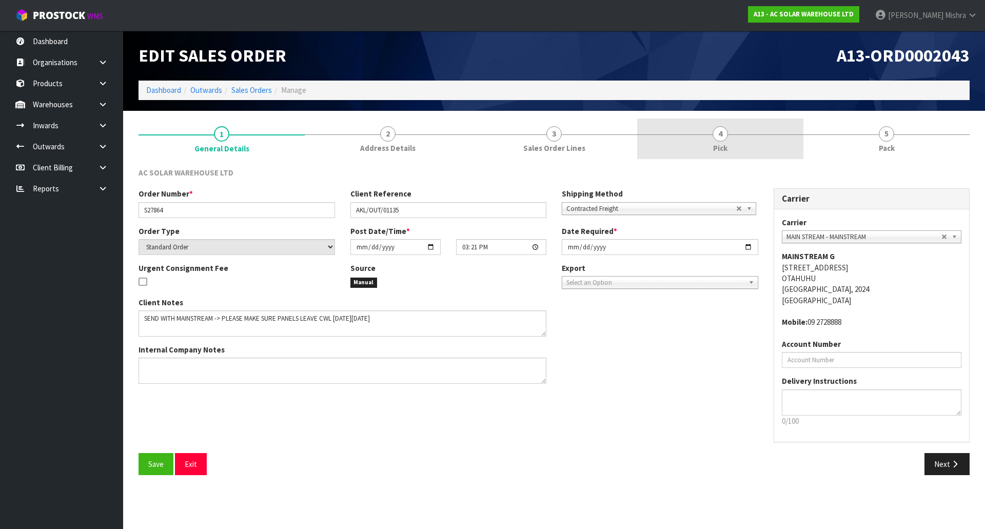
click at [745, 131] on link "4 Pick" at bounding box center [720, 139] width 166 height 41
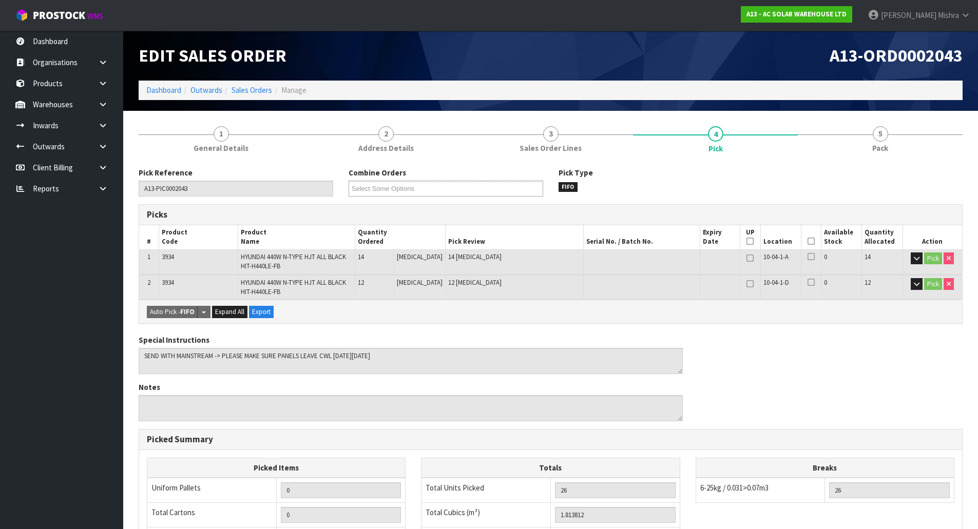
click at [802, 240] on th "Picked" at bounding box center [811, 237] width 20 height 24
click at [807, 241] on icon at bounding box center [810, 241] width 7 height 1
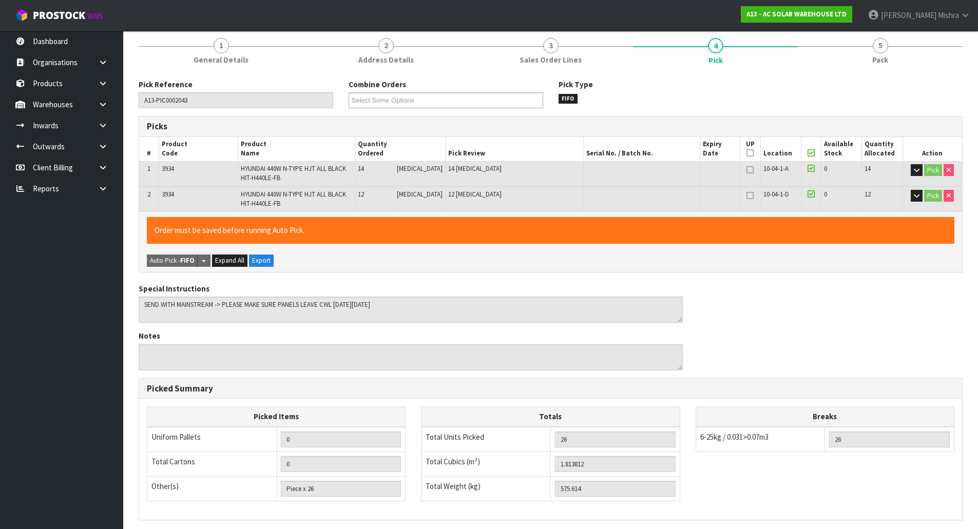
scroll to position [220, 0]
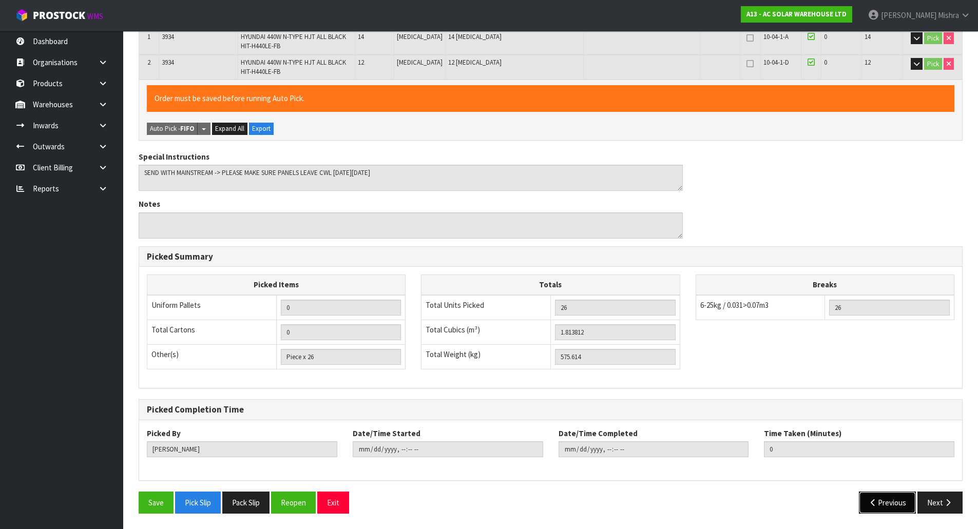
click at [875, 500] on icon "button" at bounding box center [873, 503] width 10 height 8
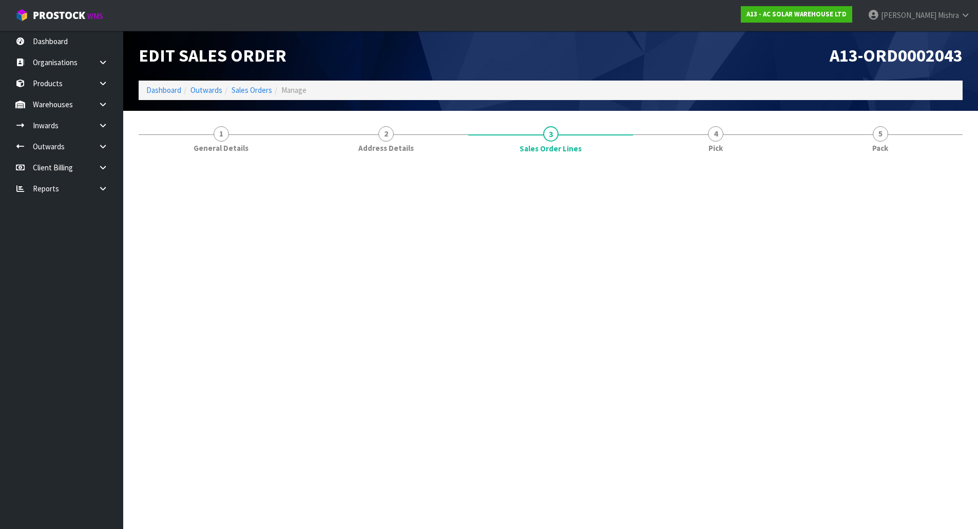
scroll to position [0, 0]
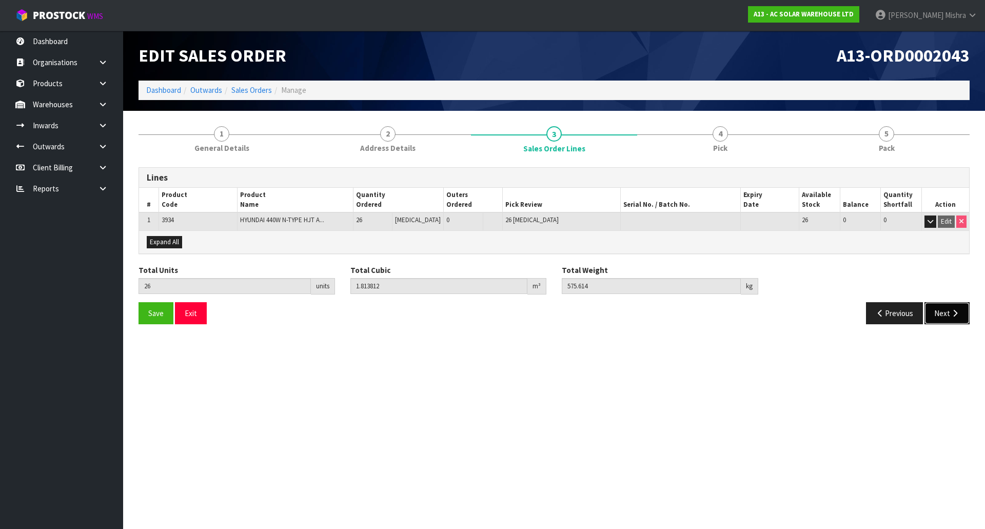
click at [945, 309] on button "Next" at bounding box center [947, 313] width 45 height 22
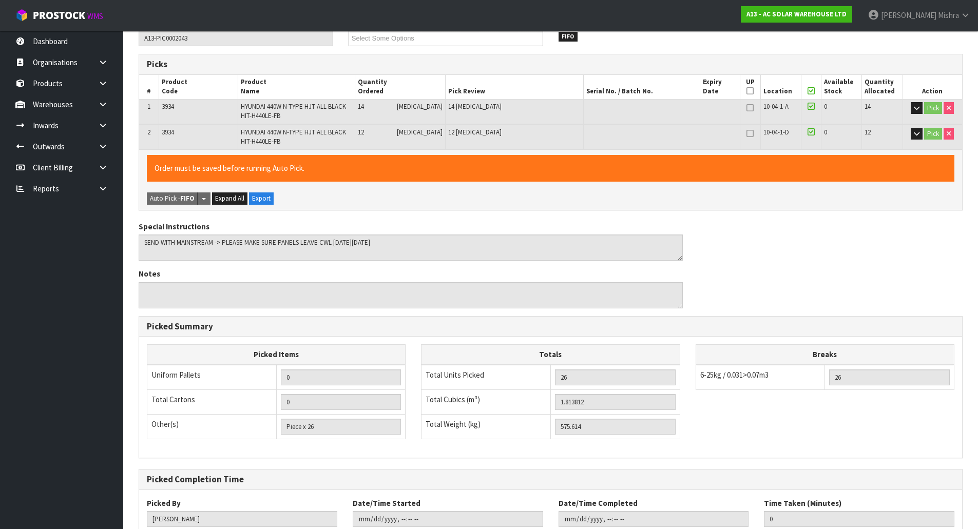
scroll to position [220, 0]
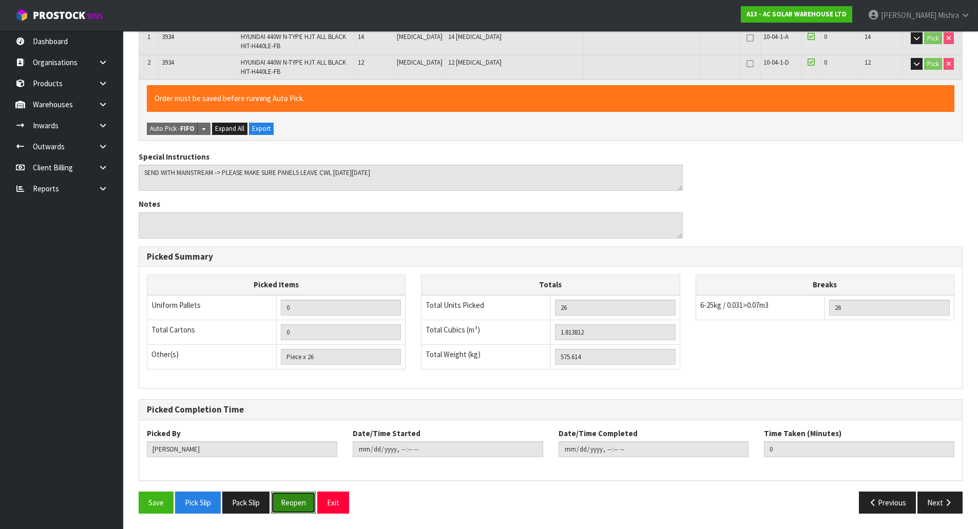
click at [284, 508] on button "Reopen" at bounding box center [293, 503] width 45 height 22
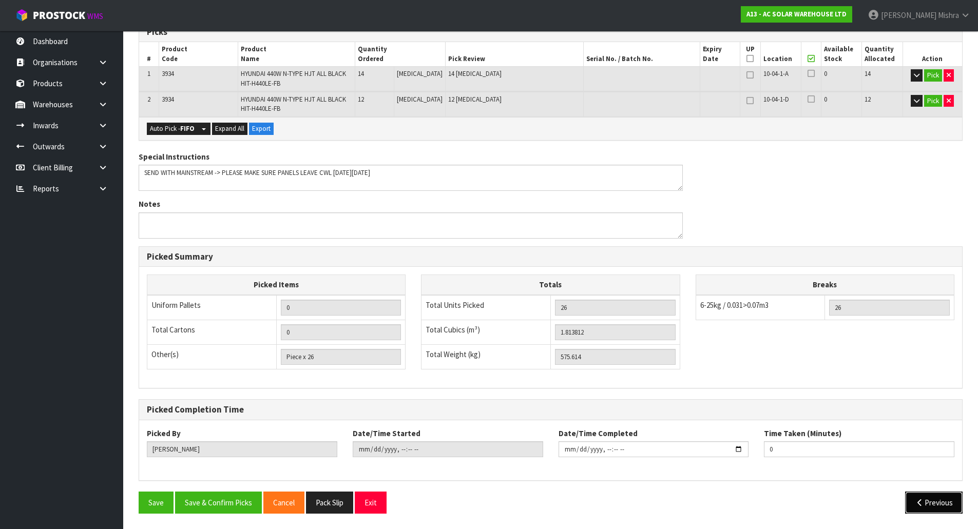
click at [921, 494] on button "Previous" at bounding box center [933, 503] width 57 height 22
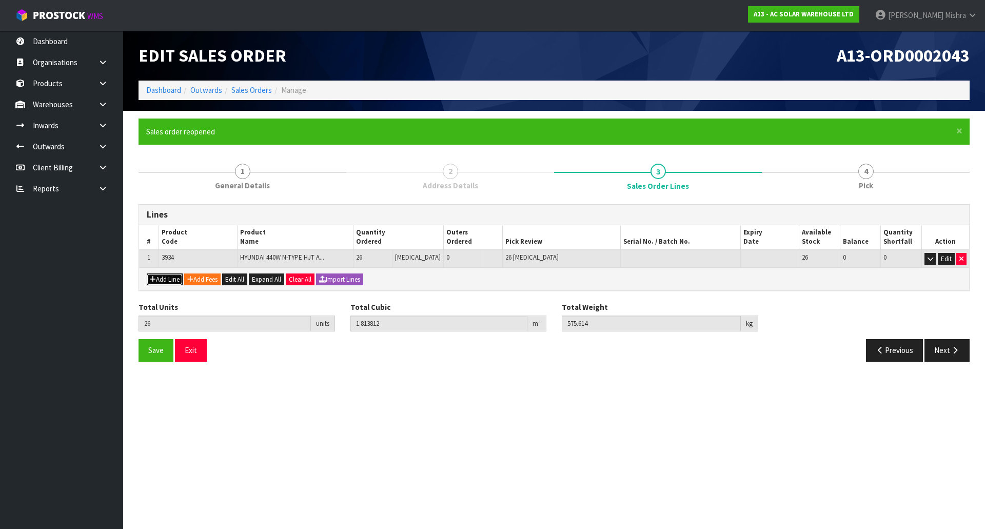
click at [170, 277] on button "Add Line" at bounding box center [165, 280] width 36 height 12
type input "0"
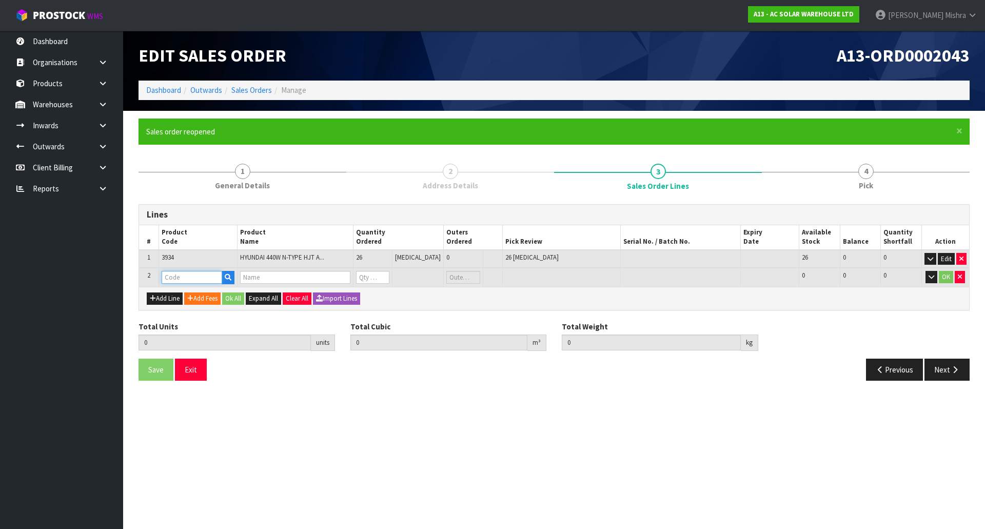
click at [171, 275] on input "text" at bounding box center [192, 277] width 61 height 13
type input "AC"
click at [203, 305] on link "AC SOLAR PALLET" at bounding box center [219, 309] width 113 height 14
type input "AC SOLAR PALLET"
type input "26"
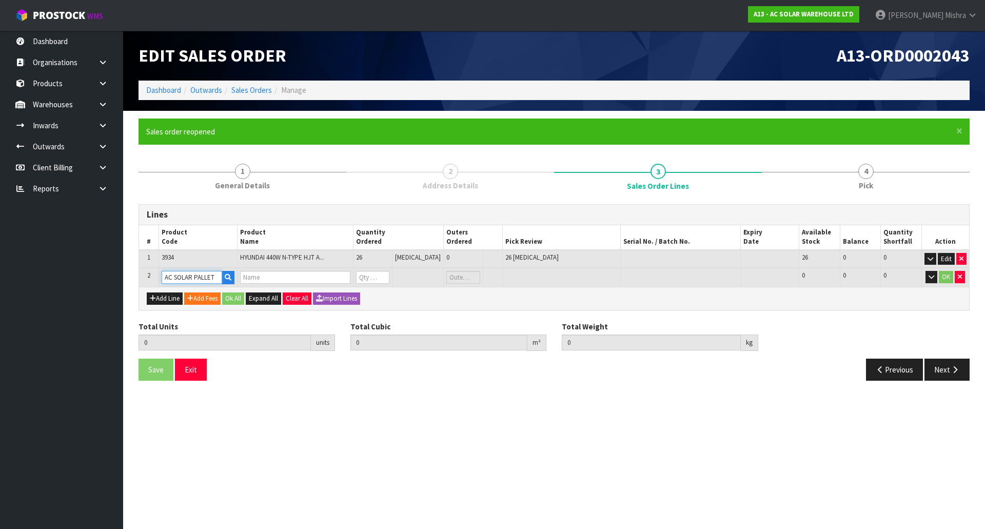
type input "1.813812"
type input "575.614"
type input "AC SOLAR PALLET -2100 X 1200"
type input "0"
click at [347, 273] on tr "2 AC SOLAR PALLET AC SOLAR PALLET -2100 X 1200 0 [MEDICAL_DATA] 15 15 0 OK" at bounding box center [554, 277] width 830 height 19
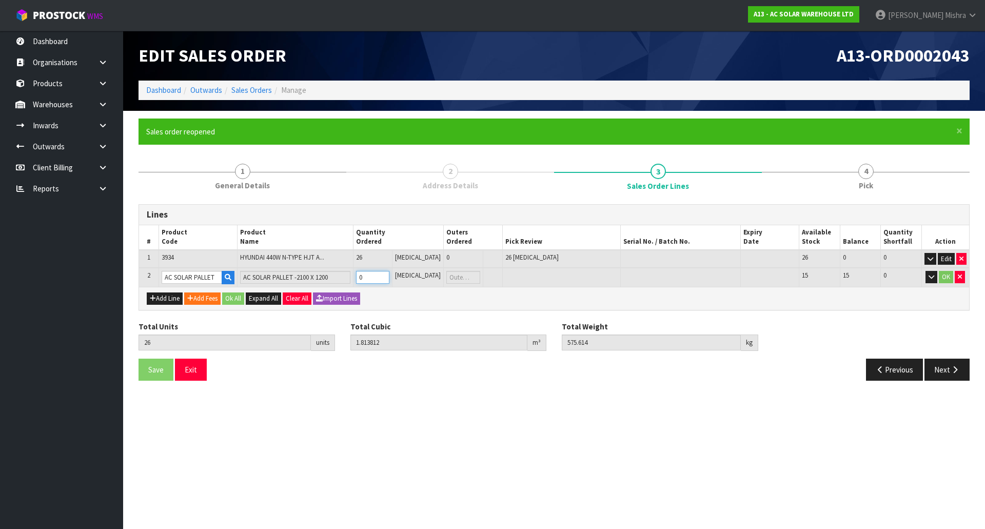
type input "27"
type input "2.195412"
type input "597.614"
type input "1"
click at [465, 328] on div "Total Cubic 2.195412 m³" at bounding box center [449, 336] width 212 height 30
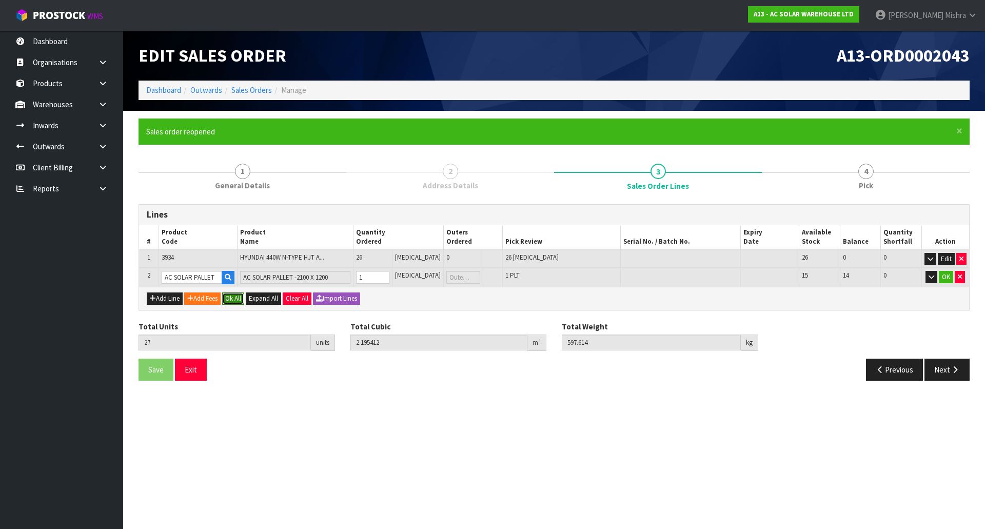
click at [242, 300] on button "Ok All" at bounding box center [233, 299] width 22 height 12
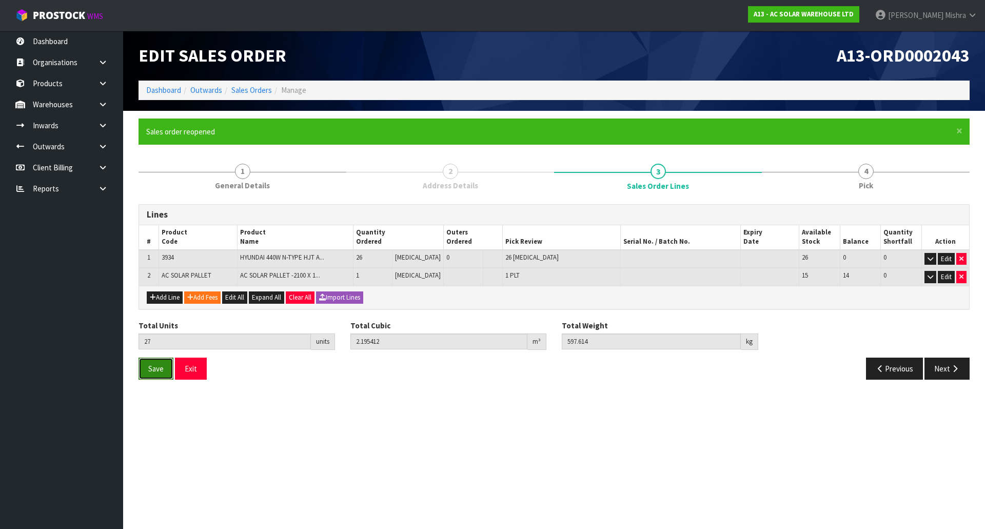
click at [160, 368] on span "Save" at bounding box center [155, 369] width 15 height 10
click at [945, 373] on button "Next" at bounding box center [947, 369] width 45 height 22
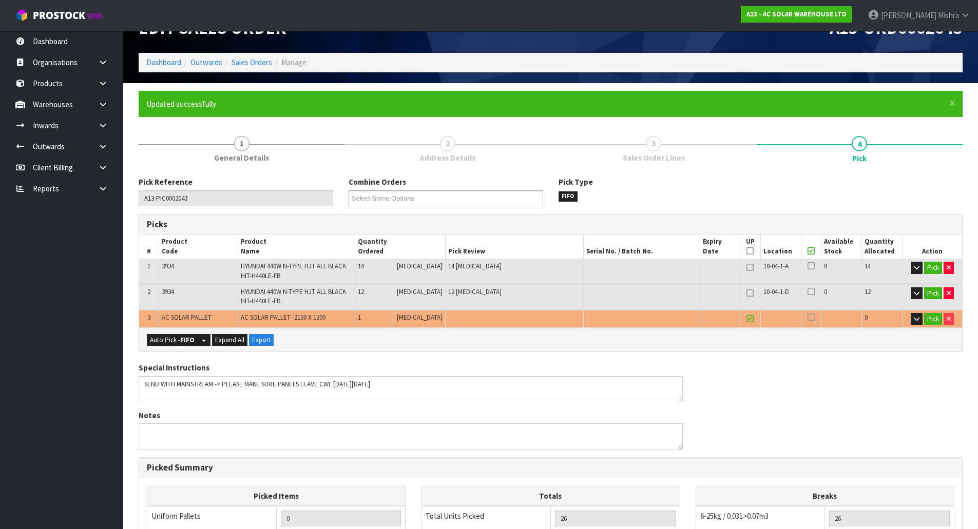
scroll to position [51, 0]
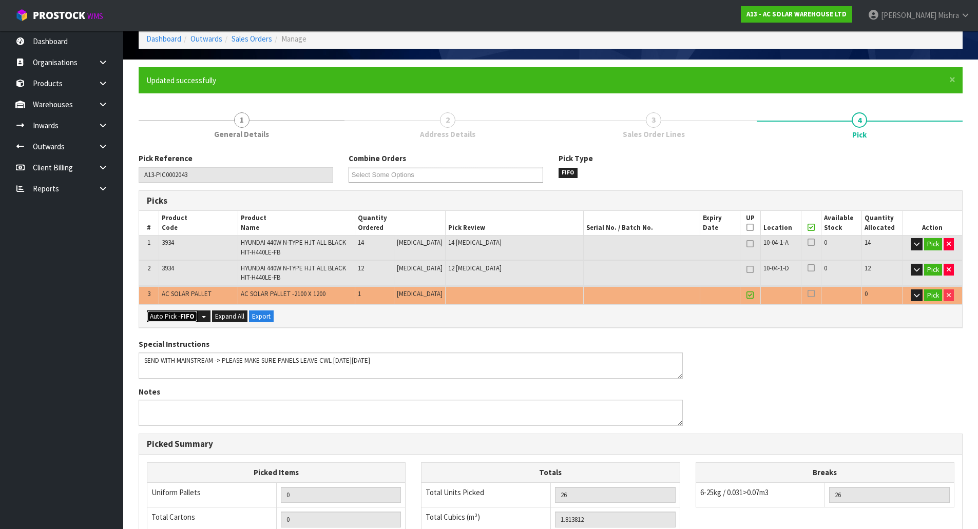
click at [179, 310] on button "Auto Pick - FIFO" at bounding box center [172, 316] width 51 height 12
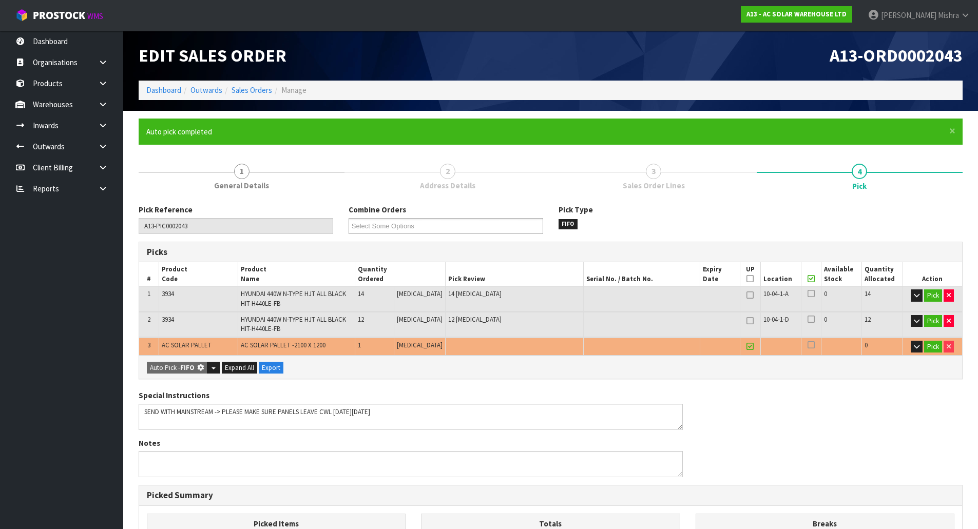
type input "1"
type input "27"
type input "2.195412"
type input "597.614"
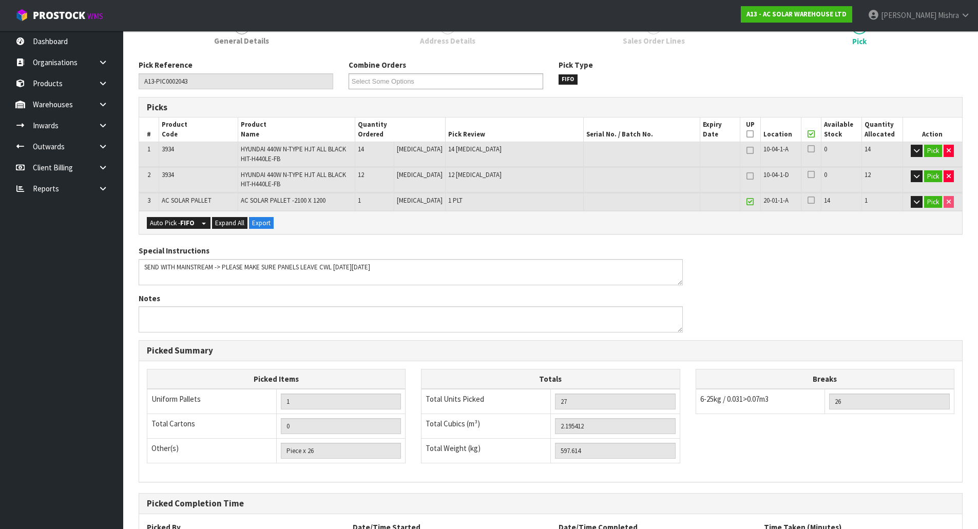
scroll to position [239, 0]
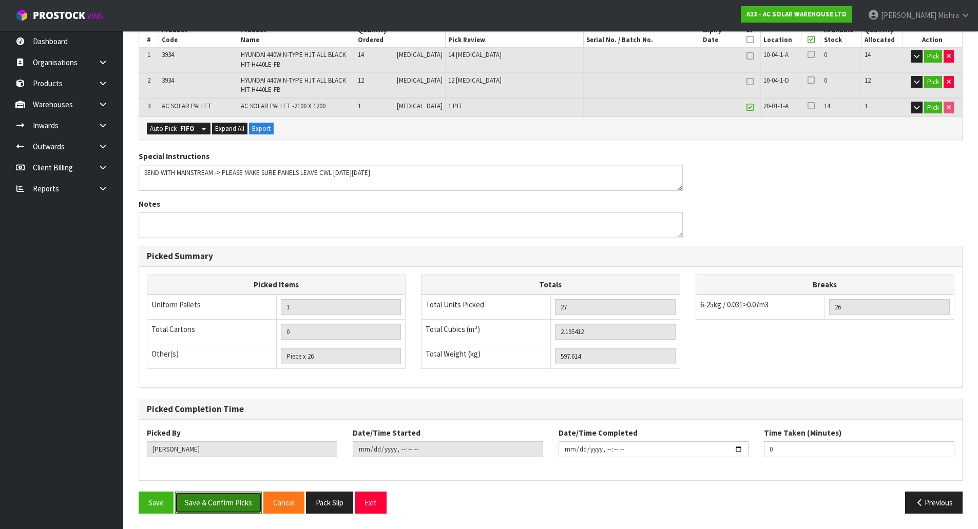
click at [228, 499] on button "Save & Confirm Picks" at bounding box center [218, 503] width 87 height 22
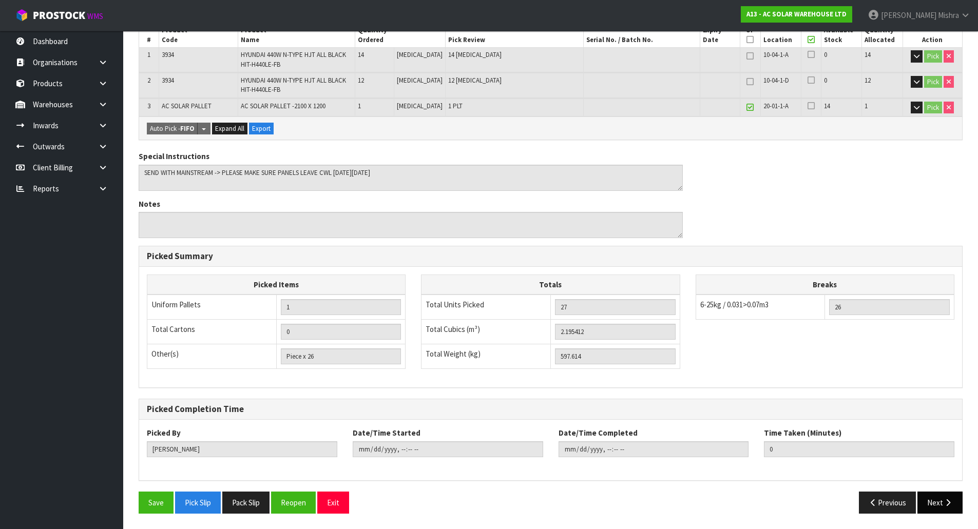
click at [928, 500] on button "Next" at bounding box center [939, 503] width 45 height 22
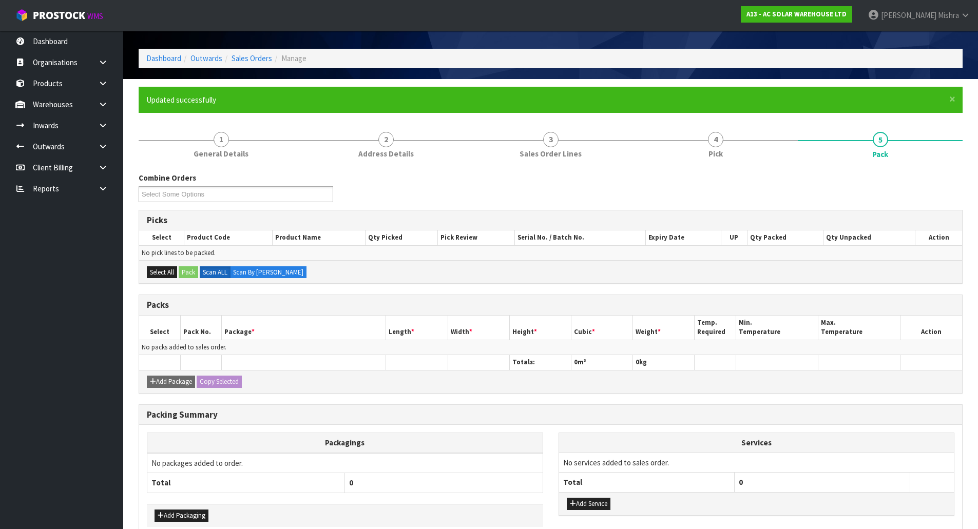
scroll to position [86, 0]
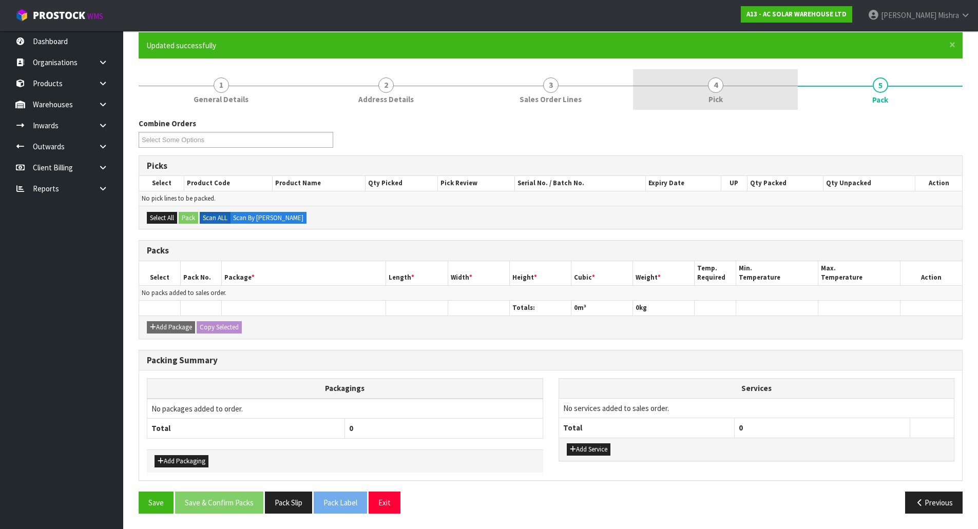
click at [758, 98] on link "4 Pick" at bounding box center [715, 89] width 165 height 41
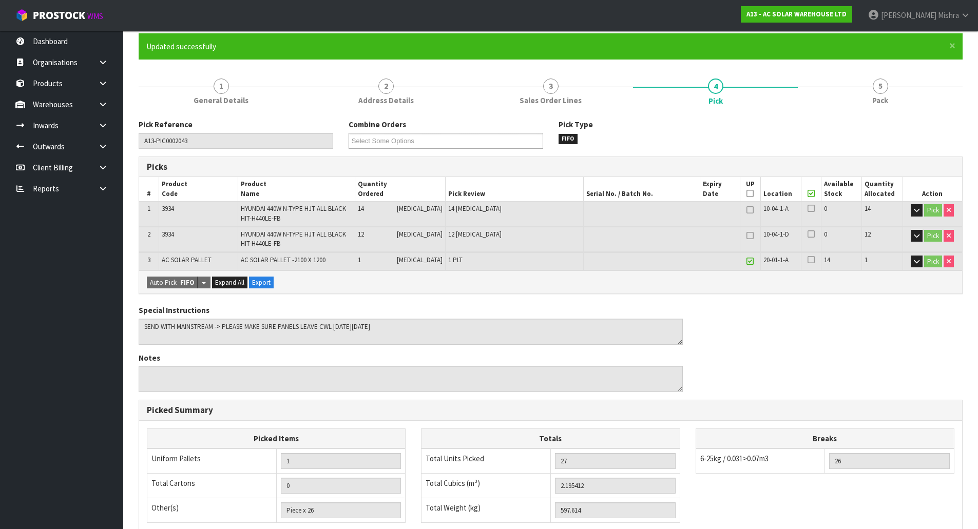
scroll to position [0, 0]
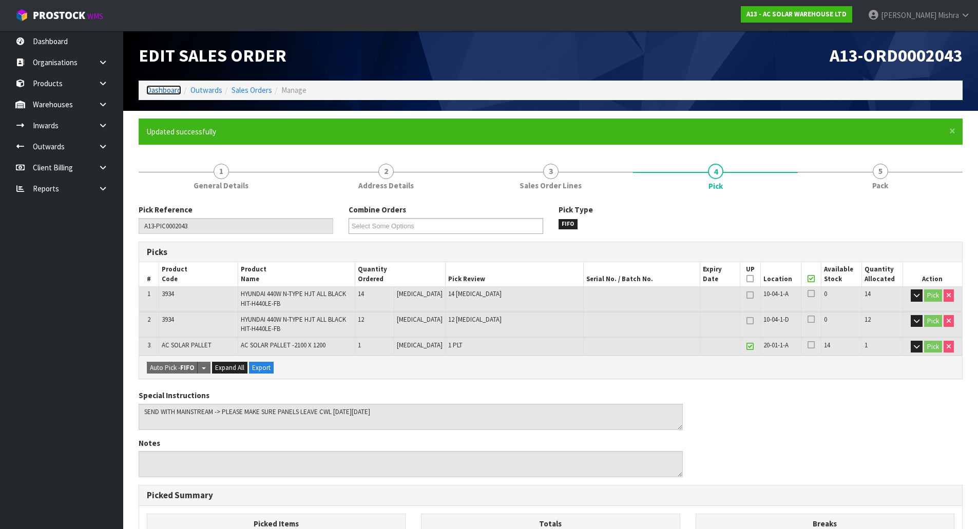
click at [158, 94] on link "Dashboard" at bounding box center [163, 90] width 35 height 10
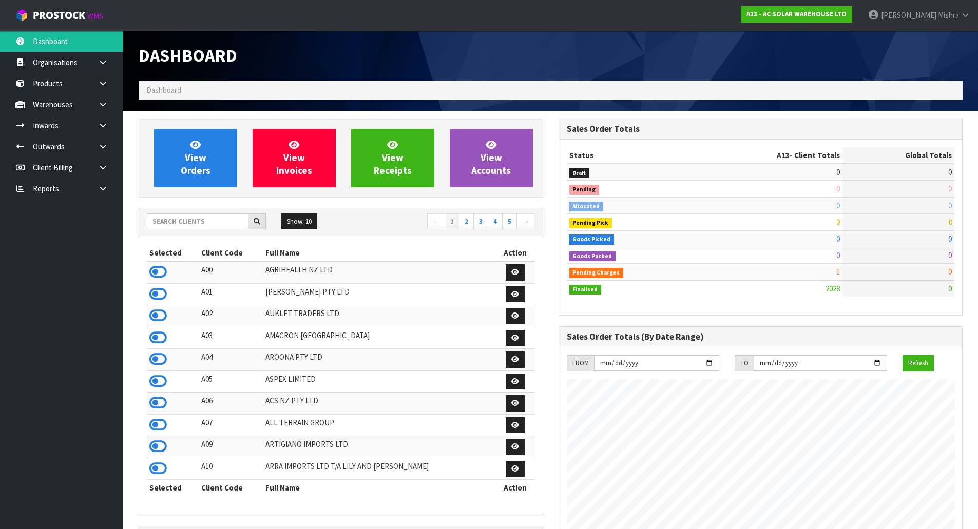
scroll to position [843, 419]
click at [214, 228] on input "text" at bounding box center [198, 222] width 102 height 16
click at [214, 227] on input "text" at bounding box center [198, 222] width 102 height 16
drag, startPoint x: 133, startPoint y: 123, endPoint x: 141, endPoint y: 124, distance: 7.2
click at [133, 123] on div "View Orders View Invoices View Receipts View Accounts Show: 10 5 10 25" at bounding box center [341, 518] width 420 height 798
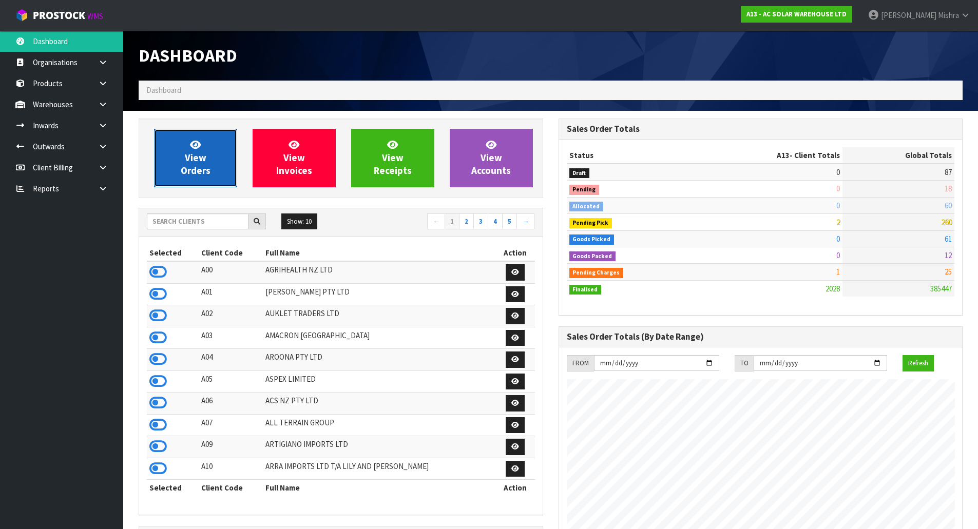
click at [187, 147] on link "View Orders" at bounding box center [195, 158] width 83 height 59
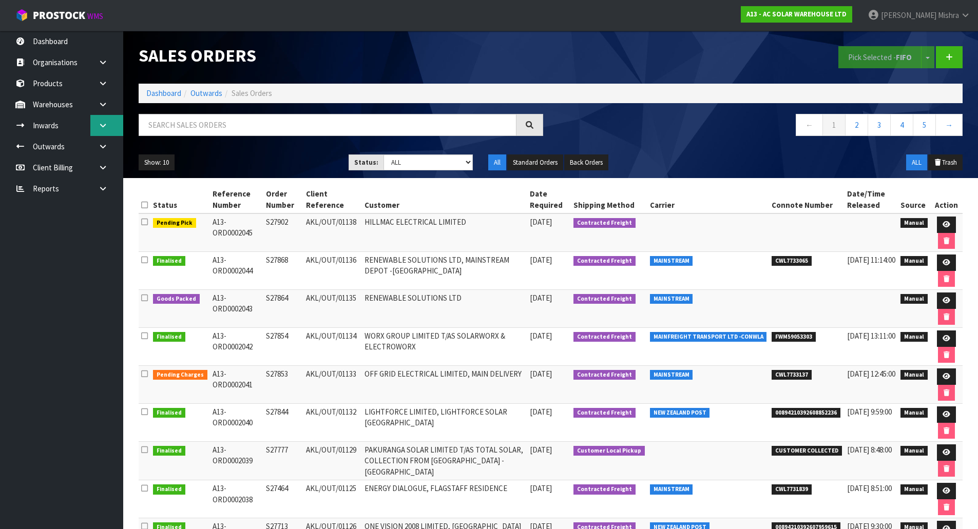
click at [103, 124] on icon at bounding box center [103, 126] width 10 height 8
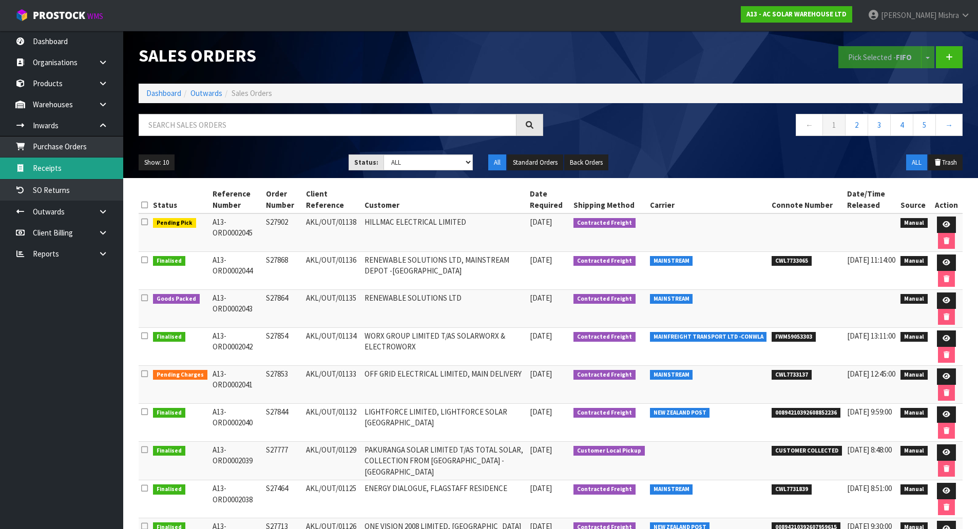
click at [68, 163] on link "Receipts" at bounding box center [61, 168] width 123 height 21
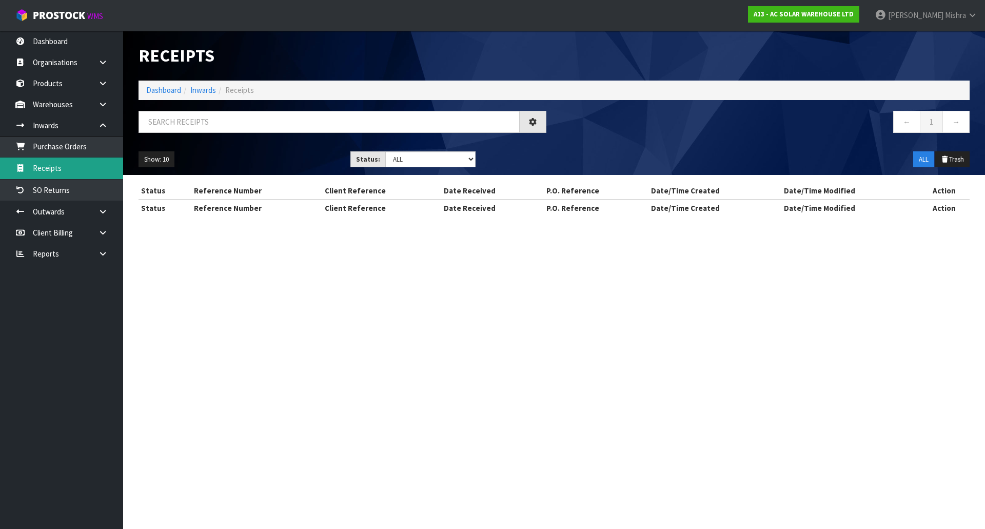
click at [74, 150] on div "Receipts Import Receipts Drop file here to import csv template Dashboard Inward…" at bounding box center [492, 117] width 985 height 235
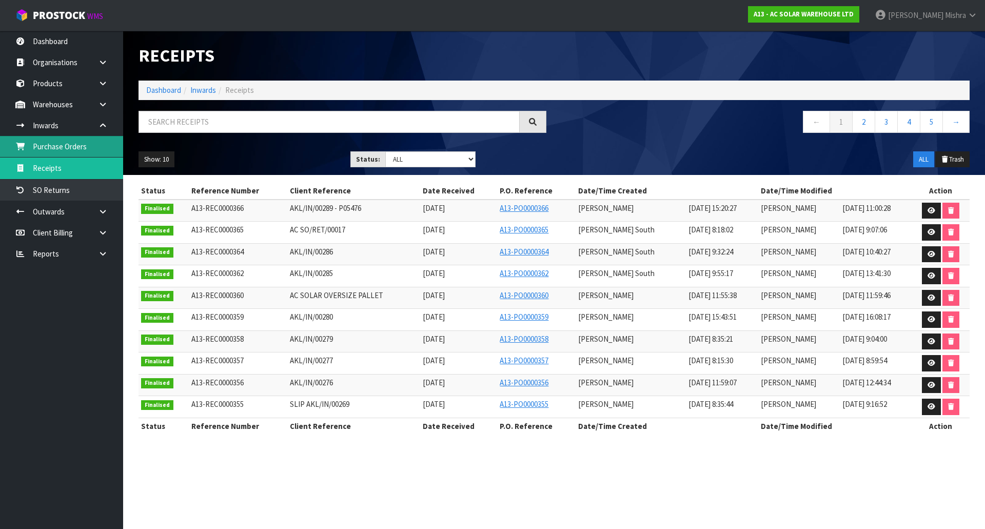
click at [74, 146] on link "Purchase Orders" at bounding box center [61, 146] width 123 height 21
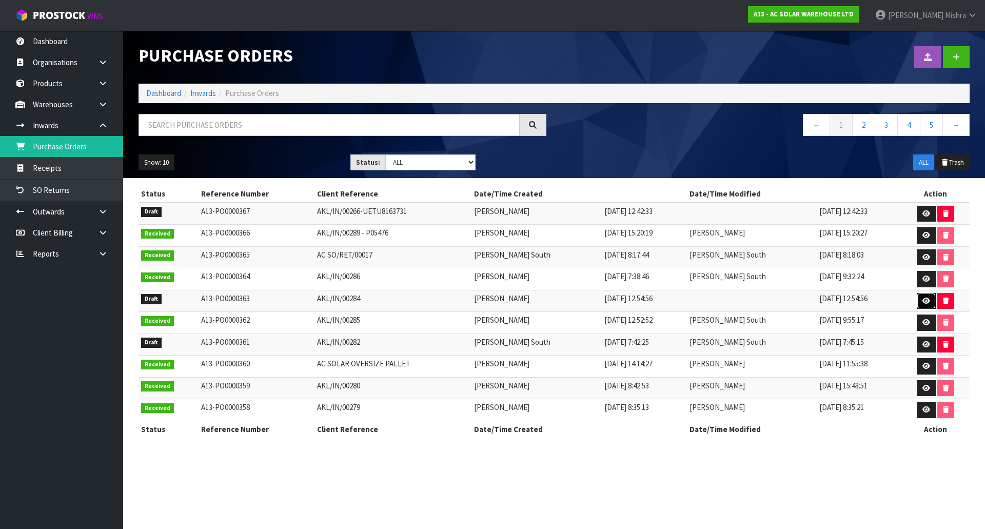
click at [923, 302] on icon at bounding box center [927, 301] width 8 height 7
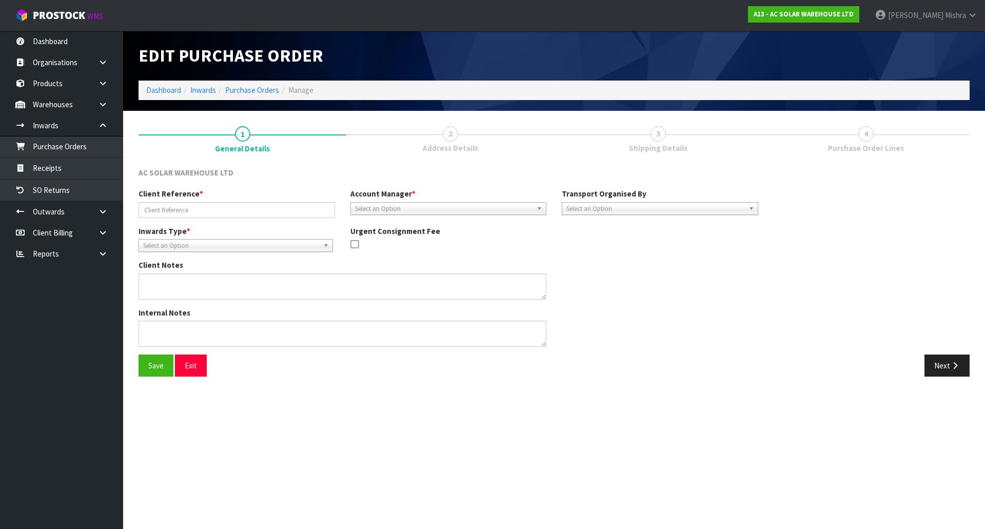
type input "AKL/IN/00284"
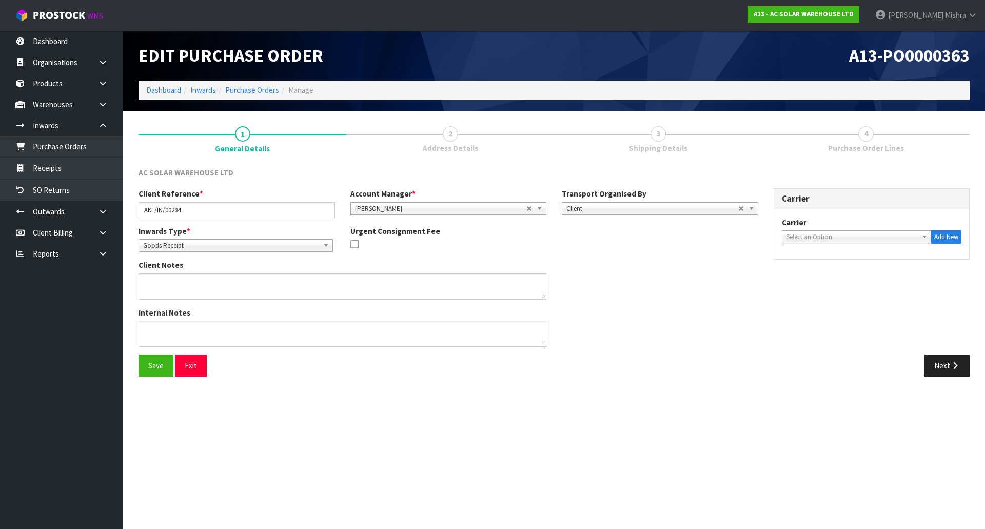
click at [652, 143] on span "Shipping Details" at bounding box center [658, 148] width 59 height 11
click at [955, 363] on icon "button" at bounding box center [955, 366] width 10 height 8
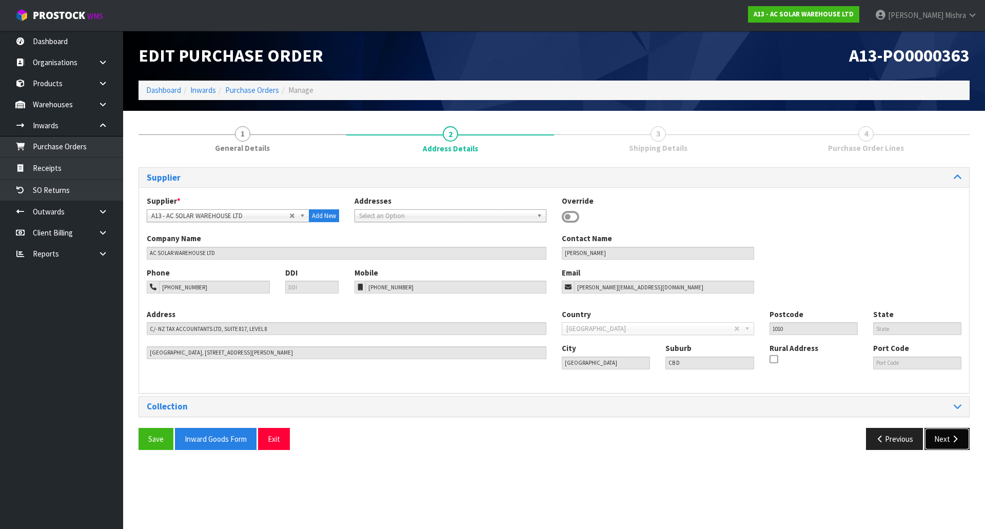
click at [945, 433] on button "Next" at bounding box center [947, 439] width 45 height 22
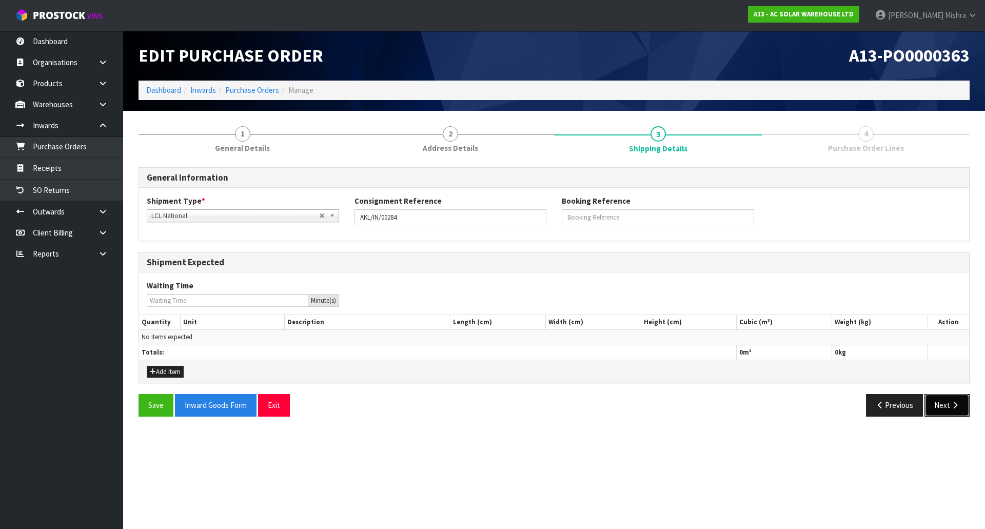
click at [952, 405] on icon "button" at bounding box center [955, 405] width 10 height 8
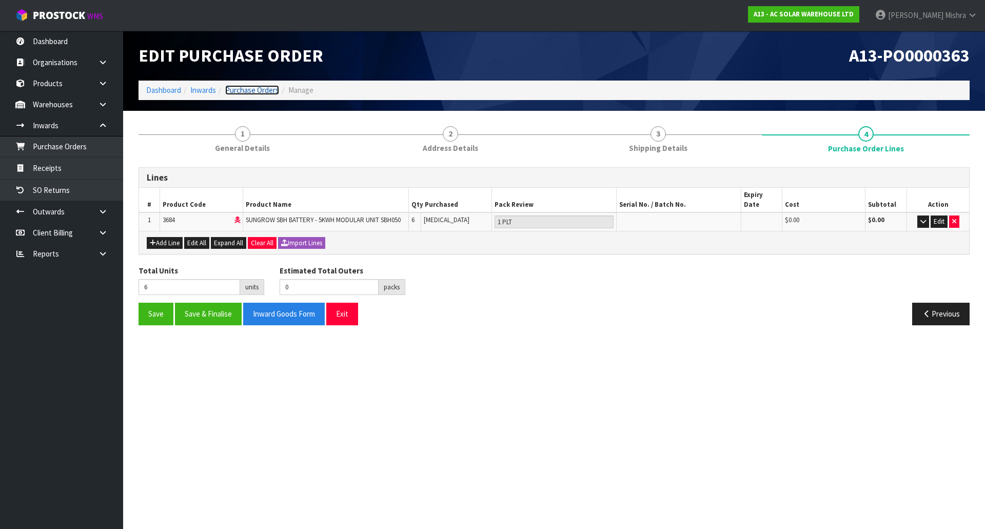
click at [253, 87] on link "Purchase Orders" at bounding box center [252, 90] width 54 height 10
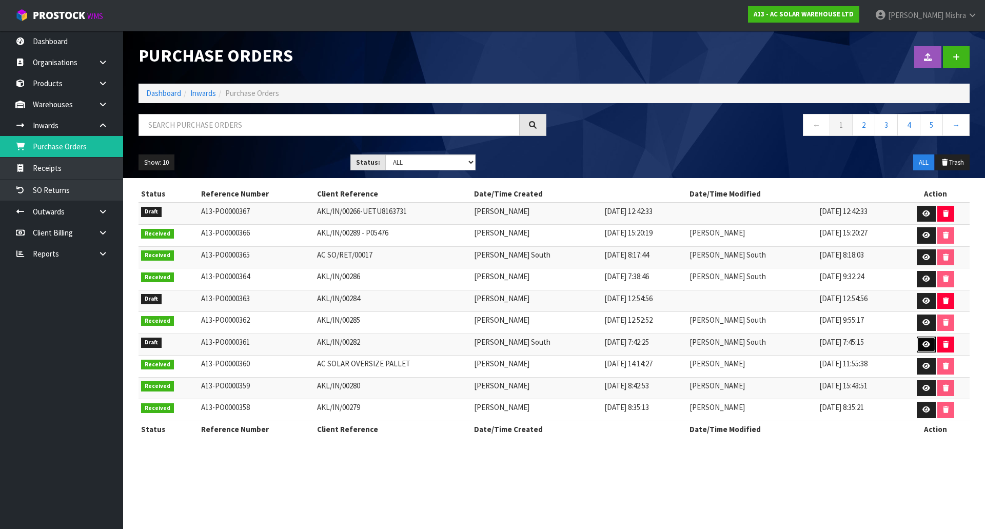
click at [923, 343] on icon at bounding box center [927, 344] width 8 height 7
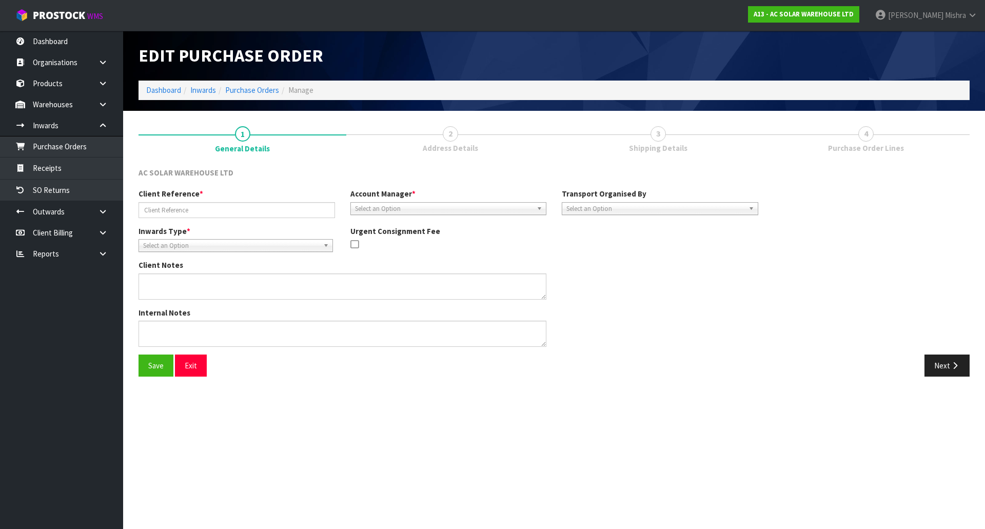
type input "AKL/IN/00282"
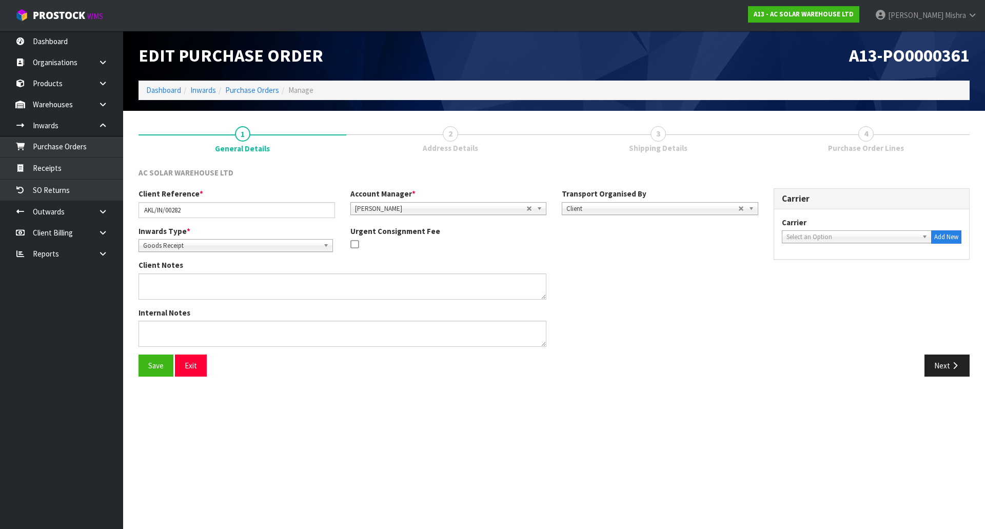
click at [961, 380] on div "Save Exit Next" at bounding box center [554, 370] width 847 height 30
click at [955, 363] on icon "button" at bounding box center [955, 366] width 10 height 8
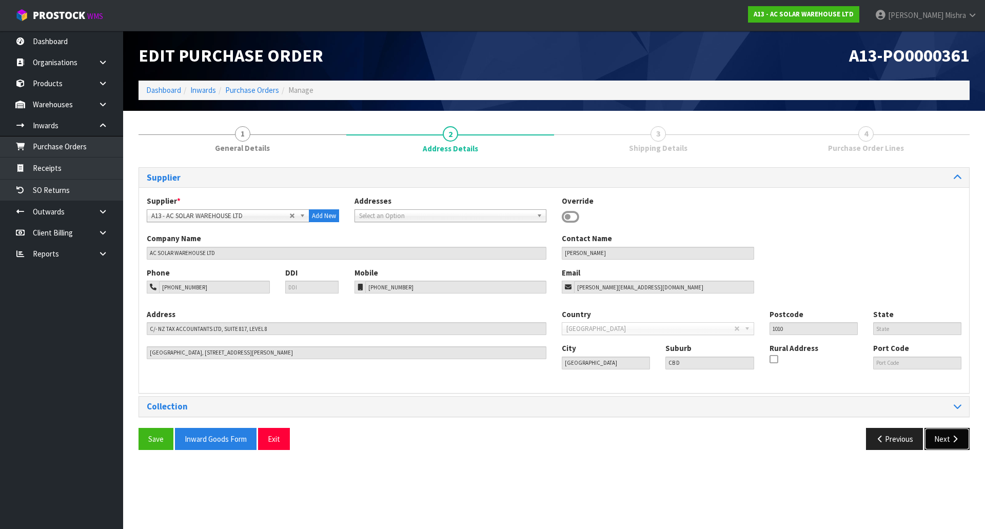
click at [953, 436] on icon "button" at bounding box center [955, 439] width 10 height 8
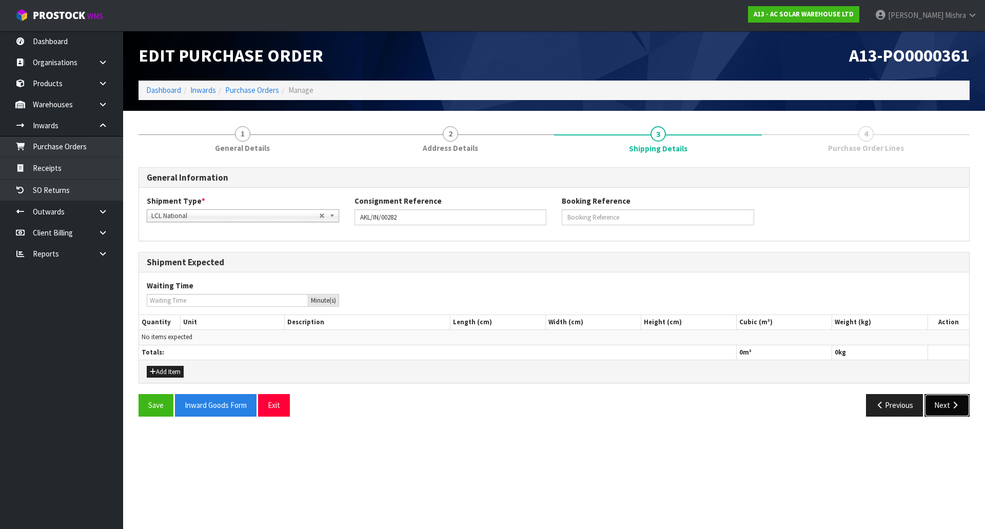
click at [960, 406] on button "Next" at bounding box center [947, 405] width 45 height 22
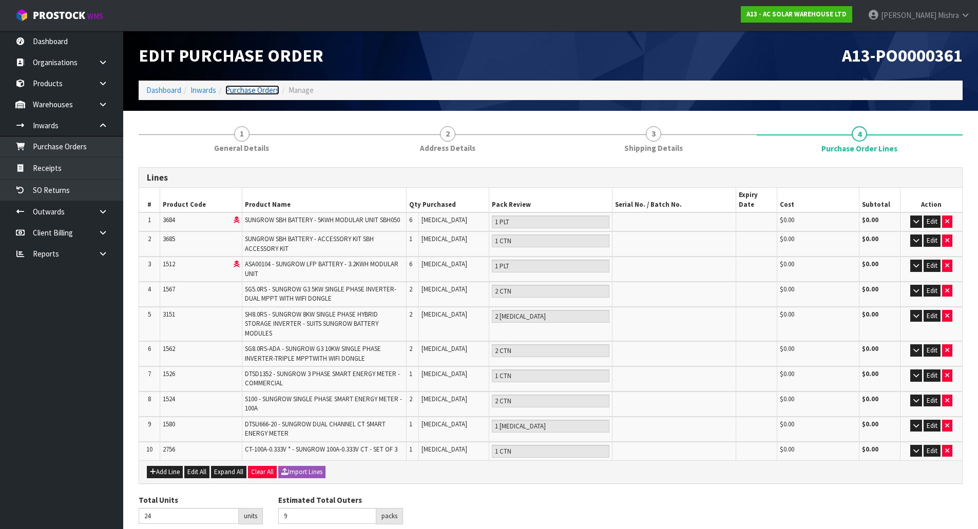
click at [245, 92] on link "Purchase Orders" at bounding box center [252, 90] width 54 height 10
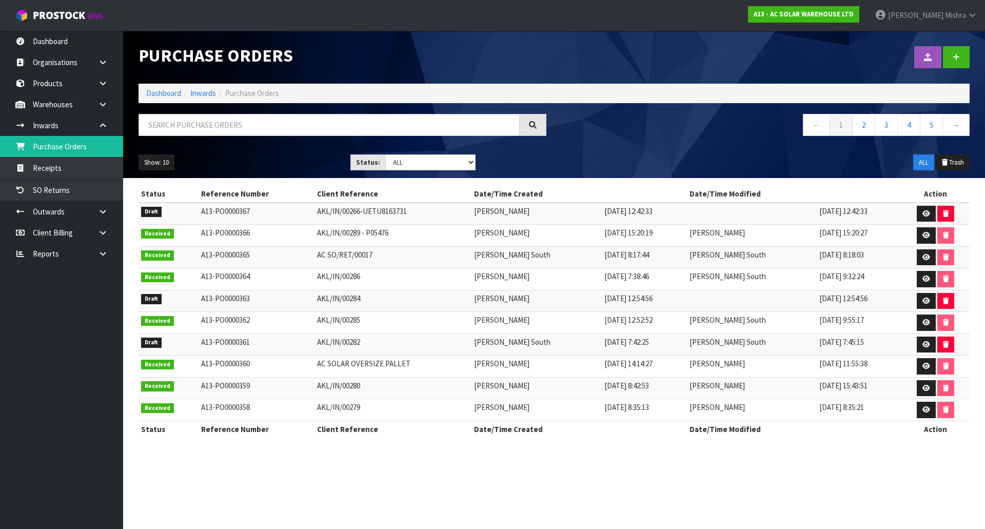
click at [166, 88] on li "Dashboard" at bounding box center [163, 93] width 35 height 11
click at [169, 96] on link "Dashboard" at bounding box center [163, 93] width 35 height 10
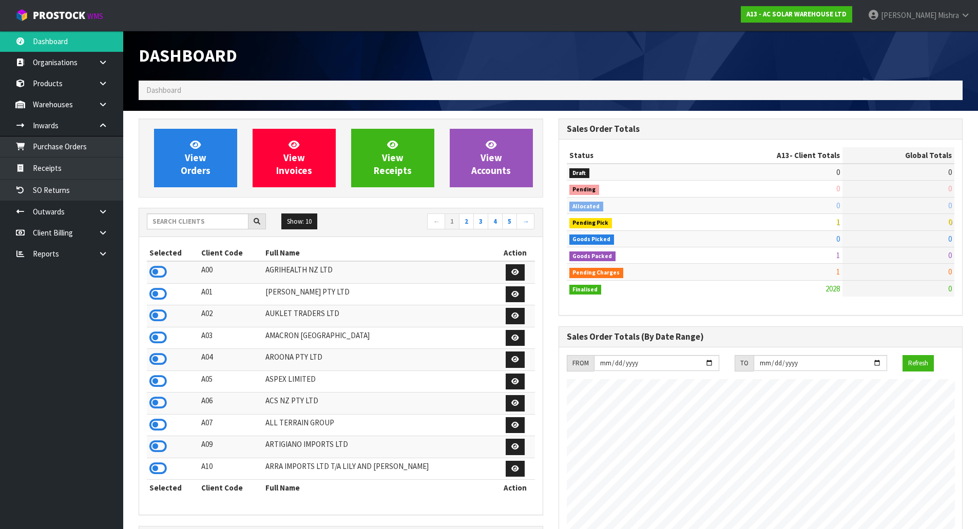
scroll to position [843, 419]
